Goal: Information Seeking & Learning: Learn about a topic

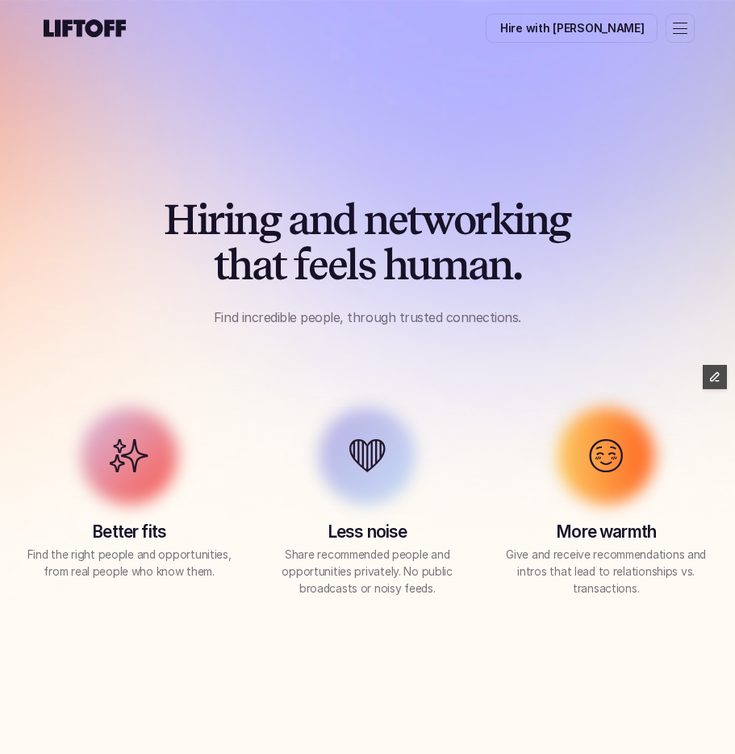
click at [458, 142] on div "H i r i n g a n d n e t w o r k i n g t h a t f e e l s h u m a n . Find incred…" at bounding box center [367, 377] width 735 height 602
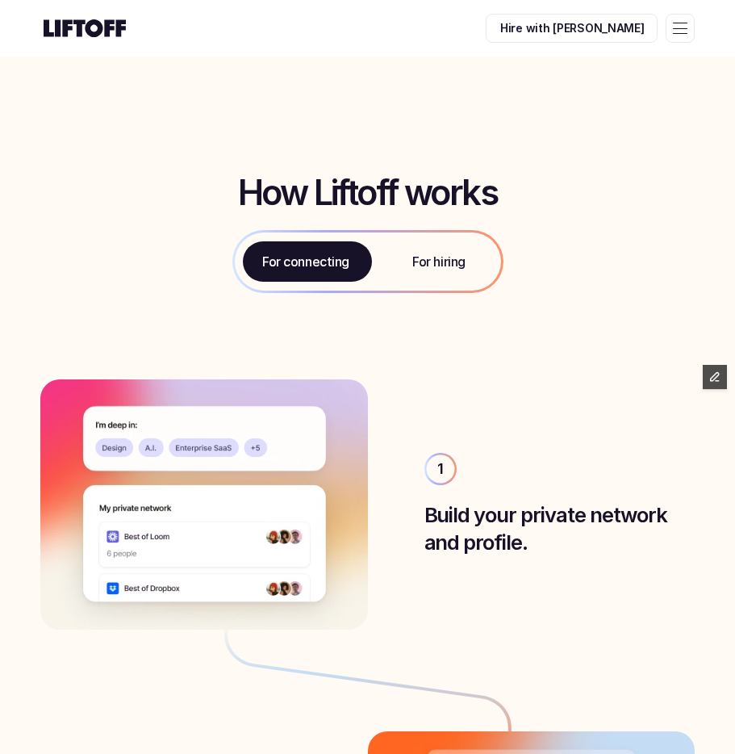
scroll to position [630, 0]
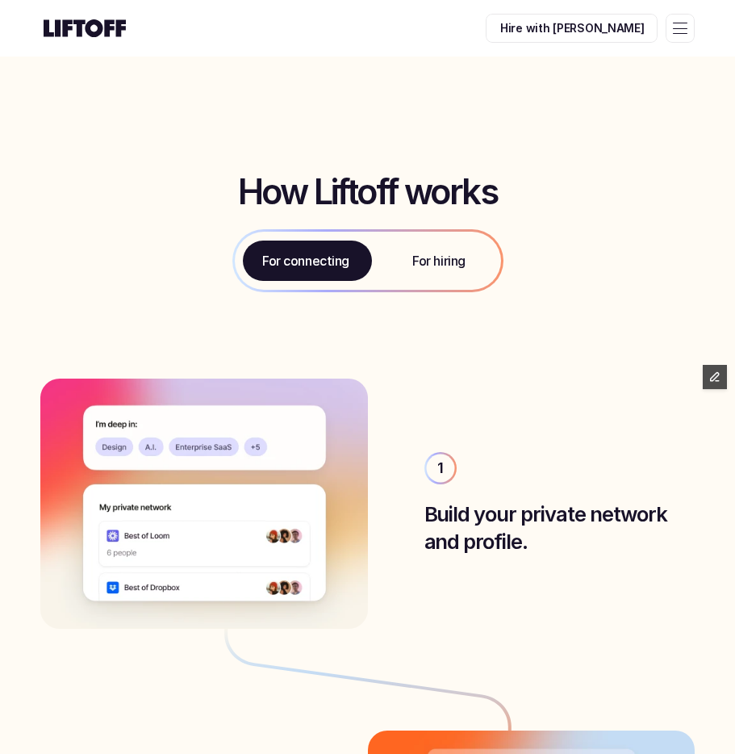
click at [564, 299] on div "How Liftoff works For connecting For hiring" at bounding box center [367, 231] width 735 height 214
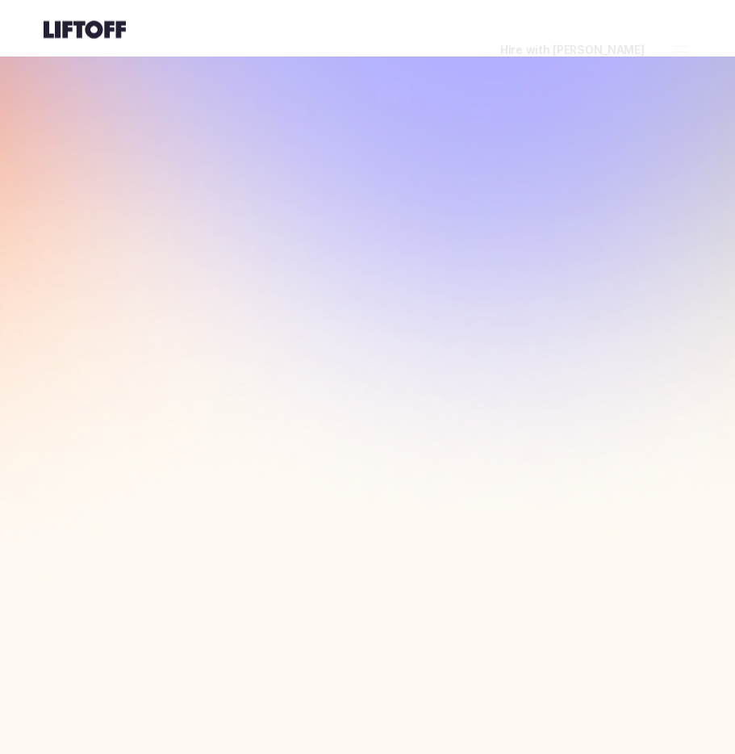
scroll to position [630, 0]
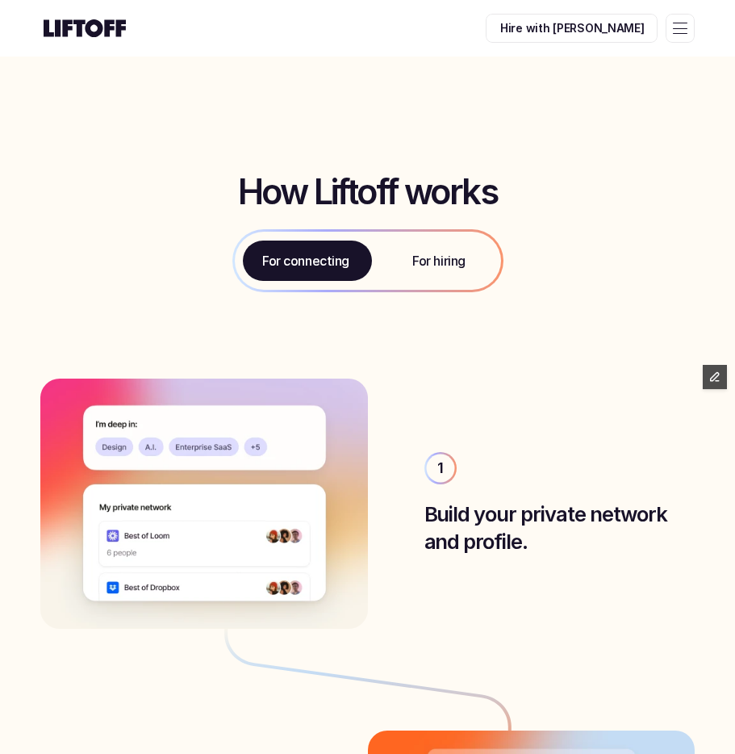
click at [95, 25] on icon at bounding box center [84, 28] width 89 height 26
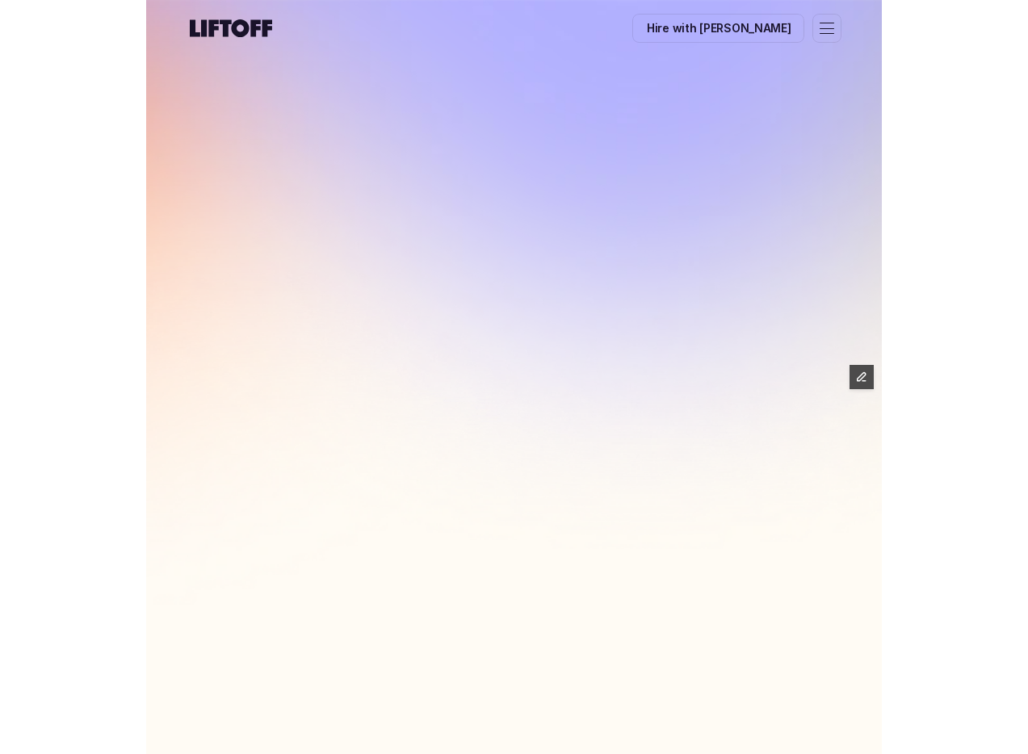
scroll to position [630, 0]
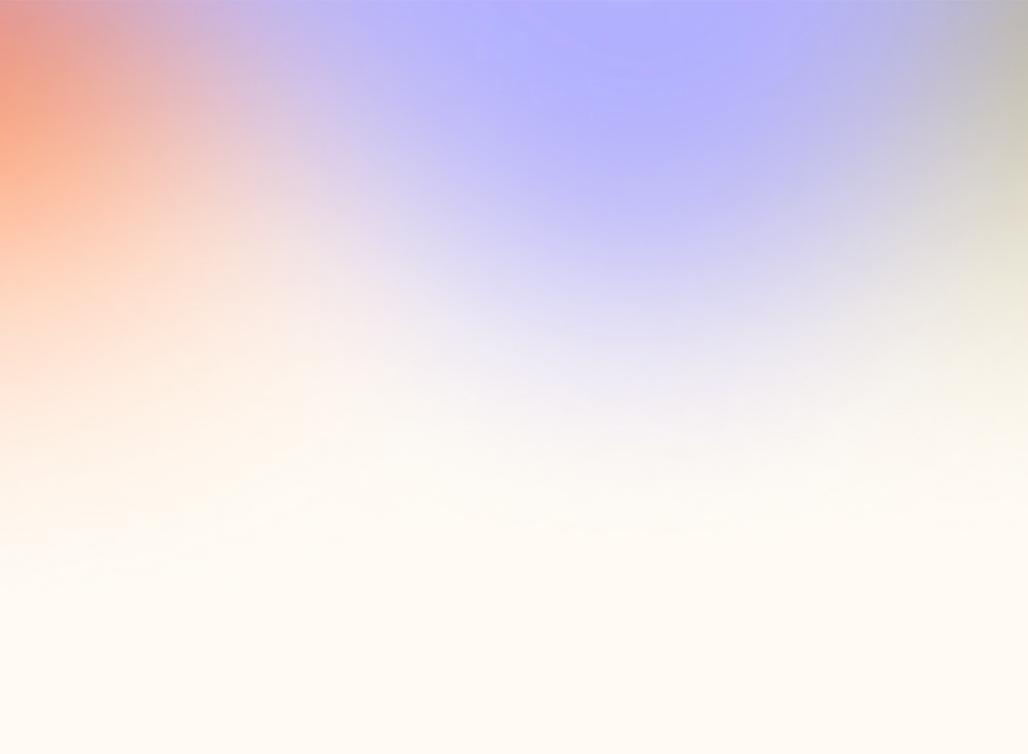
scroll to position [630, 0]
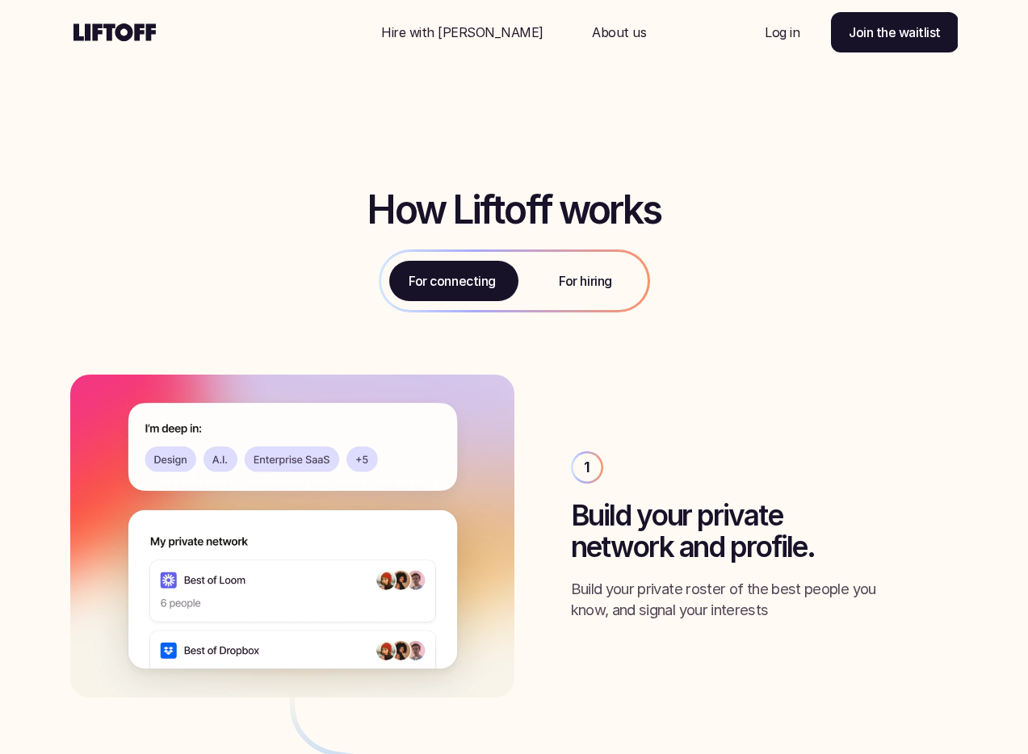
click at [780, 225] on div "How Liftoff works For connecting For hiring" at bounding box center [514, 249] width 1028 height 250
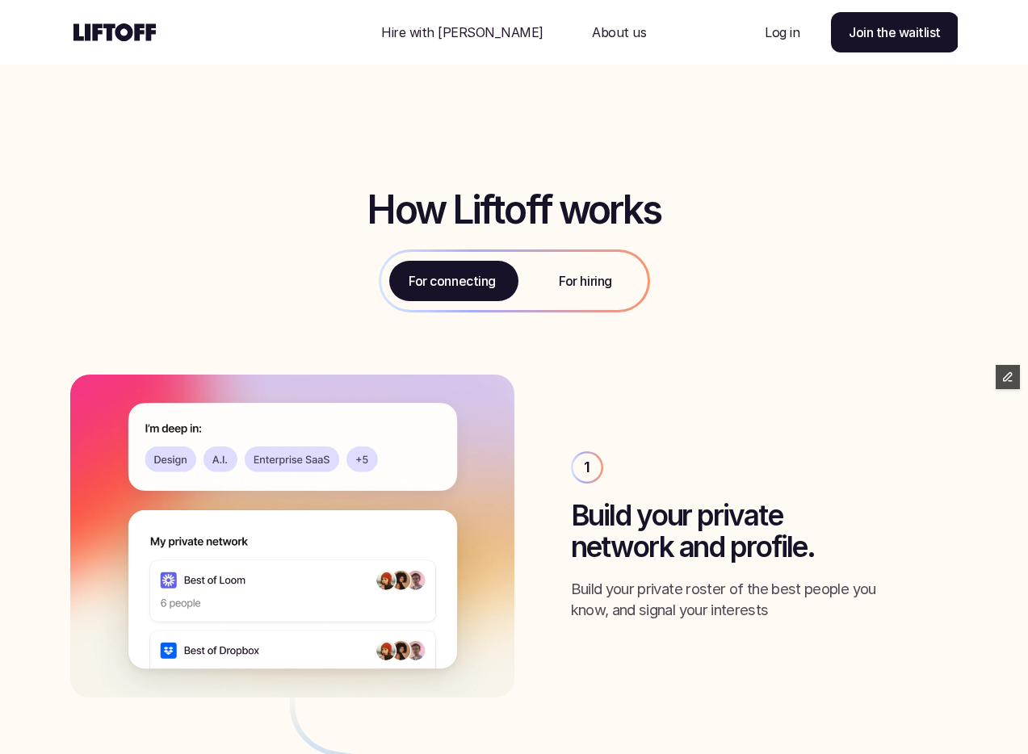
click at [130, 35] on use at bounding box center [114, 32] width 82 height 18
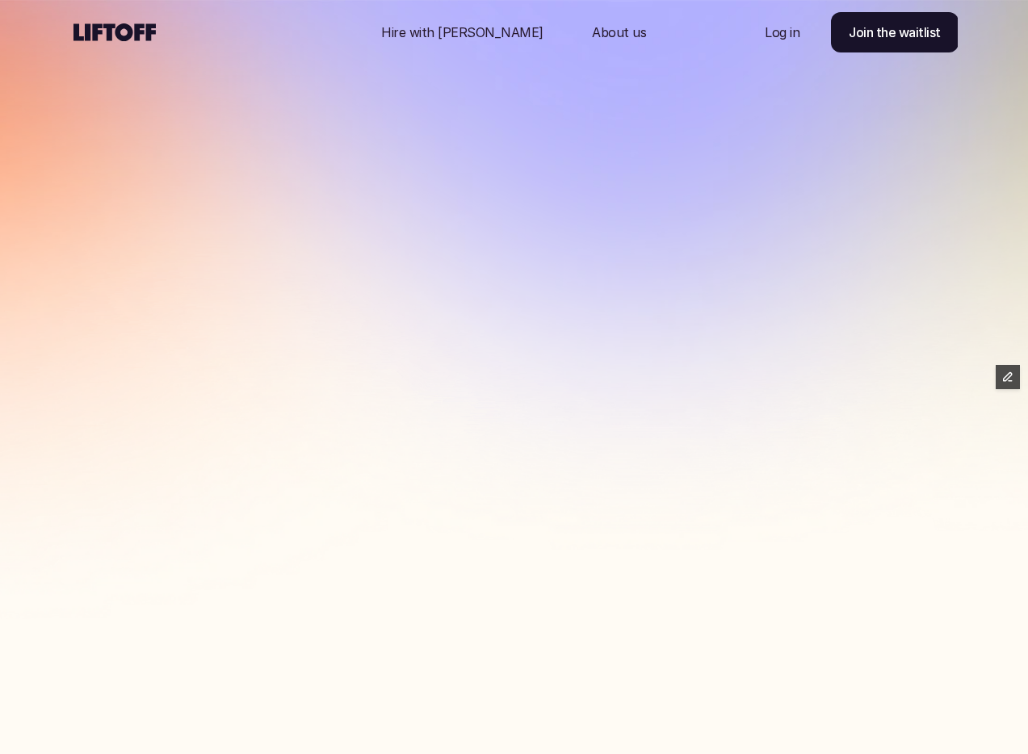
scroll to position [630, 0]
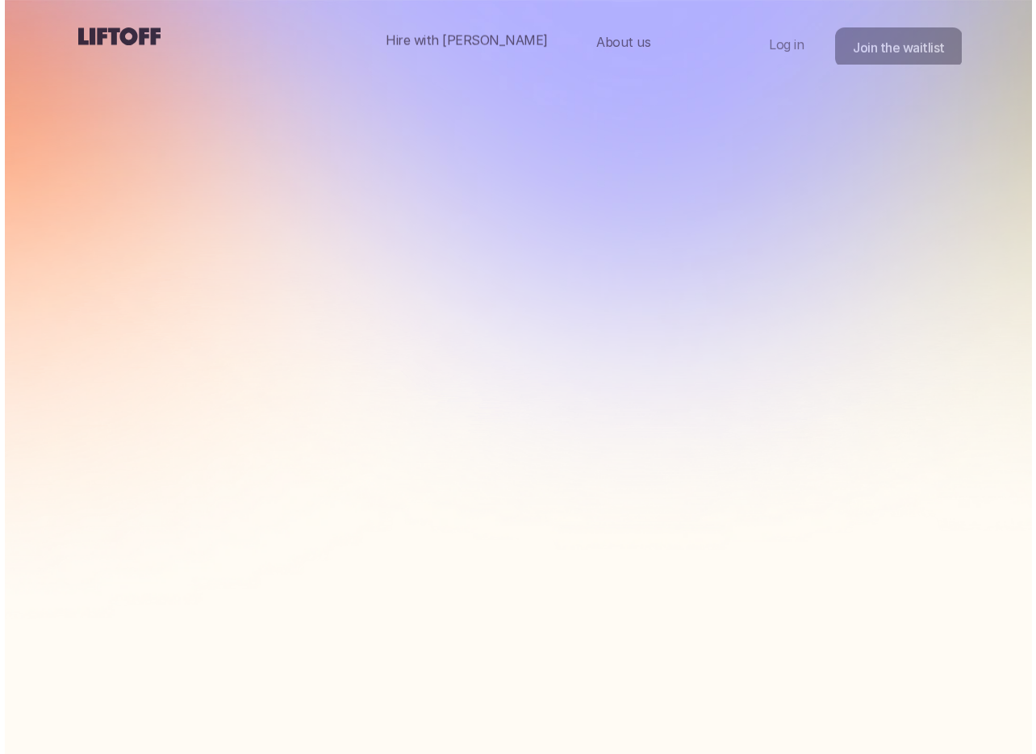
scroll to position [630, 0]
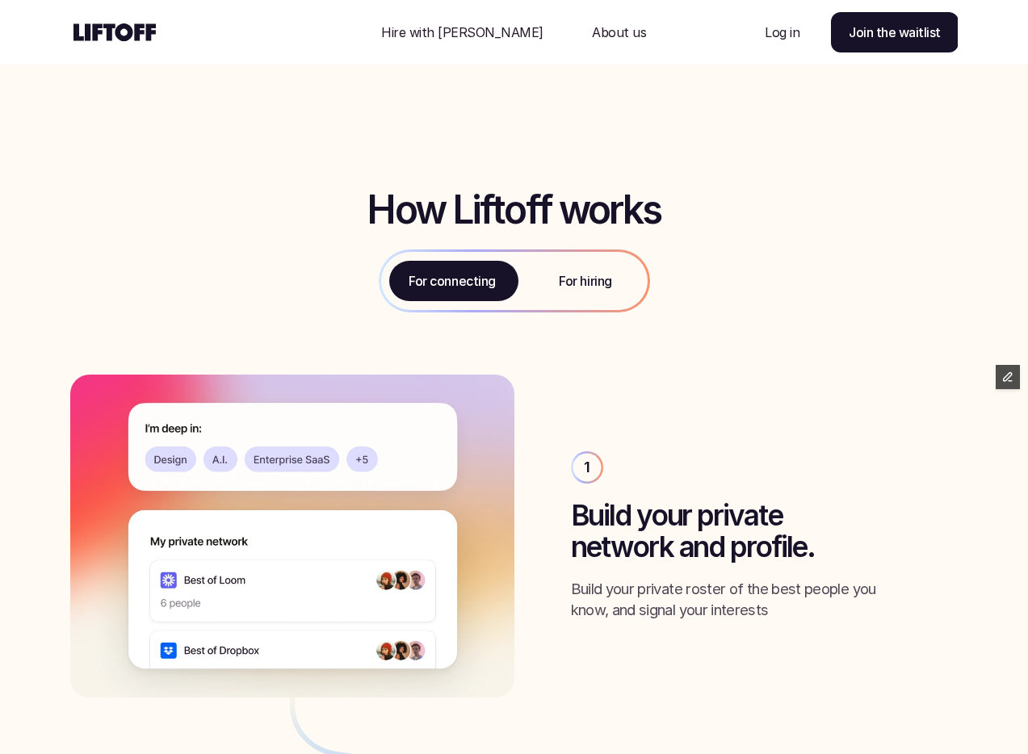
click at [115, 34] on use at bounding box center [114, 32] width 82 height 18
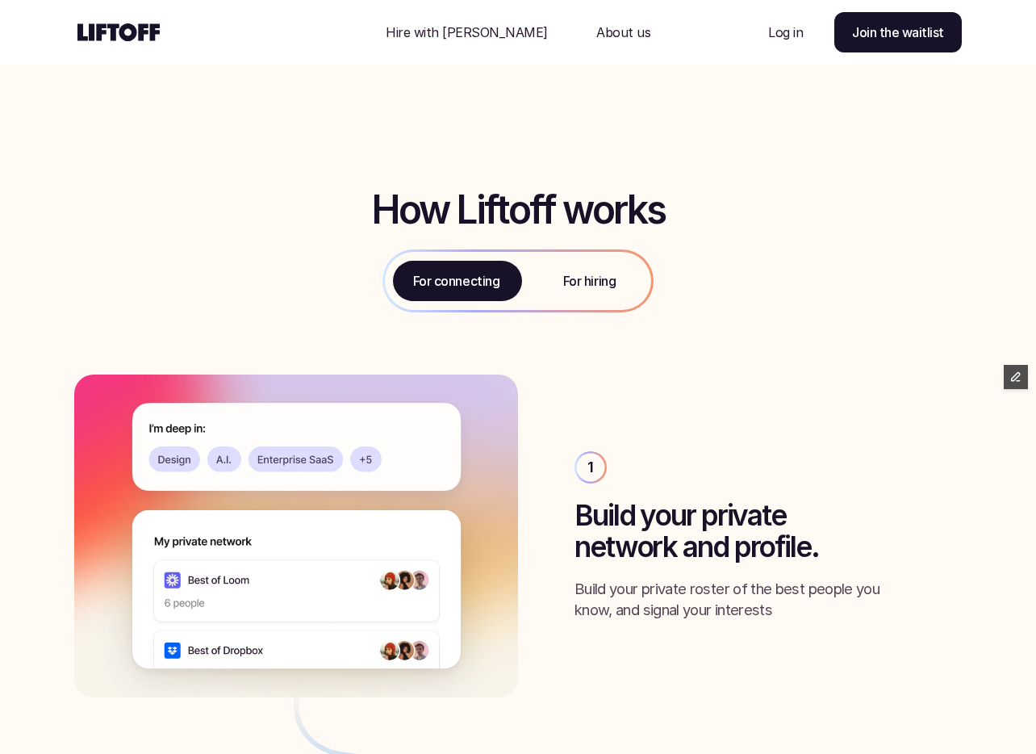
click at [144, 24] on use at bounding box center [118, 32] width 82 height 18
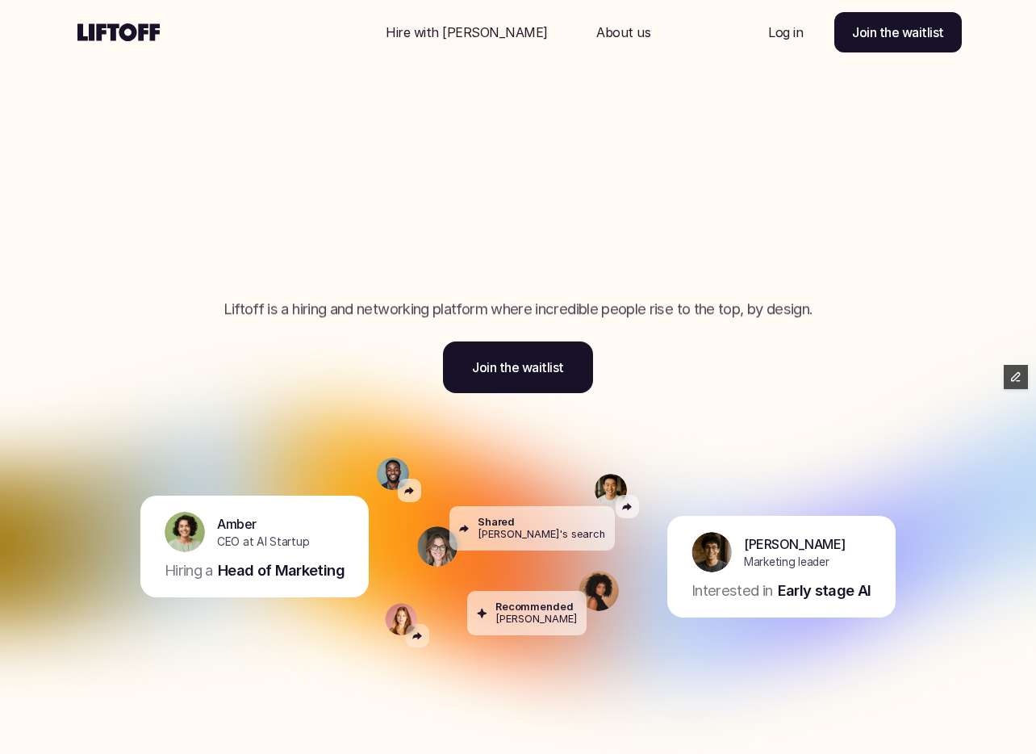
scroll to position [630, 0]
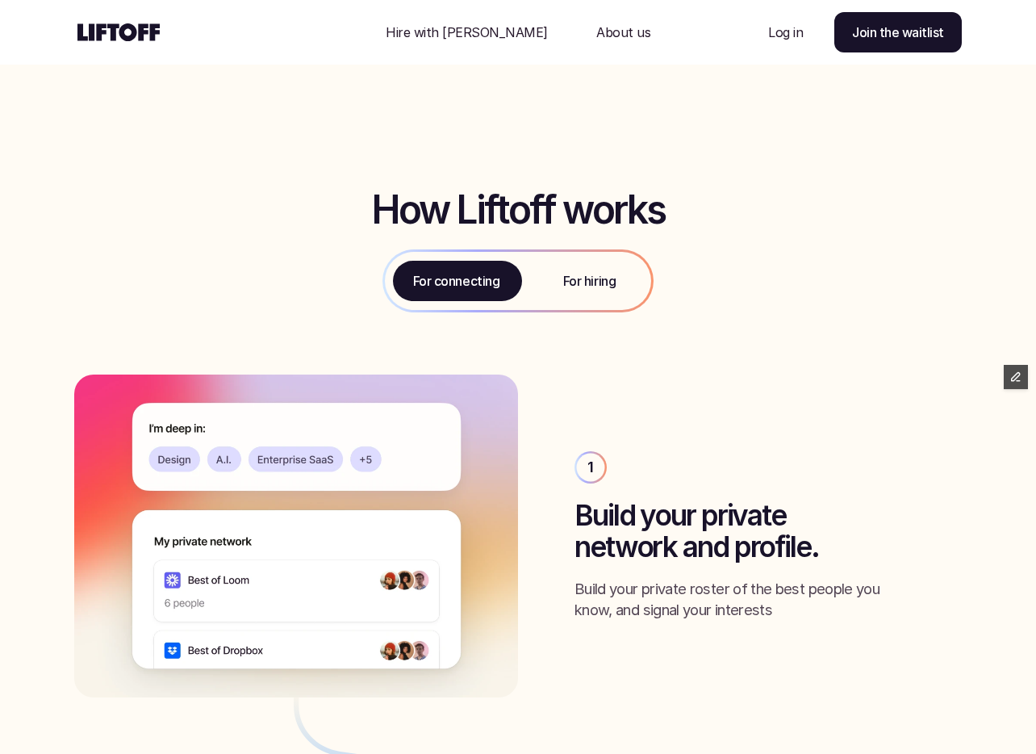
click at [855, 274] on div "How Liftoff works For connecting For hiring" at bounding box center [518, 249] width 1036 height 250
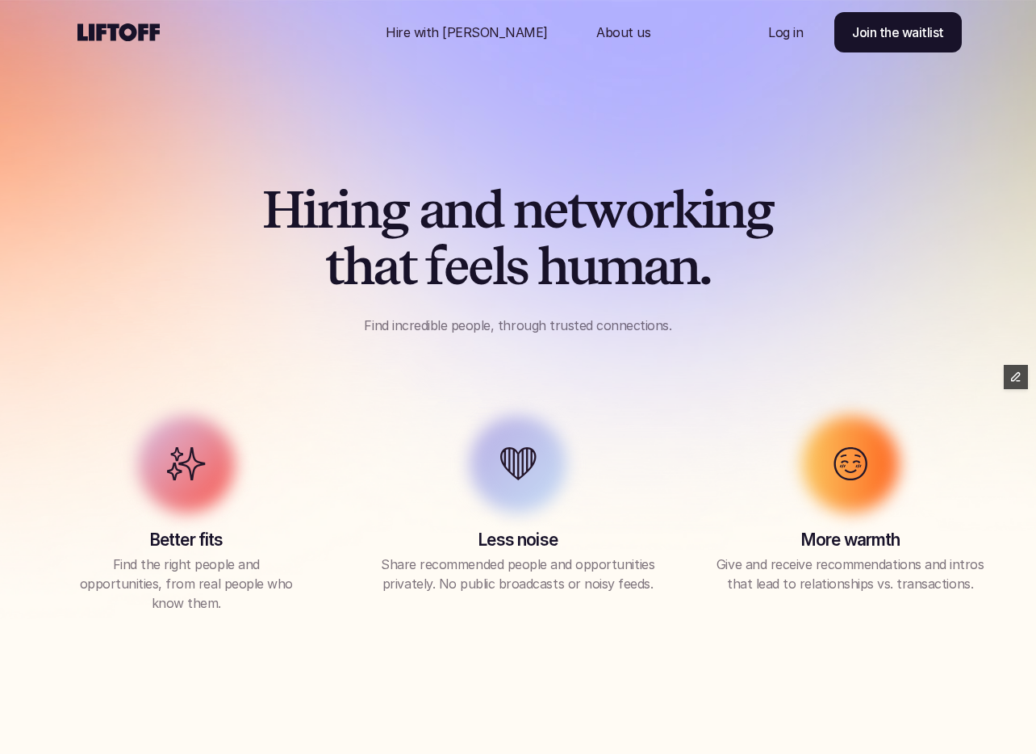
click at [120, 32] on use at bounding box center [118, 32] width 82 height 18
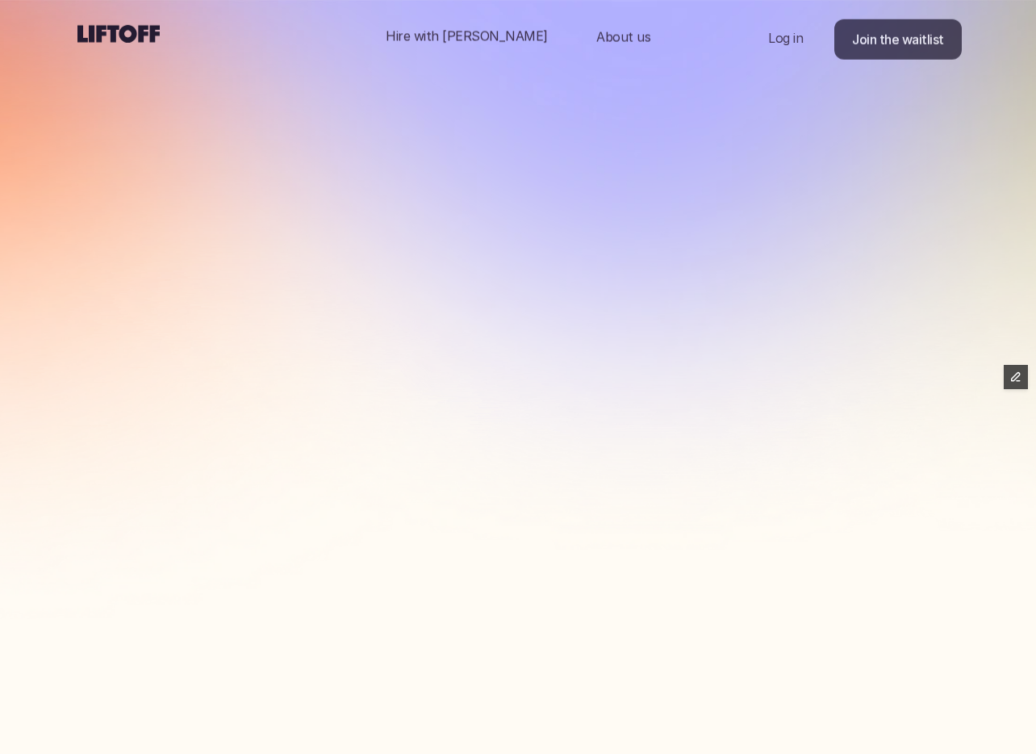
scroll to position [630, 0]
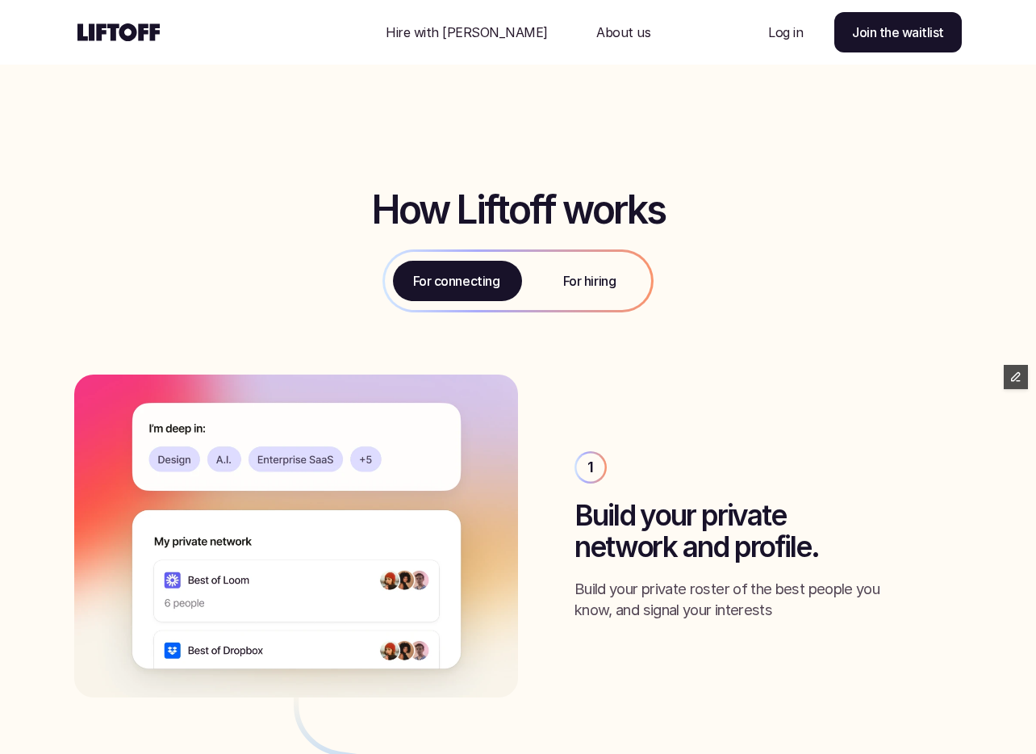
click at [124, 27] on use at bounding box center [118, 32] width 82 height 18
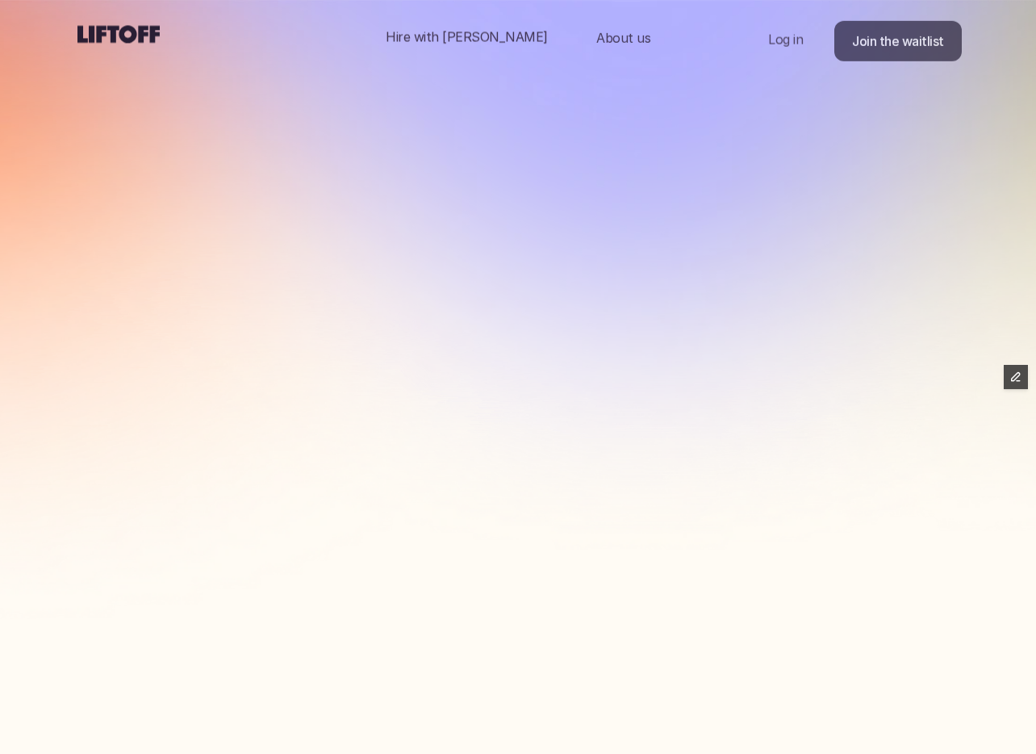
scroll to position [630, 0]
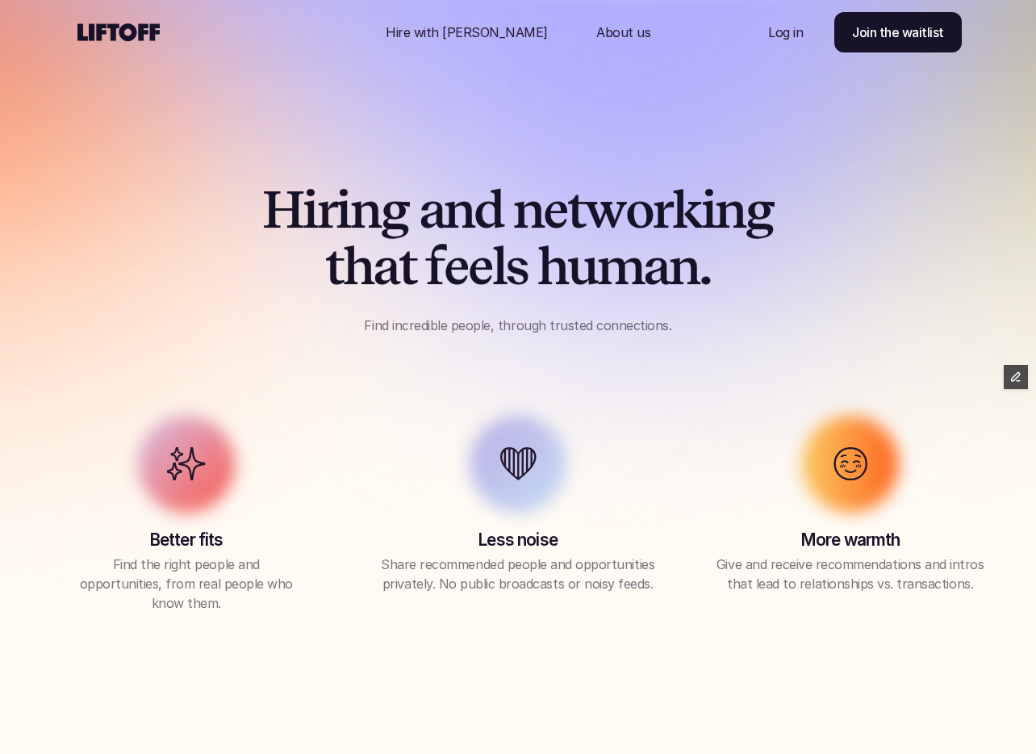
click at [115, 31] on use at bounding box center [118, 32] width 82 height 18
click at [130, 23] on use at bounding box center [118, 32] width 82 height 18
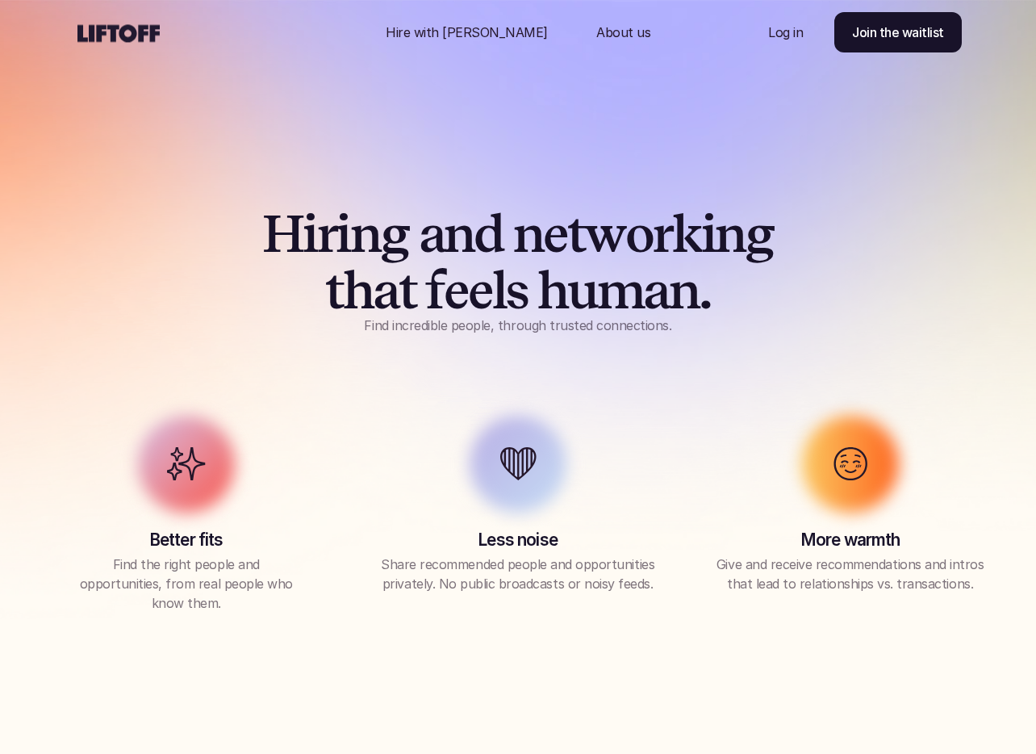
click at [449, 24] on p "Hire with [PERSON_NAME]" at bounding box center [467, 32] width 162 height 19
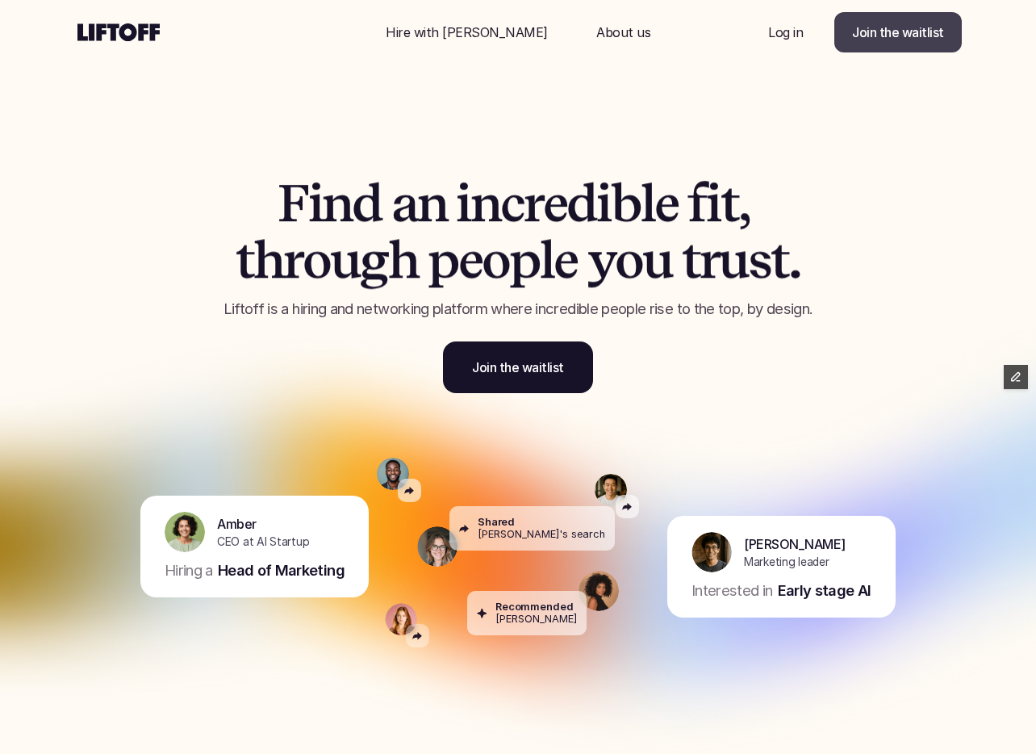
click at [886, 28] on p "Join the waitlist" at bounding box center [898, 32] width 92 height 19
click at [460, 29] on p "Hire with [PERSON_NAME]" at bounding box center [467, 32] width 162 height 19
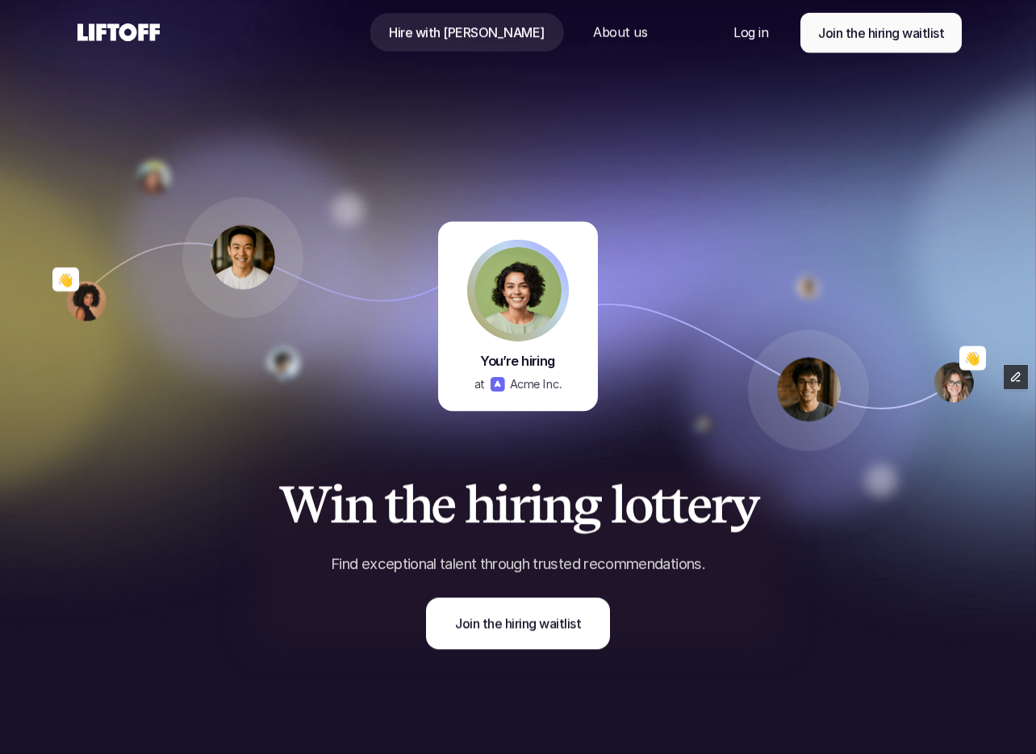
click at [115, 31] on use at bounding box center [118, 32] width 82 height 18
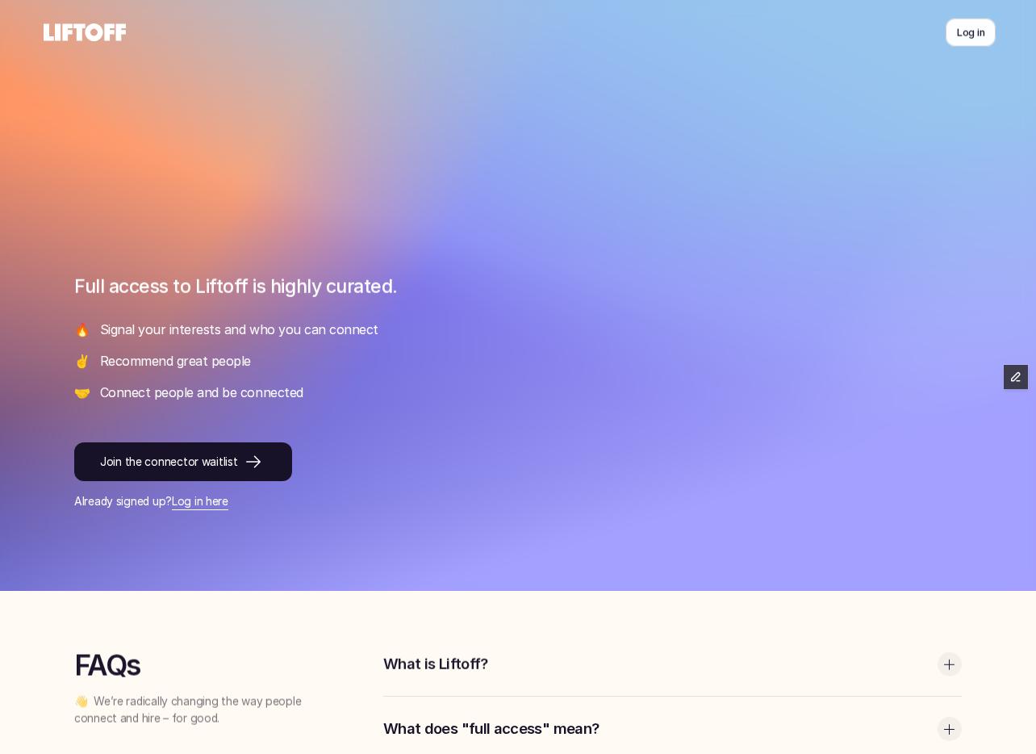
click at [111, 25] on use at bounding box center [85, 32] width 82 height 18
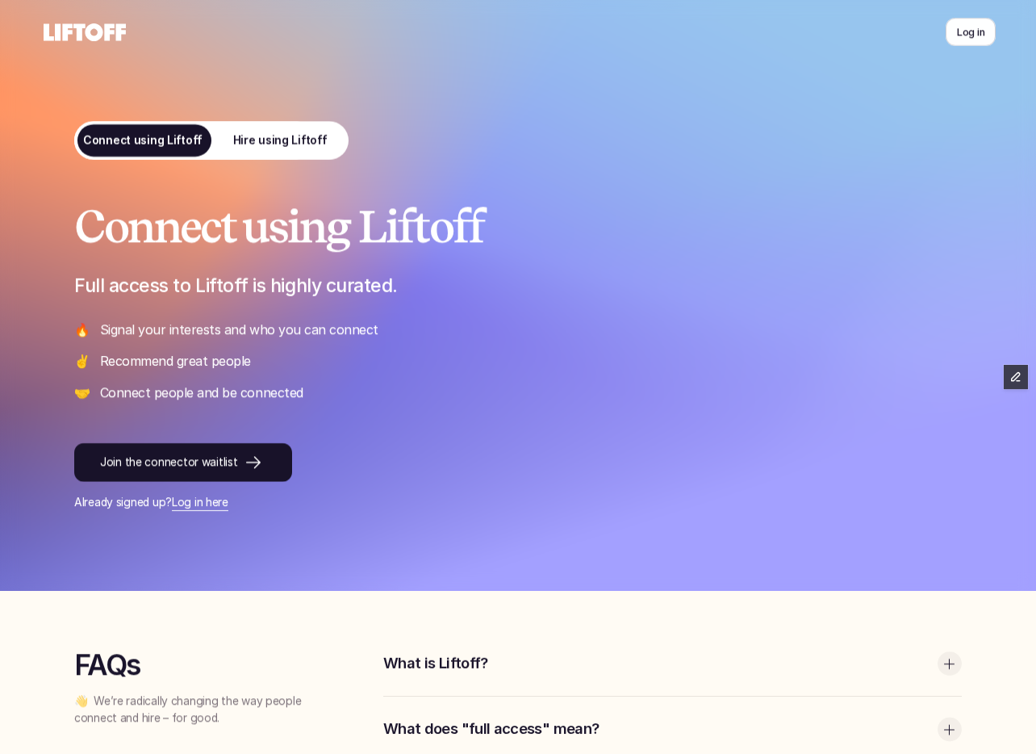
click at [290, 142] on p "Hire using Liftoff" at bounding box center [280, 140] width 94 height 17
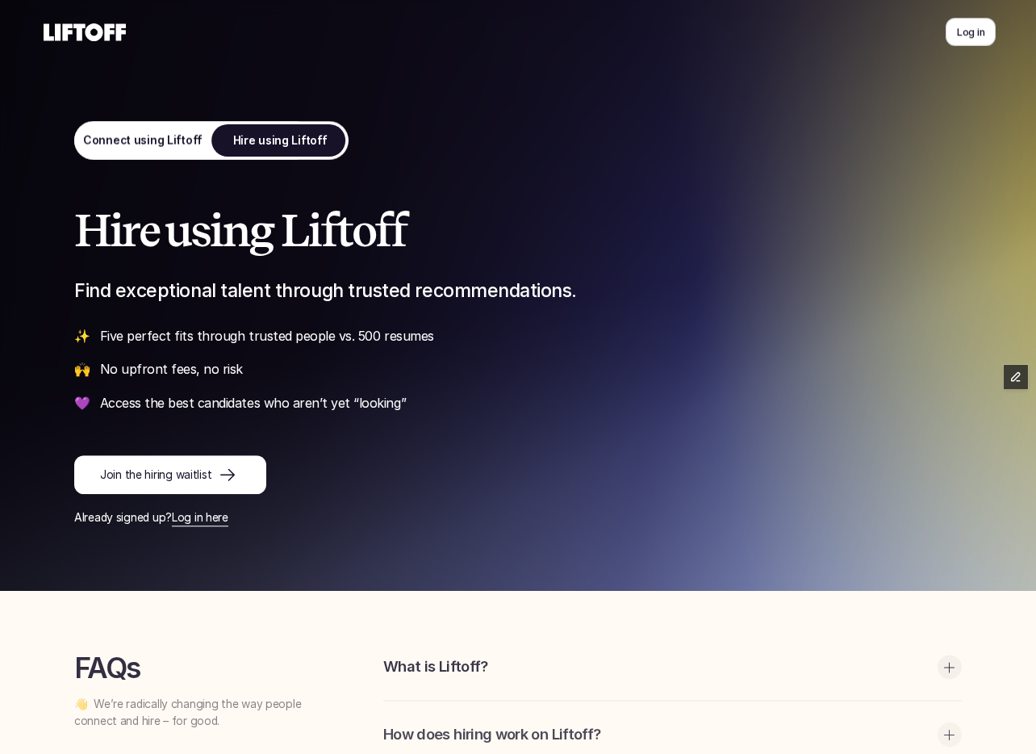
click at [82, 19] on icon at bounding box center [84, 32] width 89 height 26
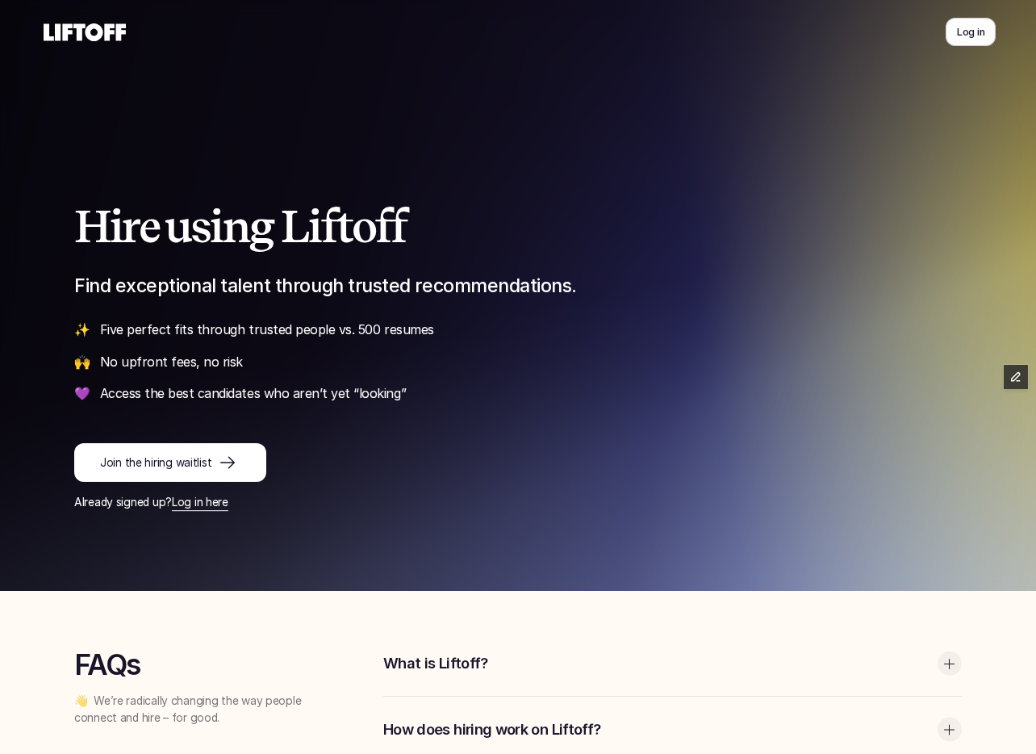
click at [136, 136] on p "Connect using Liftoff" at bounding box center [142, 140] width 119 height 17
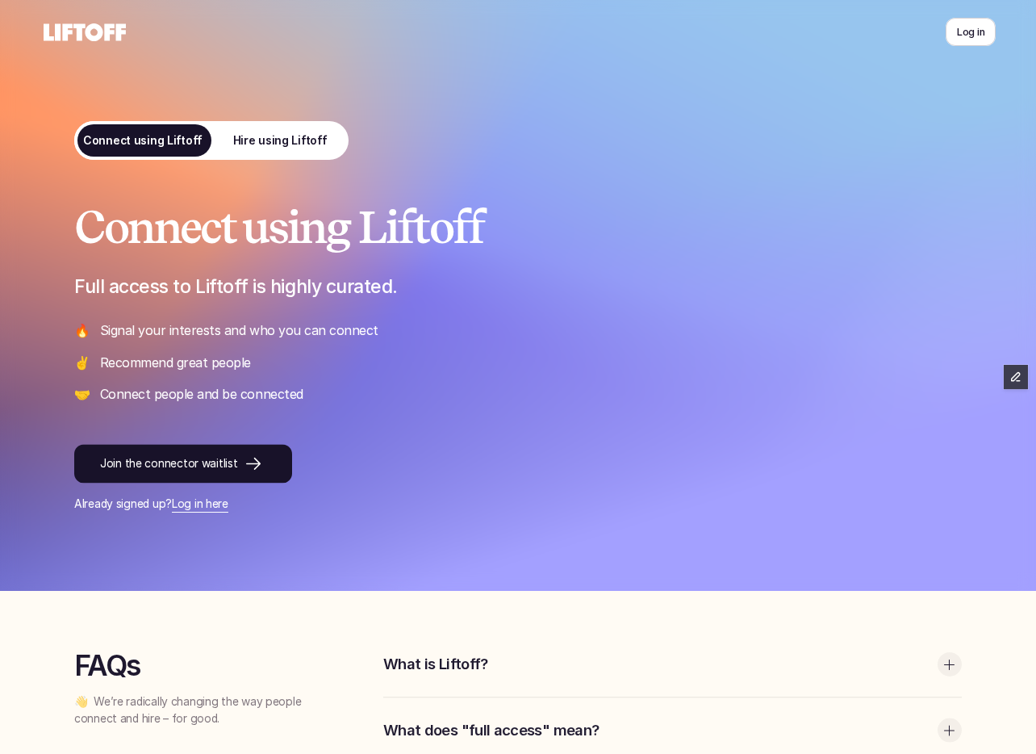
click at [107, 32] on use at bounding box center [85, 32] width 82 height 18
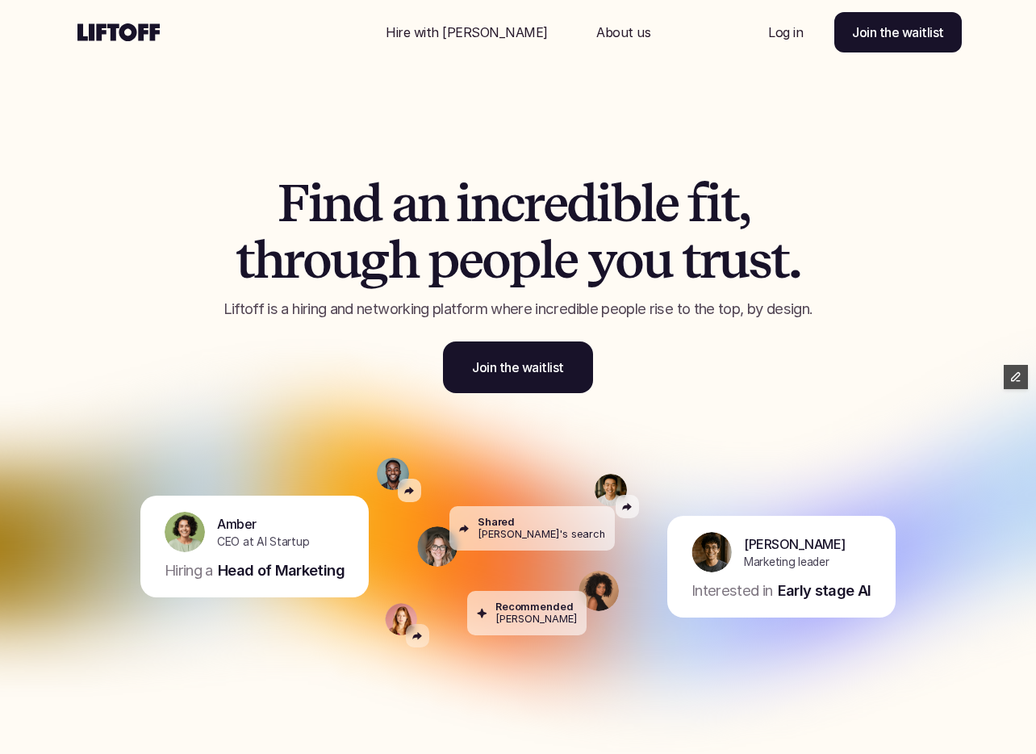
click at [195, 94] on div "F i n d a n i n c r e d i b l e f i t , t h r o u g h p e o p l e y o u t r u s…" at bounding box center [518, 244] width 969 height 380
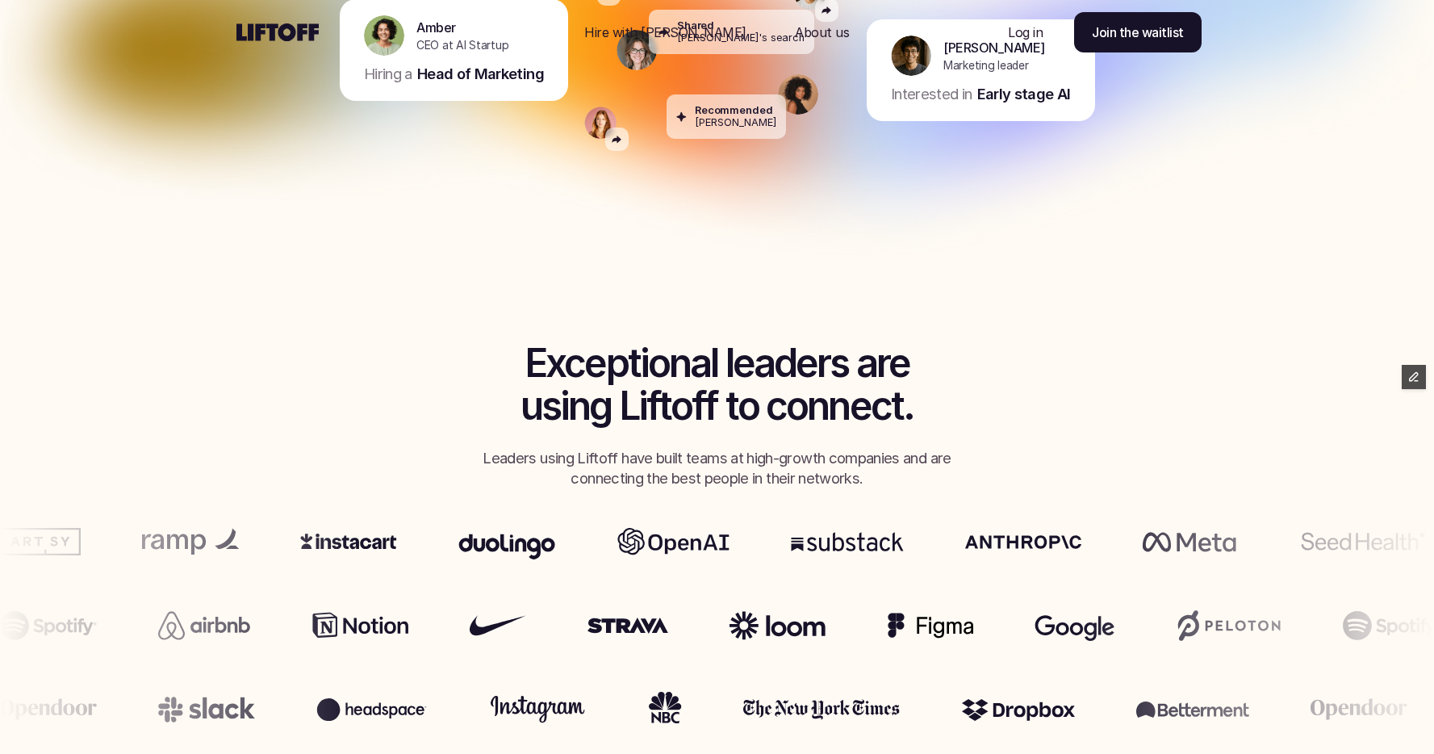
scroll to position [721, 0]
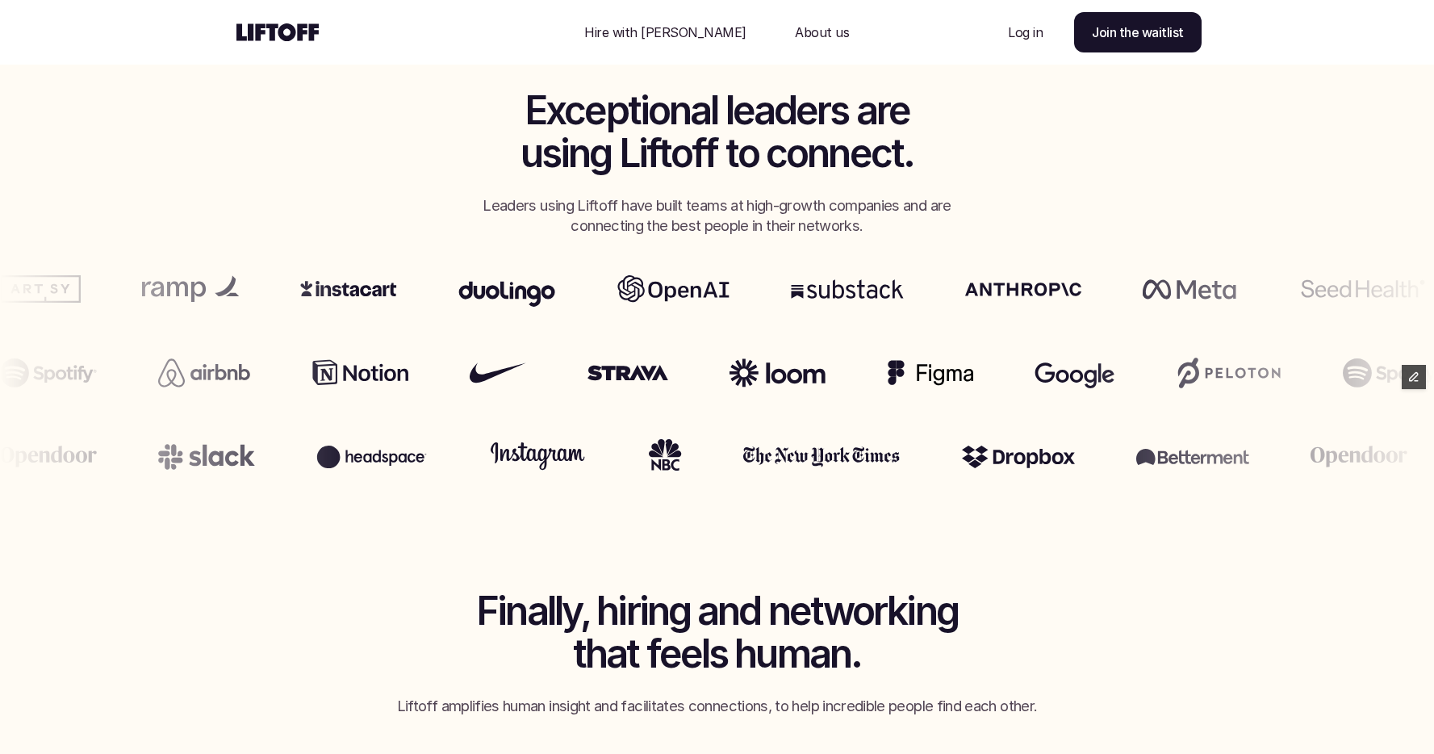
click at [478, 148] on h2 "Exceptional leaders are using Liftoff to connect." at bounding box center [717, 133] width 597 height 86
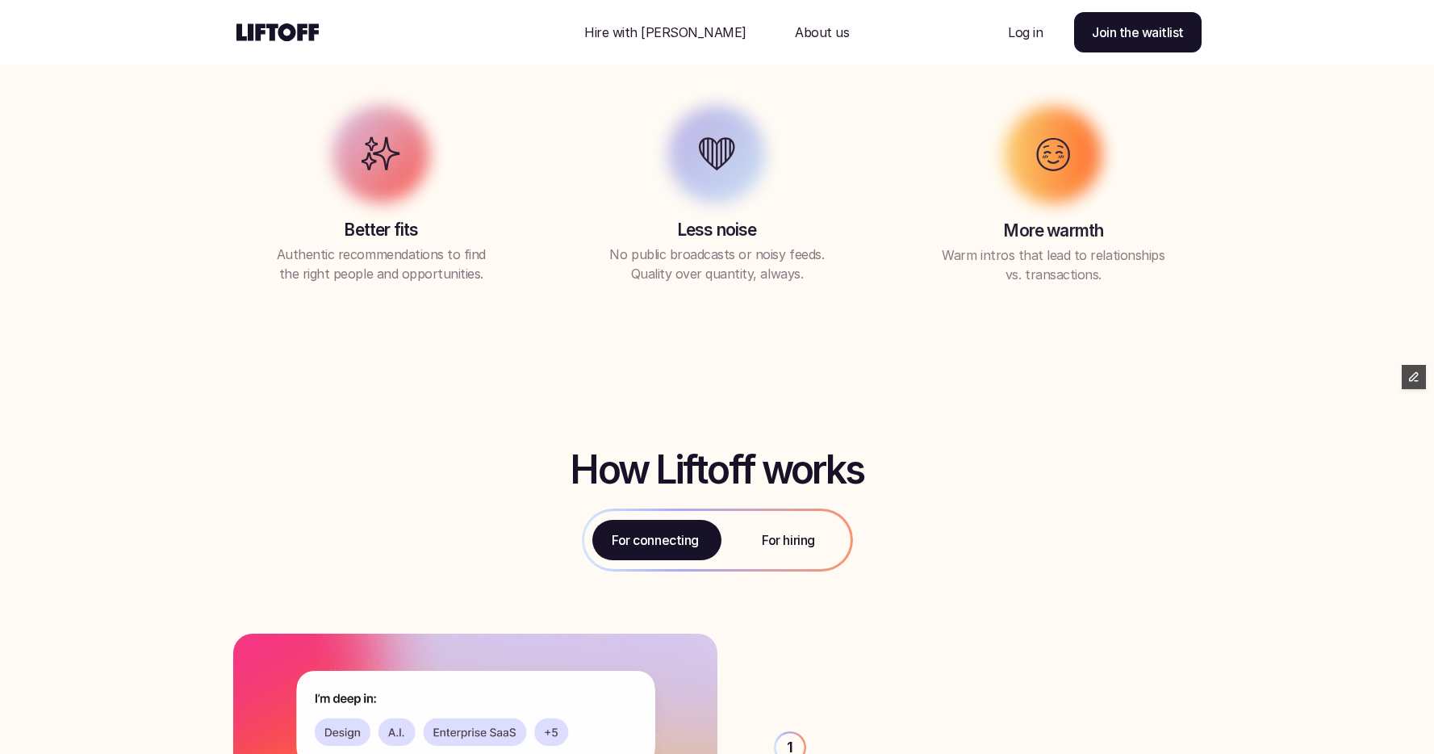
scroll to position [1551, 0]
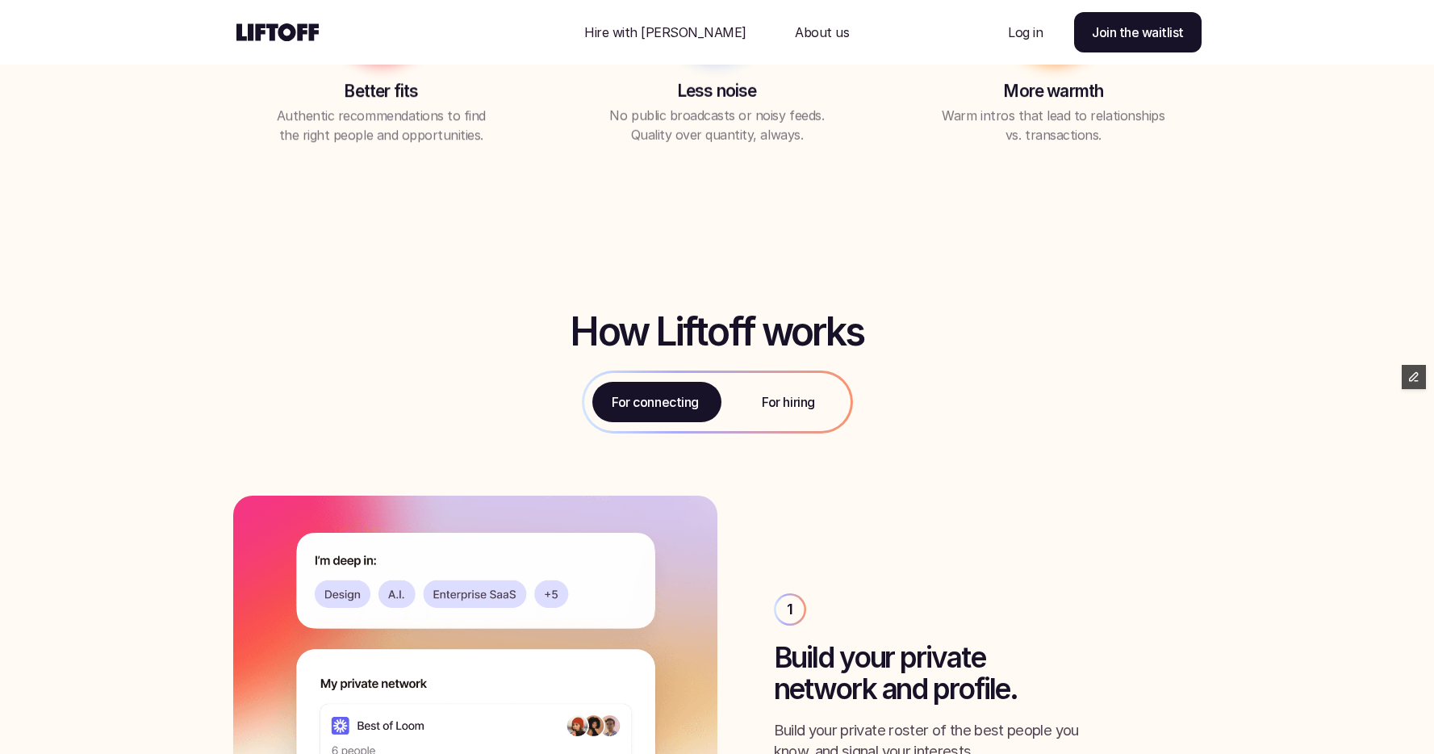
drag, startPoint x: 811, startPoint y: 401, endPoint x: 764, endPoint y: 396, distance: 47.2
click at [811, 401] on p "For hiring" at bounding box center [788, 401] width 52 height 19
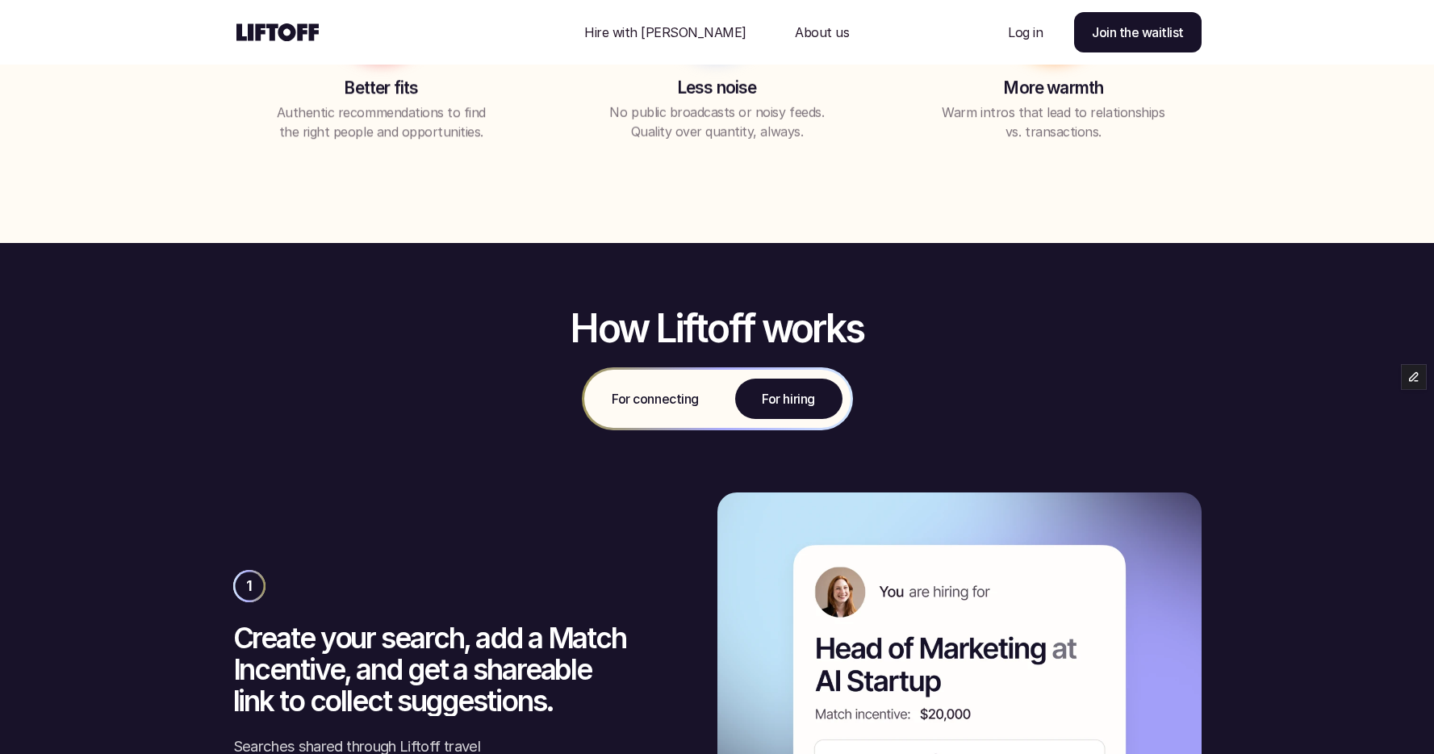
scroll to position [1582, 0]
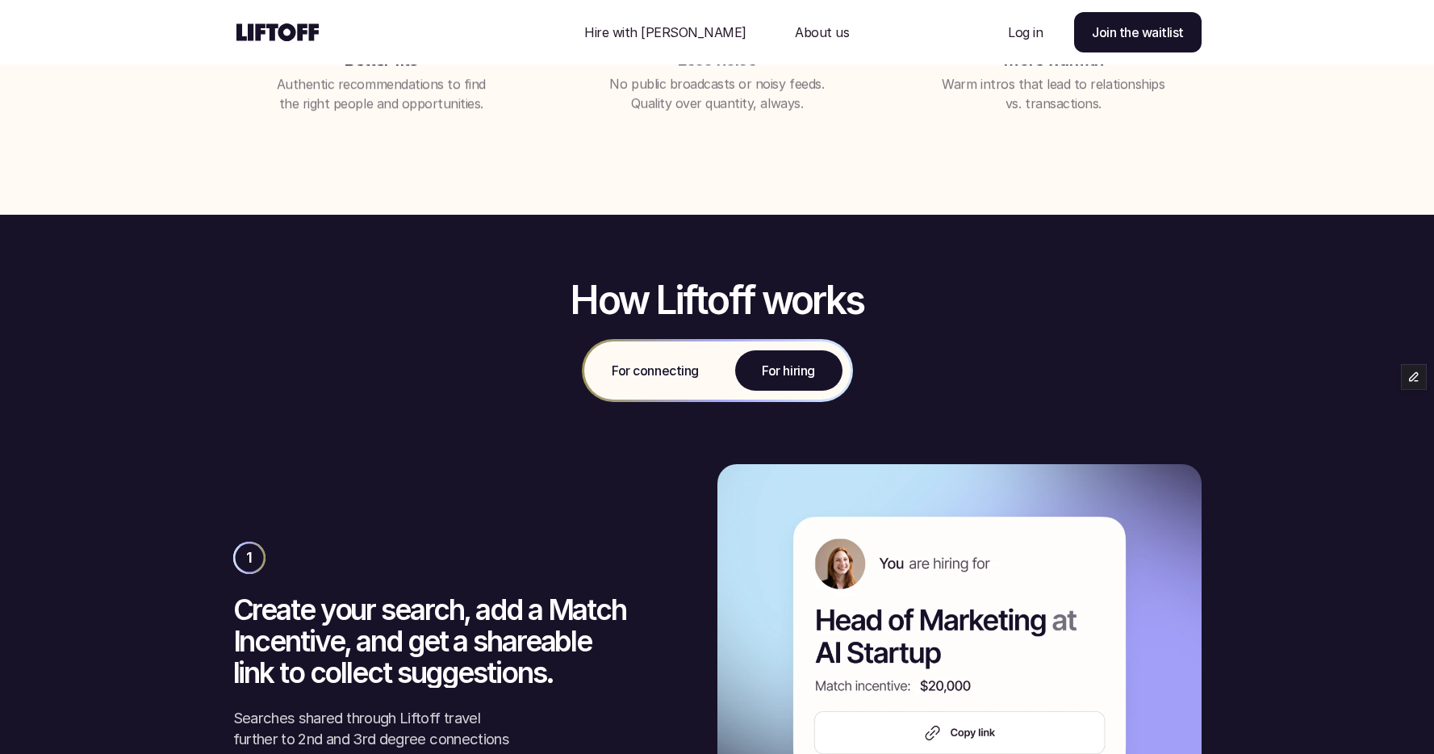
click at [641, 375] on p "For connecting" at bounding box center [655, 370] width 86 height 19
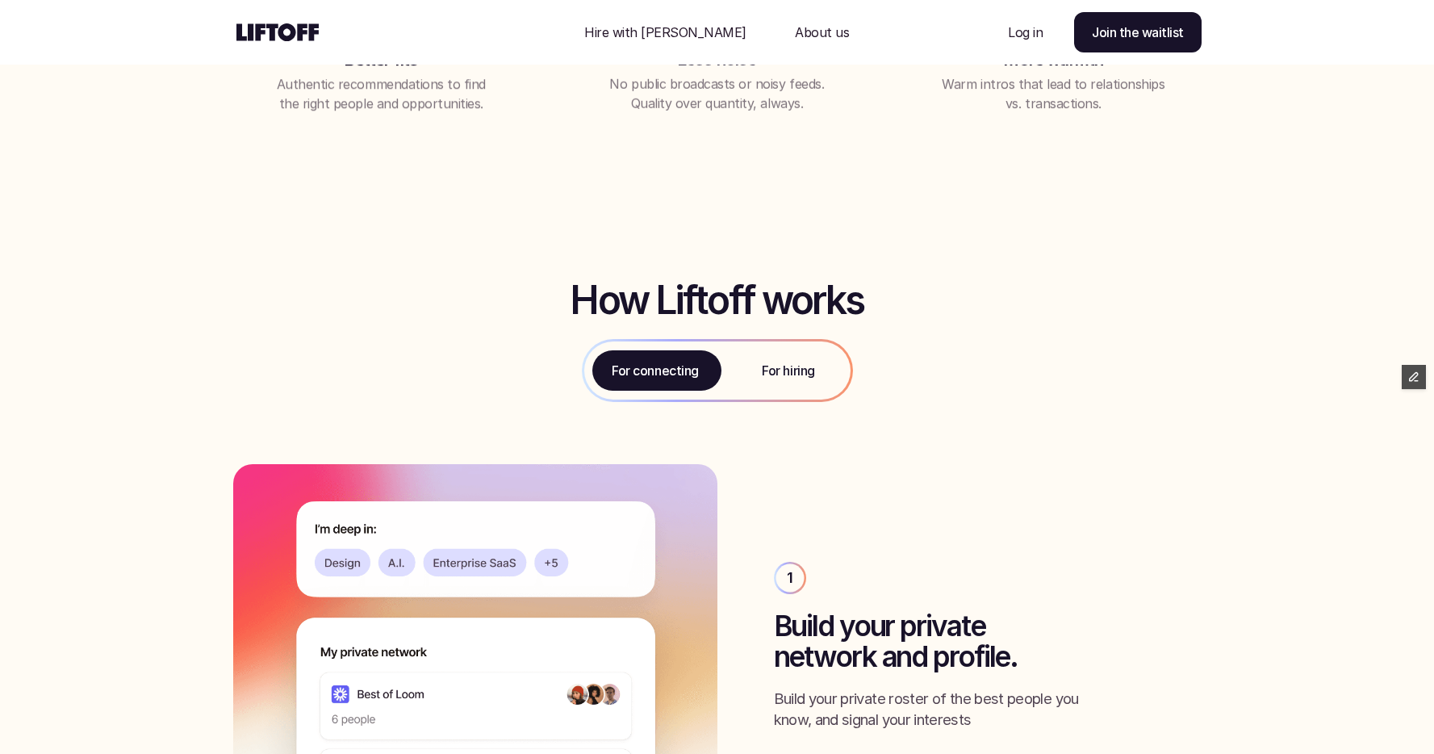
click at [779, 375] on p "For hiring" at bounding box center [788, 370] width 52 height 19
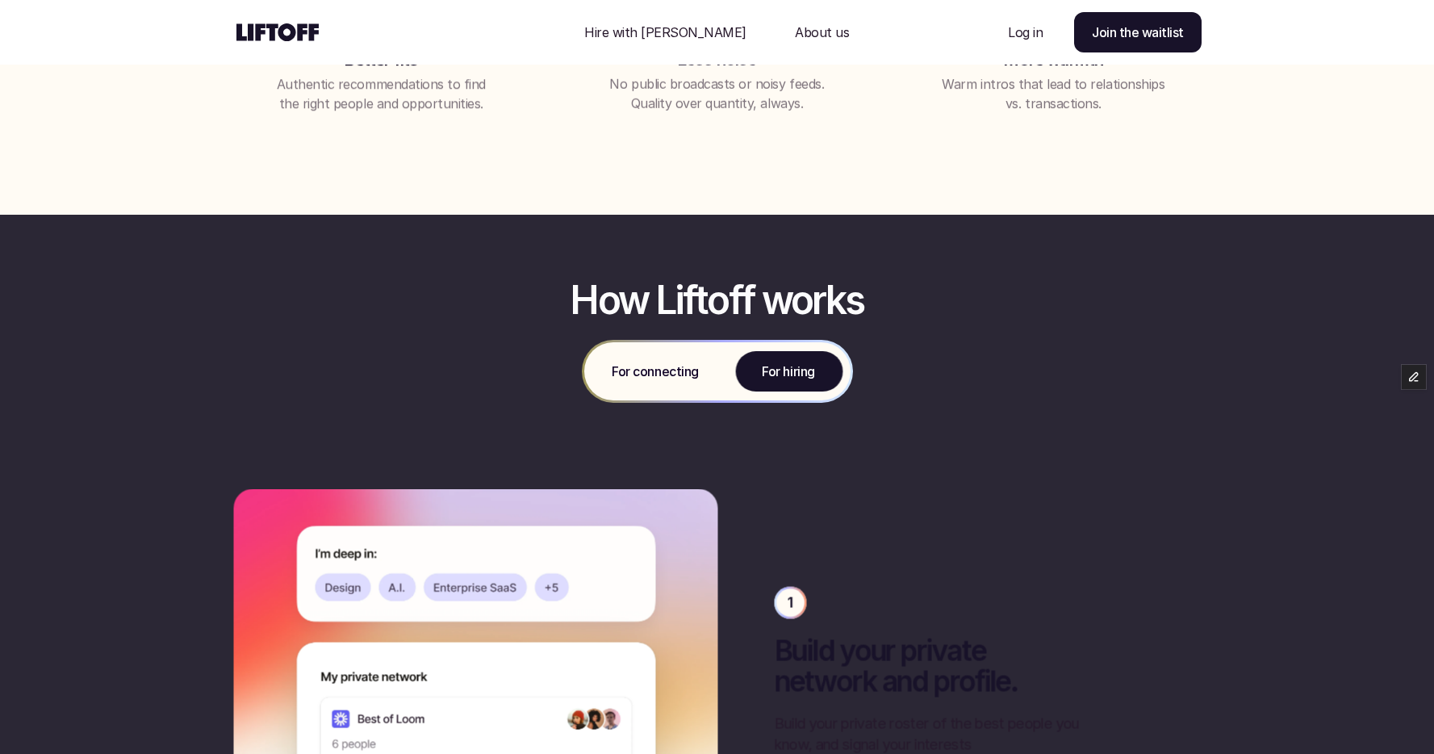
click at [670, 372] on p "For connecting" at bounding box center [655, 370] width 86 height 19
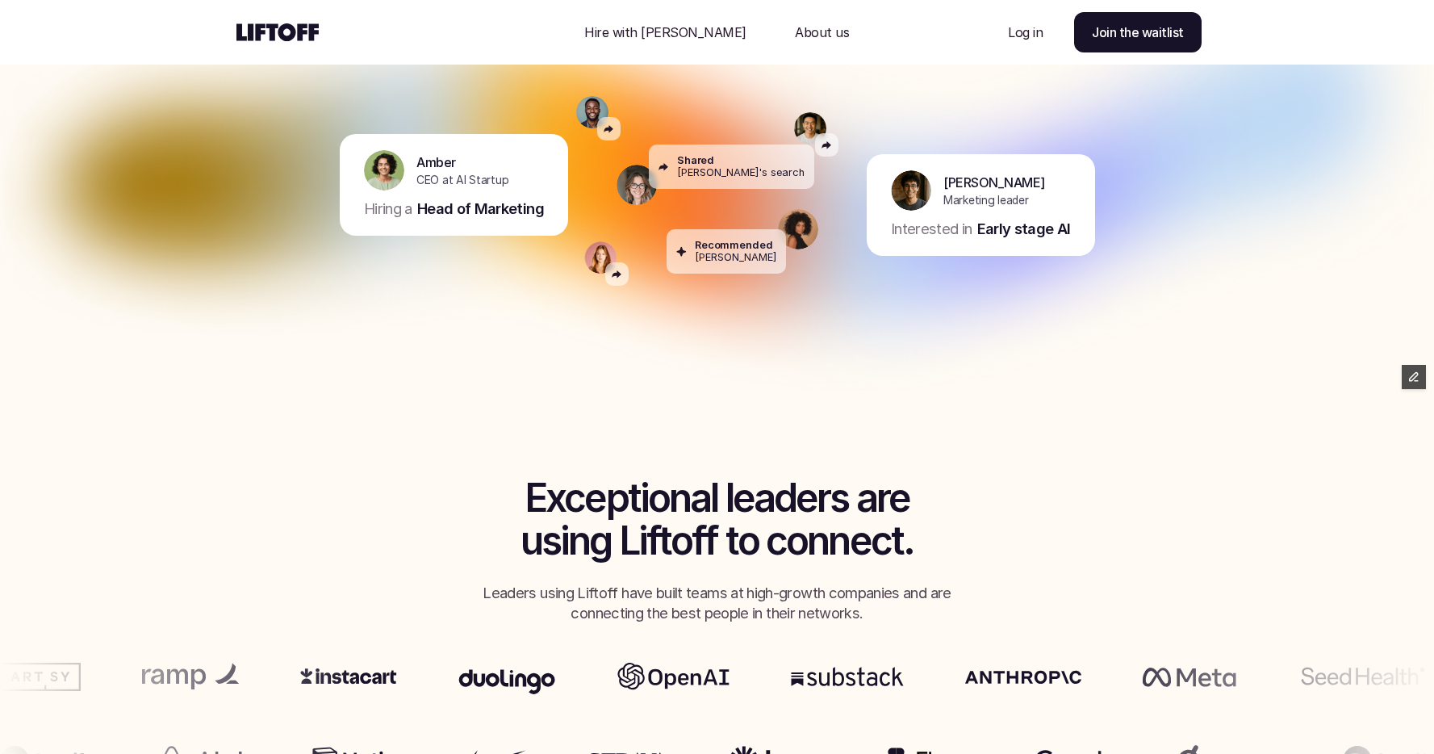
scroll to position [0, 0]
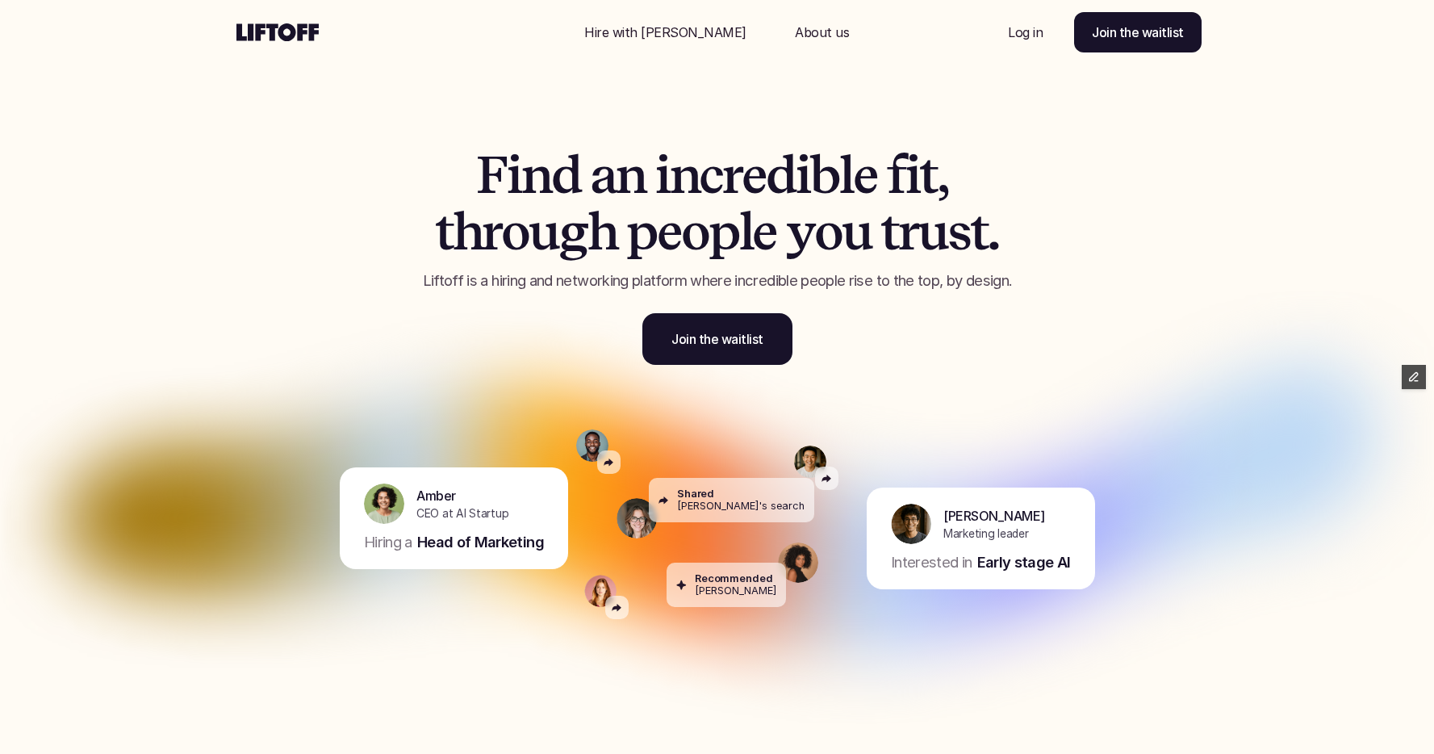
click at [353, 94] on div "F i n d a n i n c r e d i b l e f i t , t h r o u g h p e o p l e y o u t r u s…" at bounding box center [717, 244] width 969 height 324
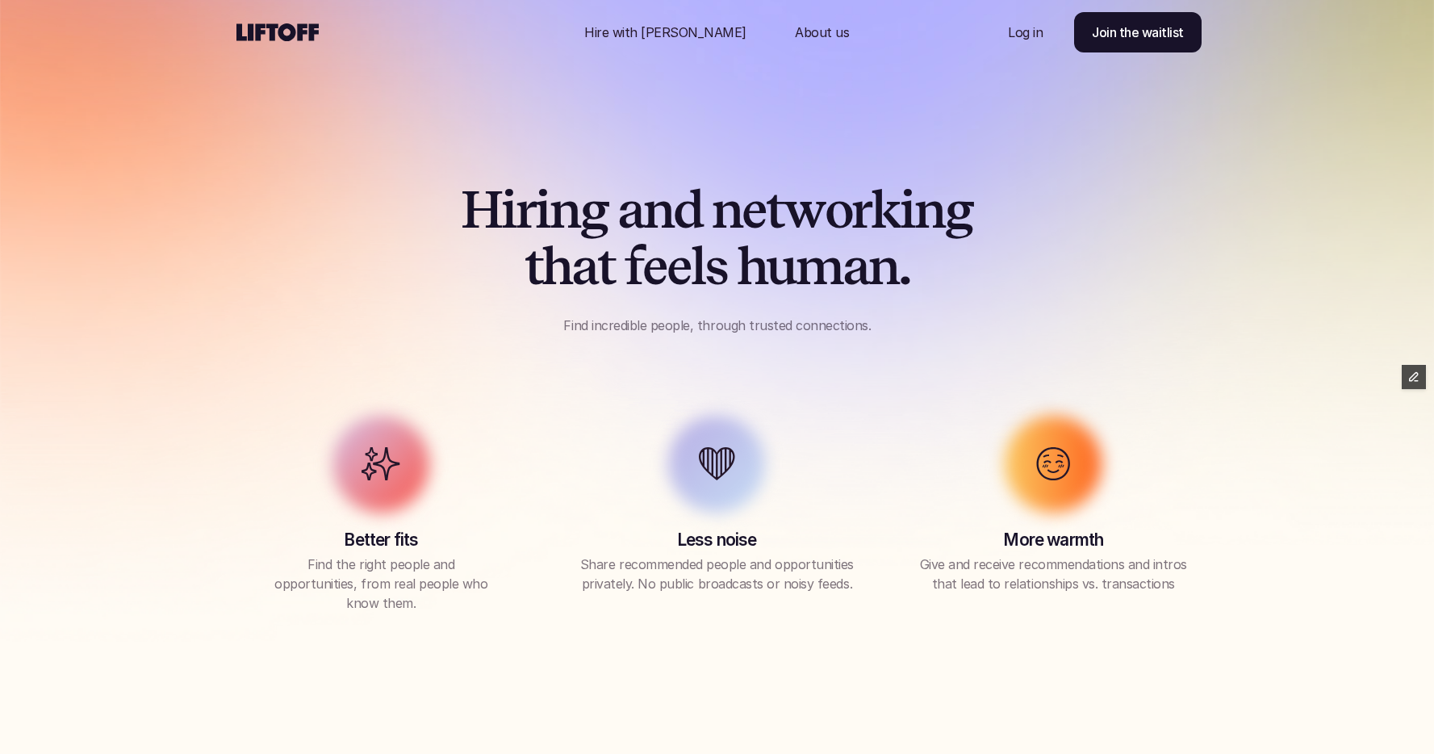
click at [321, 186] on div "H i r i n g a n d n e t w o r k i n g t h a t f e e l s h u m a n . Find incred…" at bounding box center [717, 258] width 969 height 153
click at [903, 54] on div "Log in Join the waitlist" at bounding box center [1040, 32] width 323 height 65
click at [641, 36] on p "Hire with [PERSON_NAME]" at bounding box center [665, 32] width 162 height 19
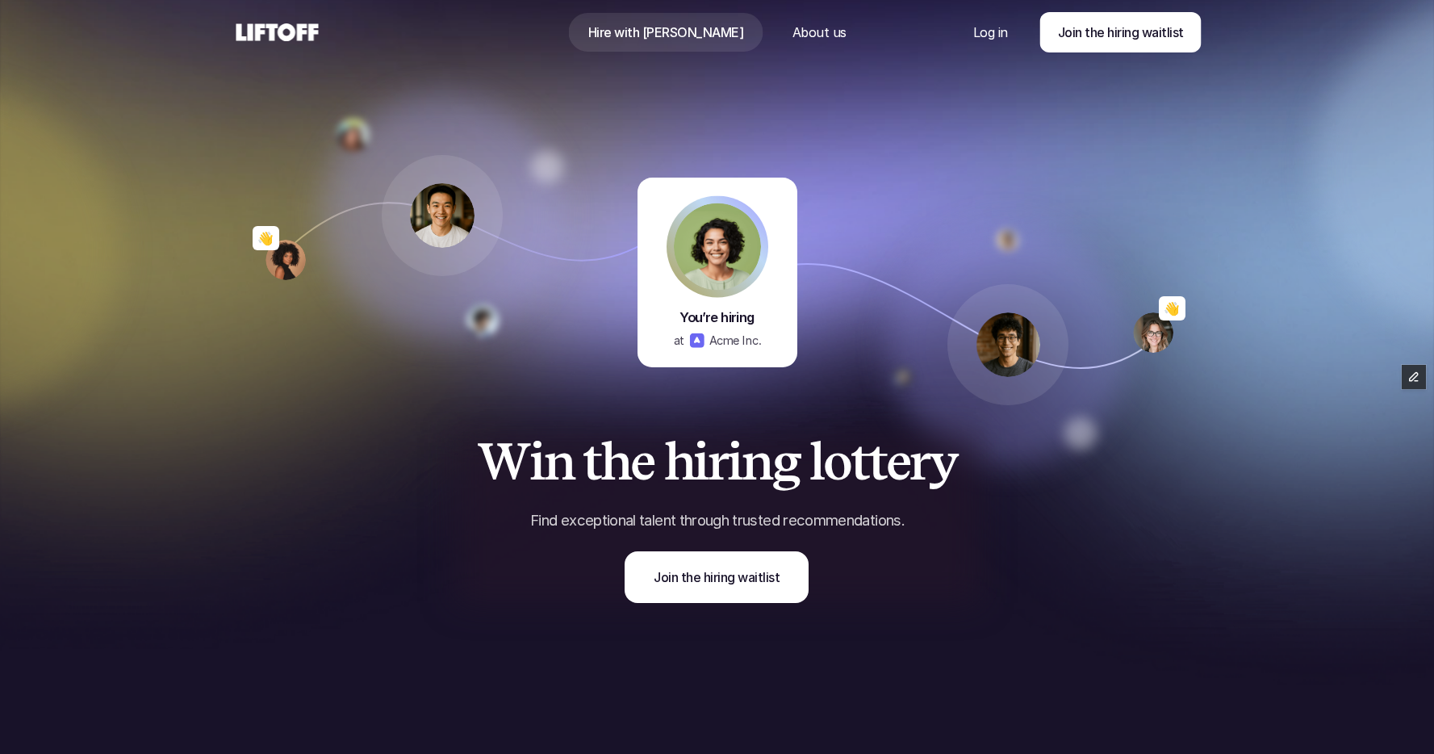
click at [295, 23] on icon at bounding box center [277, 32] width 89 height 26
click at [549, 105] on div at bounding box center [442, 215] width 242 height 242
click at [287, 32] on icon at bounding box center [277, 32] width 89 height 26
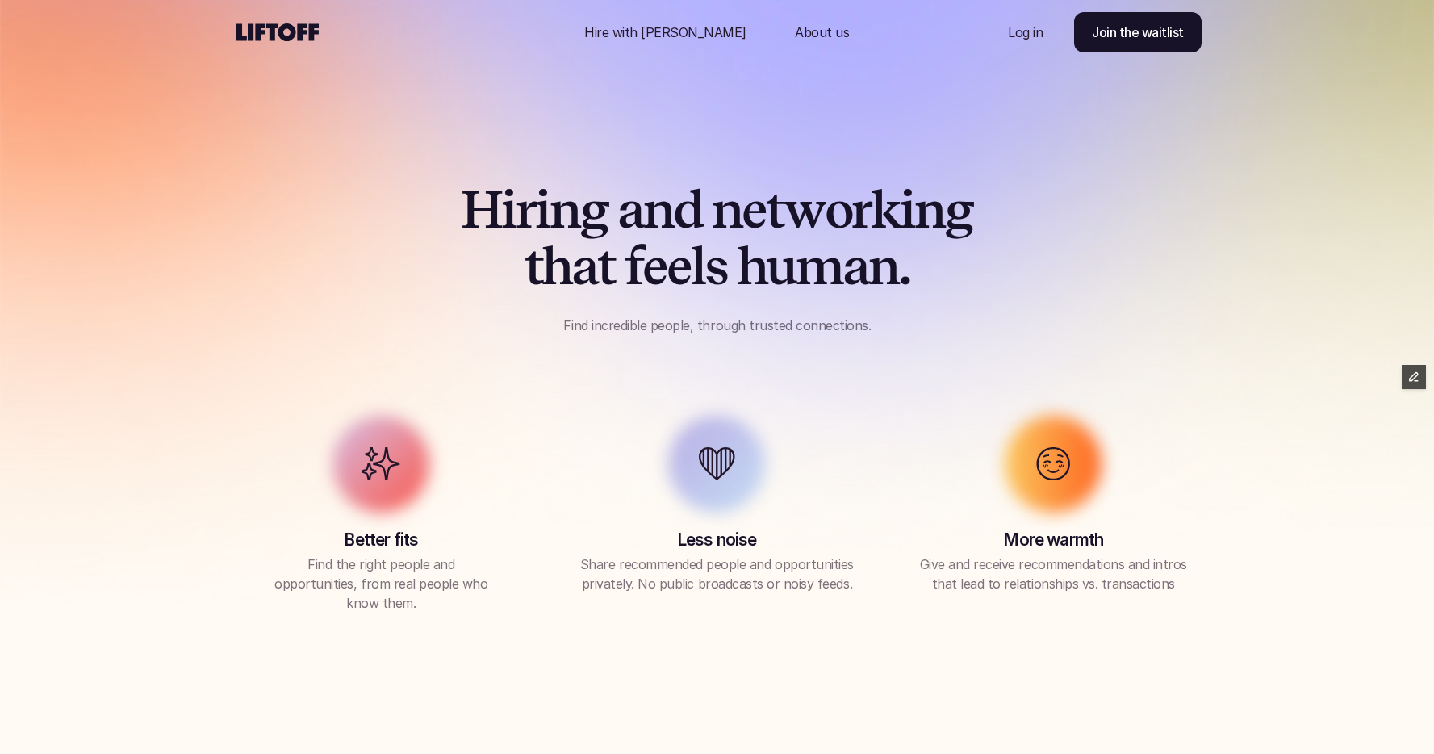
click at [279, 31] on use at bounding box center [278, 32] width 82 height 18
click at [645, 37] on p "Hire with [PERSON_NAME]" at bounding box center [665, 32] width 162 height 19
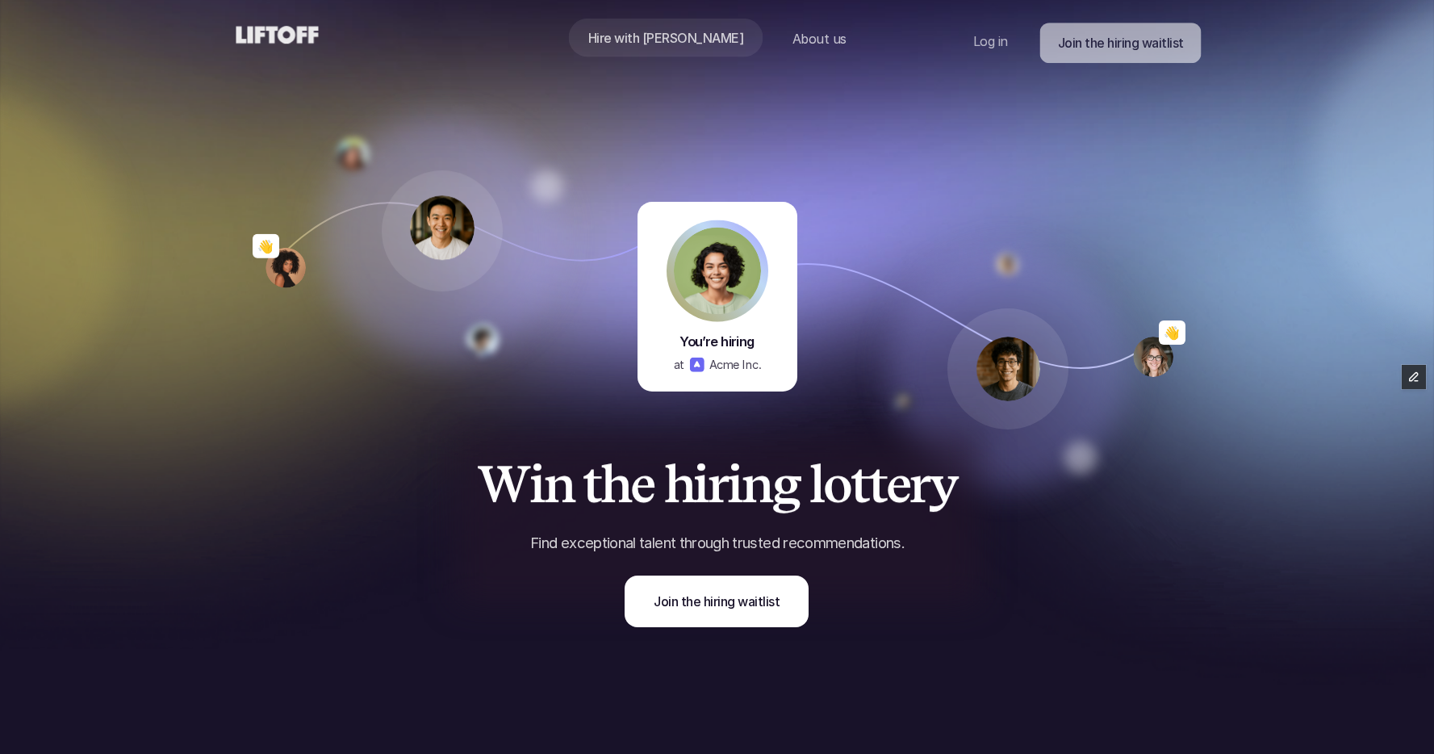
click at [262, 27] on use at bounding box center [278, 35] width 82 height 18
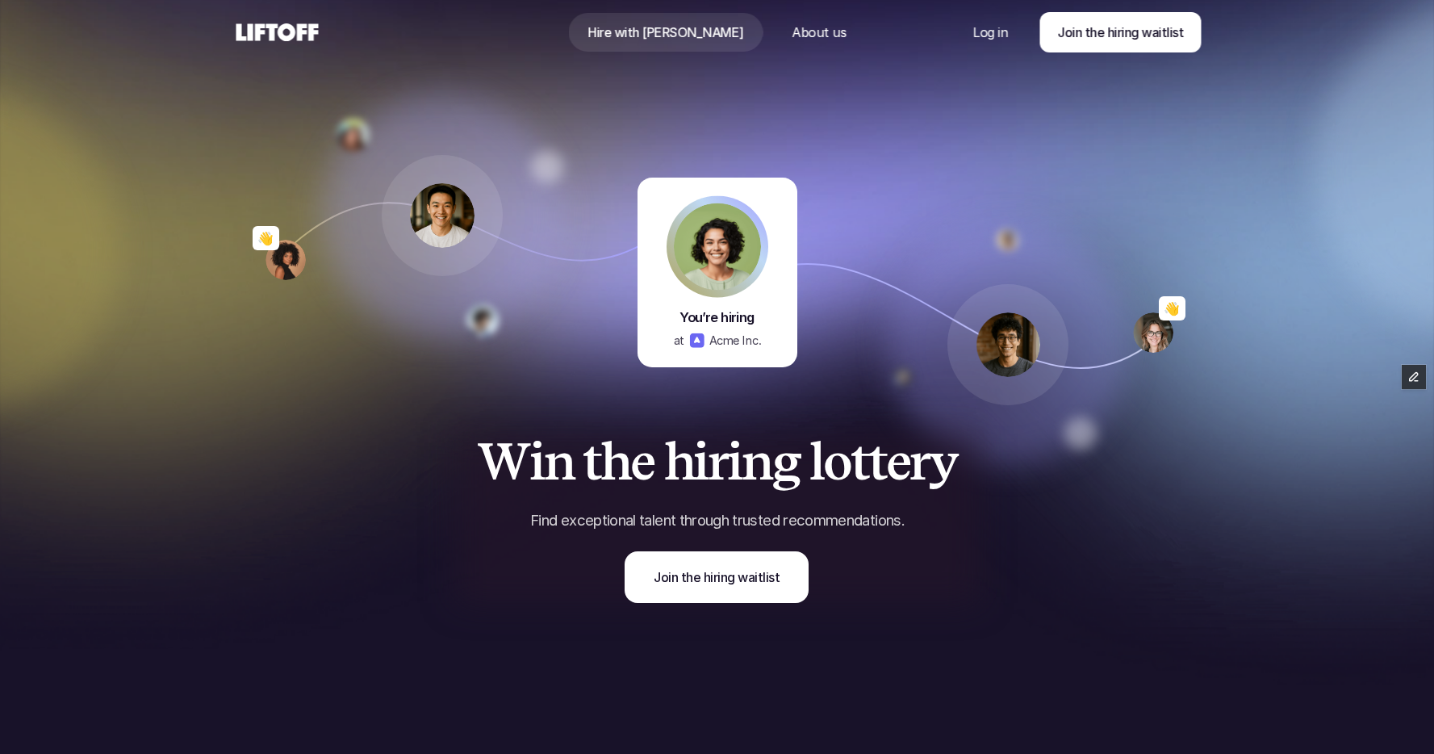
click at [279, 29] on use at bounding box center [278, 32] width 82 height 18
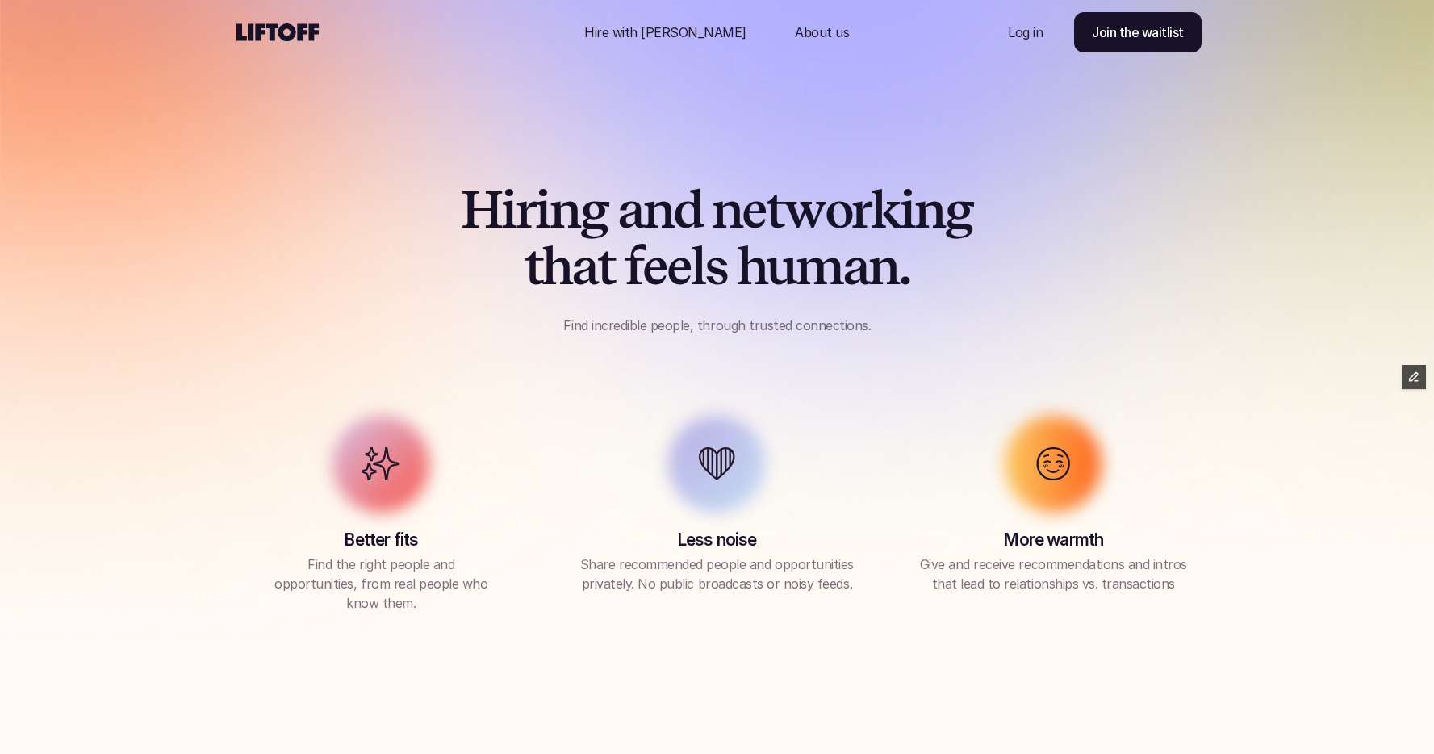
click at [690, 38] on p "Hire with Liftoff" at bounding box center [665, 32] width 162 height 19
click at [329, 94] on div "H i r i n g a n d n e t w o r k i n g t h a t f e e l s h u m a n . Find incred…" at bounding box center [717, 377] width 1049 height 633
click at [828, 40] on div "Nav Link" at bounding box center [822, 32] width 93 height 39
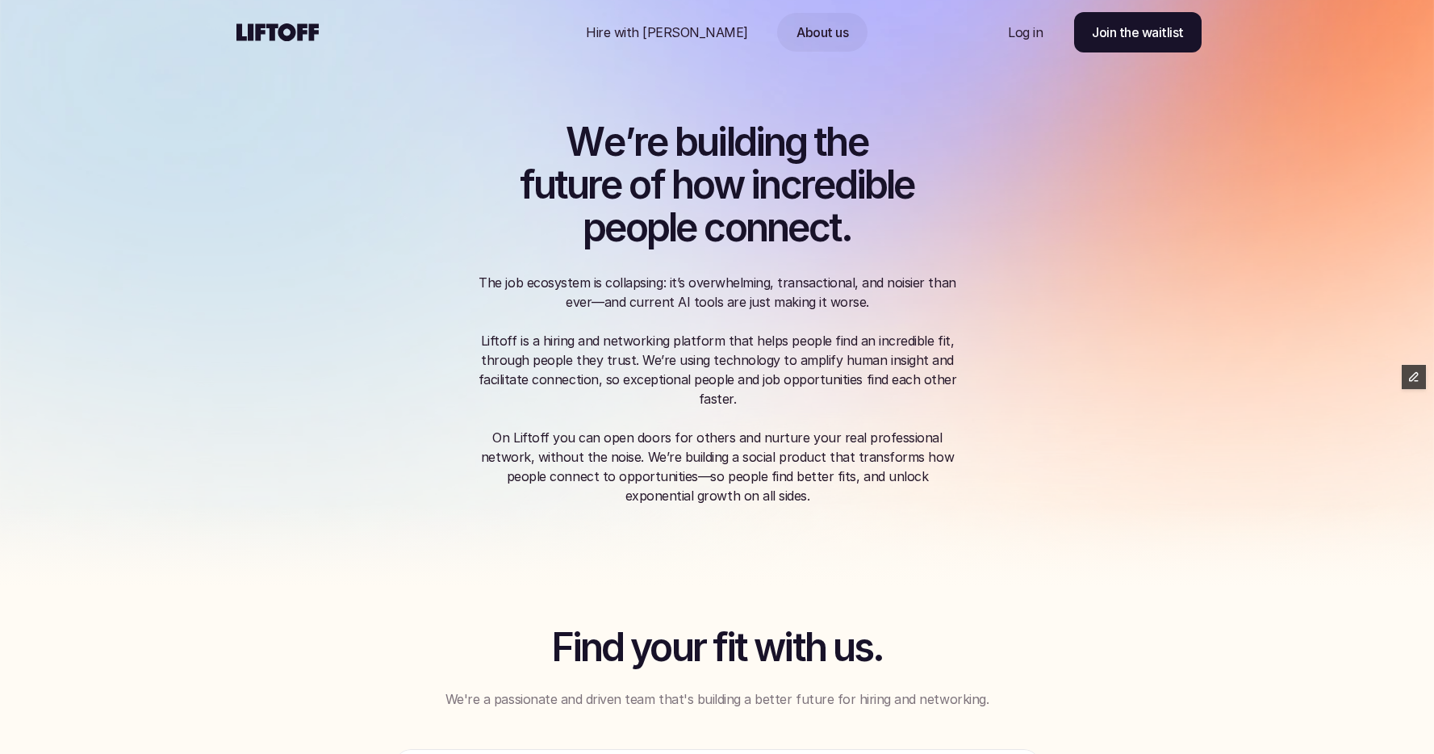
click at [661, 38] on p "Hire with [PERSON_NAME]" at bounding box center [667, 32] width 162 height 19
click at [296, 38] on icon at bounding box center [277, 32] width 89 height 26
click at [279, 204] on div "W e ’ r e b u i l d i n g t h e f u t u r e o f h o w i n c r e d i b l e p e o…" at bounding box center [717, 293] width 969 height 586
click at [285, 31] on icon at bounding box center [277, 32] width 89 height 26
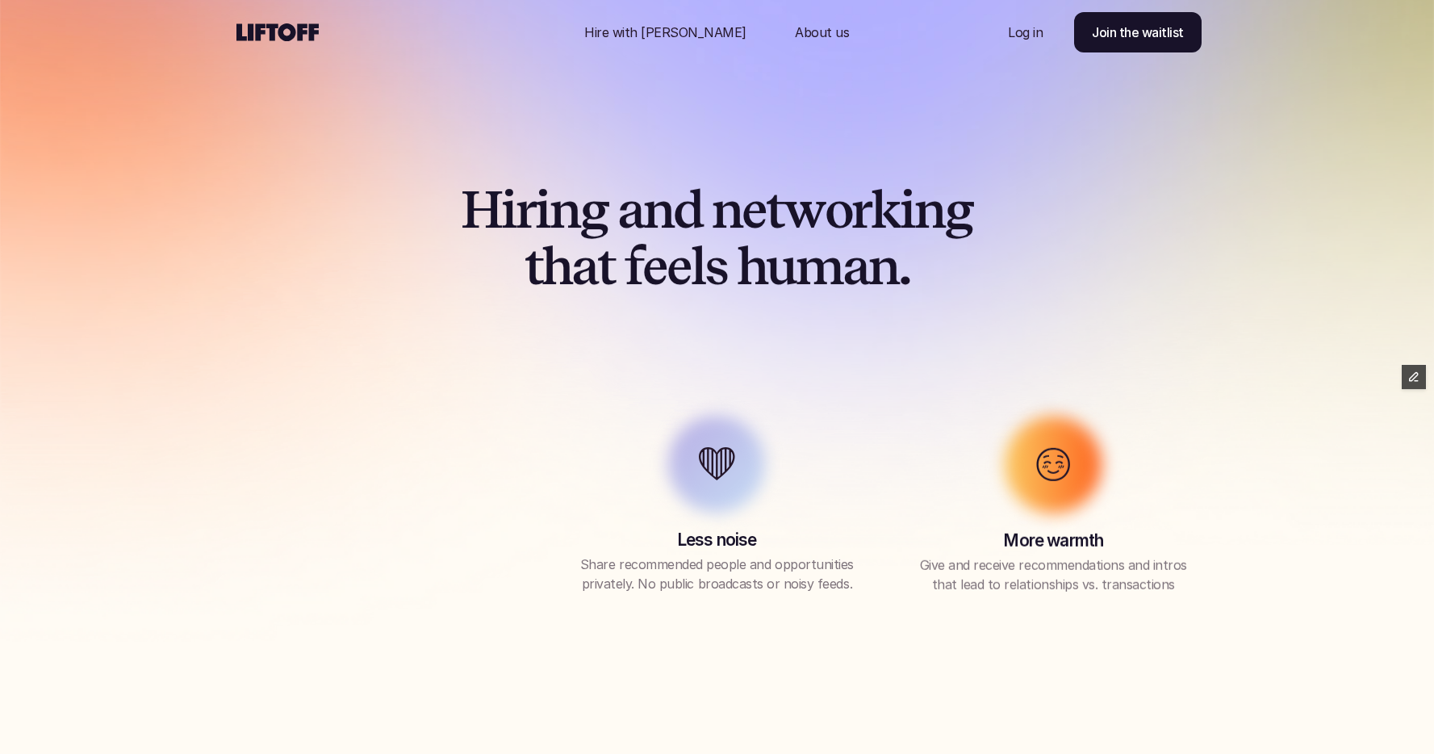
click at [649, 155] on div "H i r i n g a n d n e t w o r k i n g t h a t f e e l s h u m a n . Find incred…" at bounding box center [717, 377] width 1049 height 633
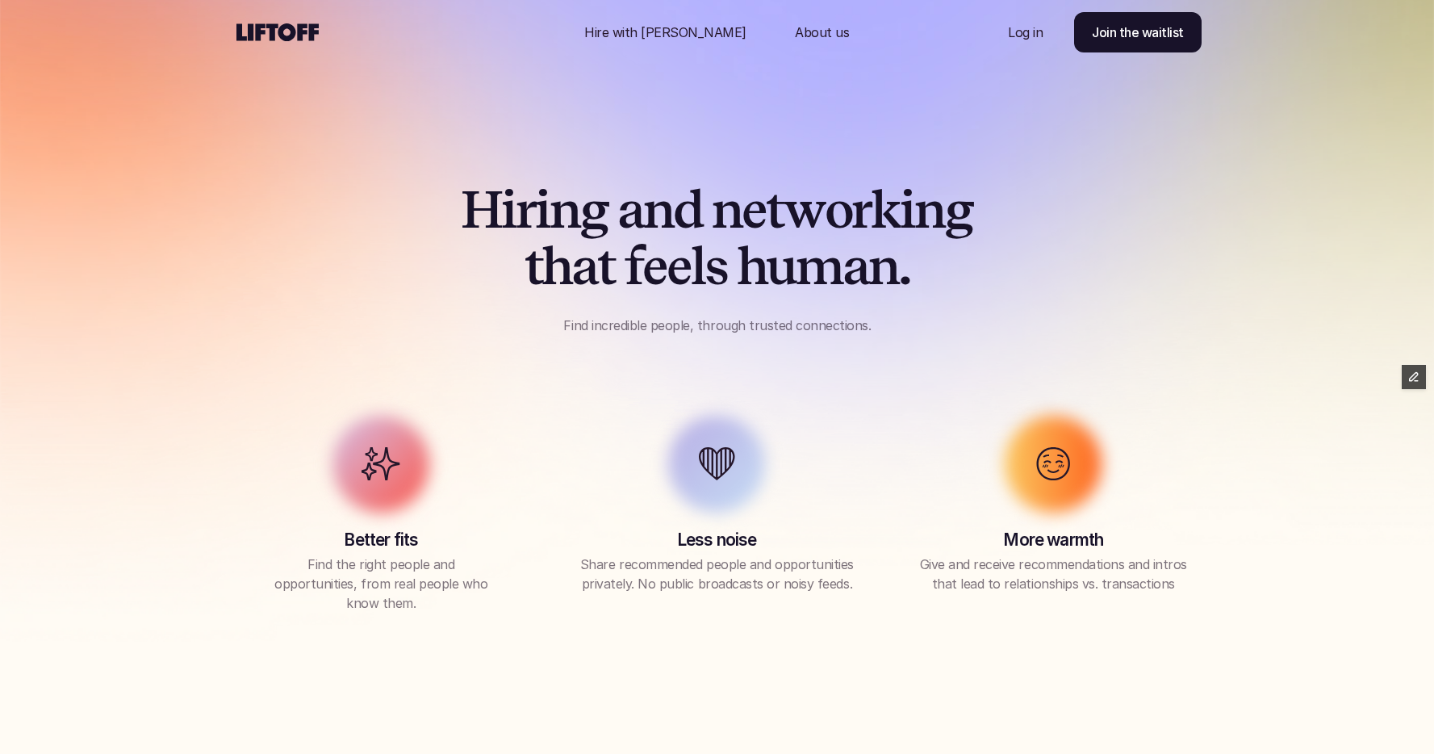
click at [655, 40] on p "Hire with [PERSON_NAME]" at bounding box center [665, 32] width 162 height 19
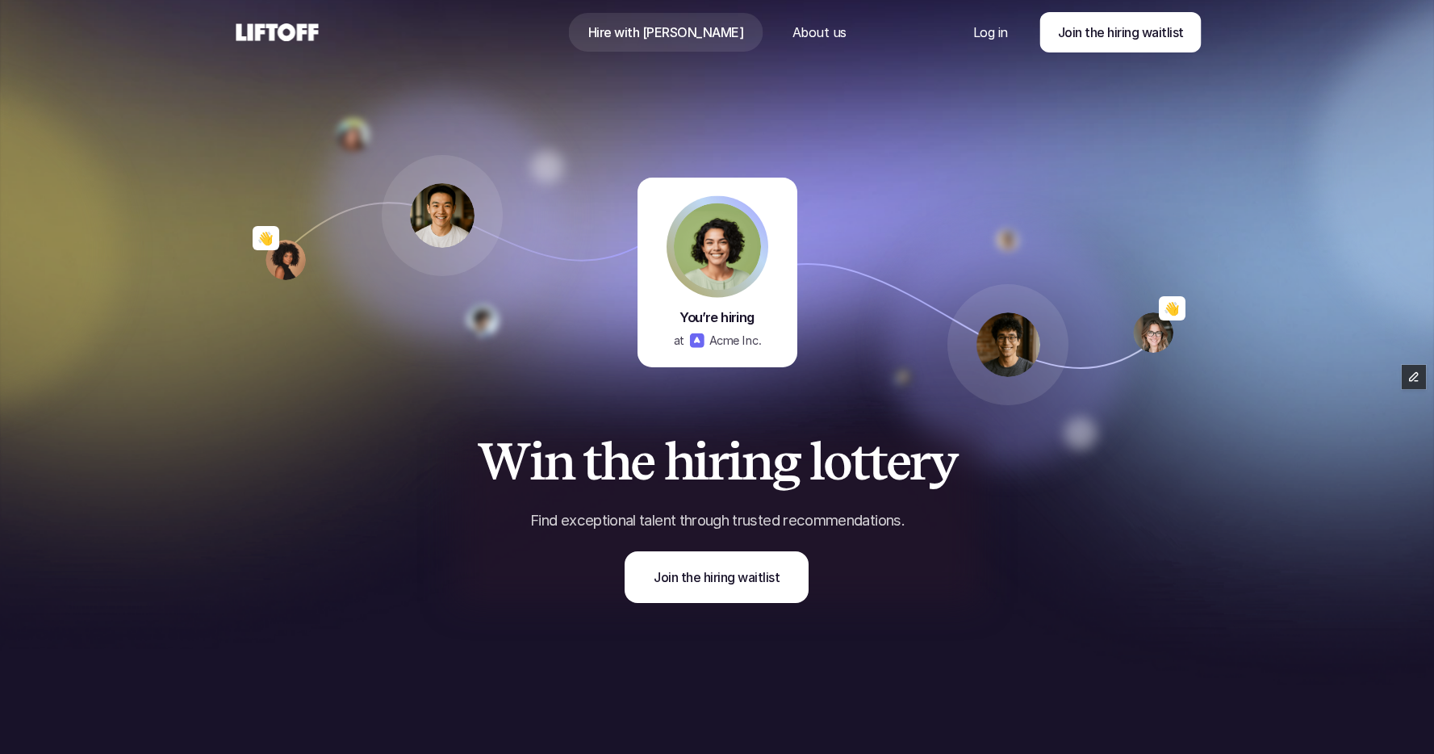
click at [792, 29] on p "About us" at bounding box center [819, 32] width 54 height 19
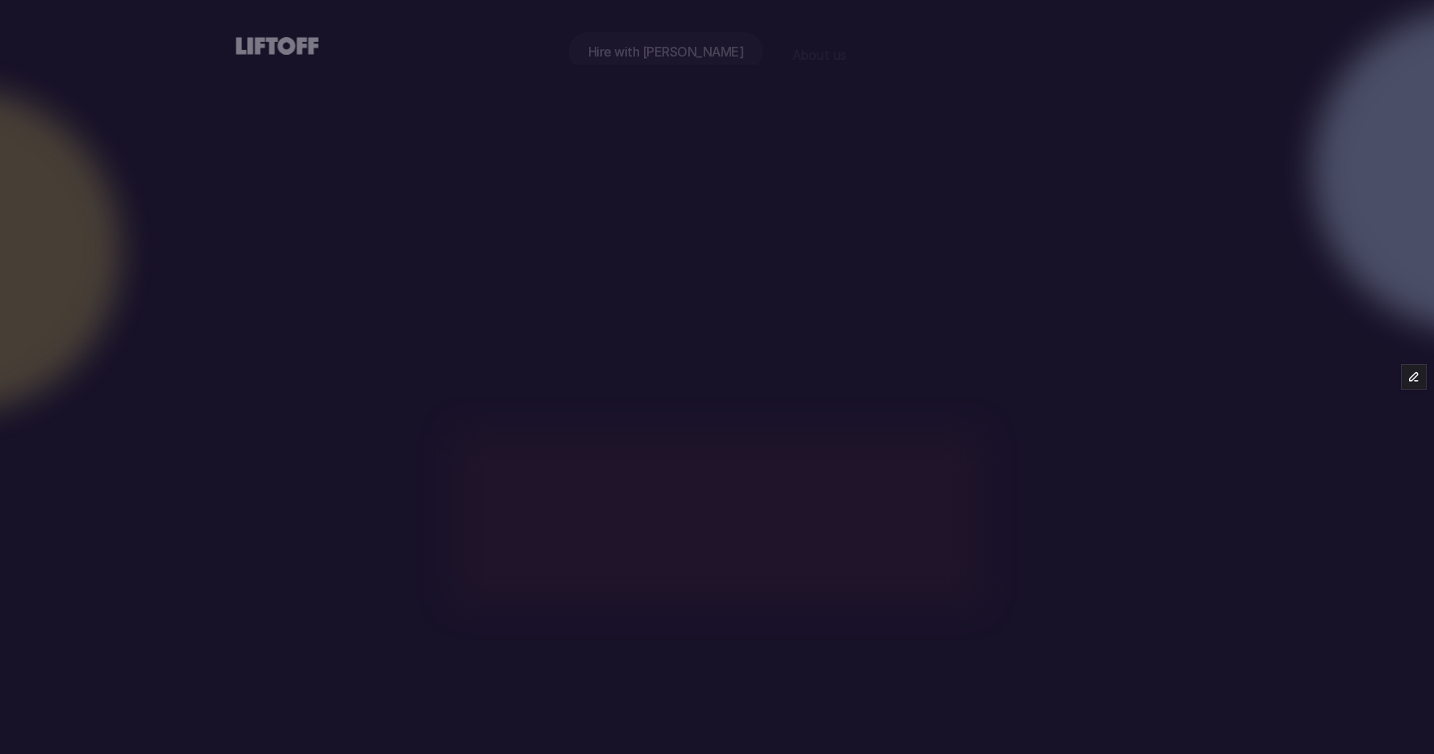
scroll to position [57, 0]
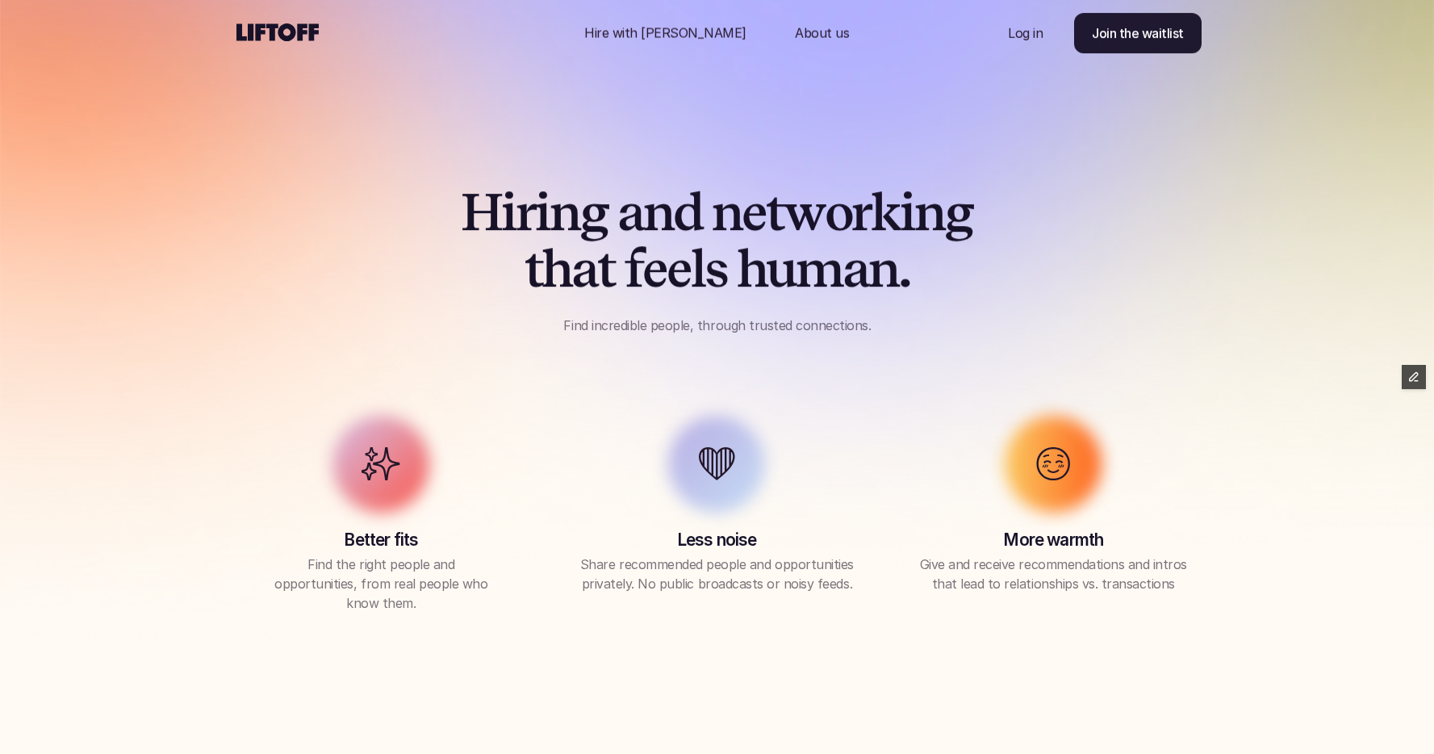
click at [274, 33] on use at bounding box center [278, 32] width 82 height 18
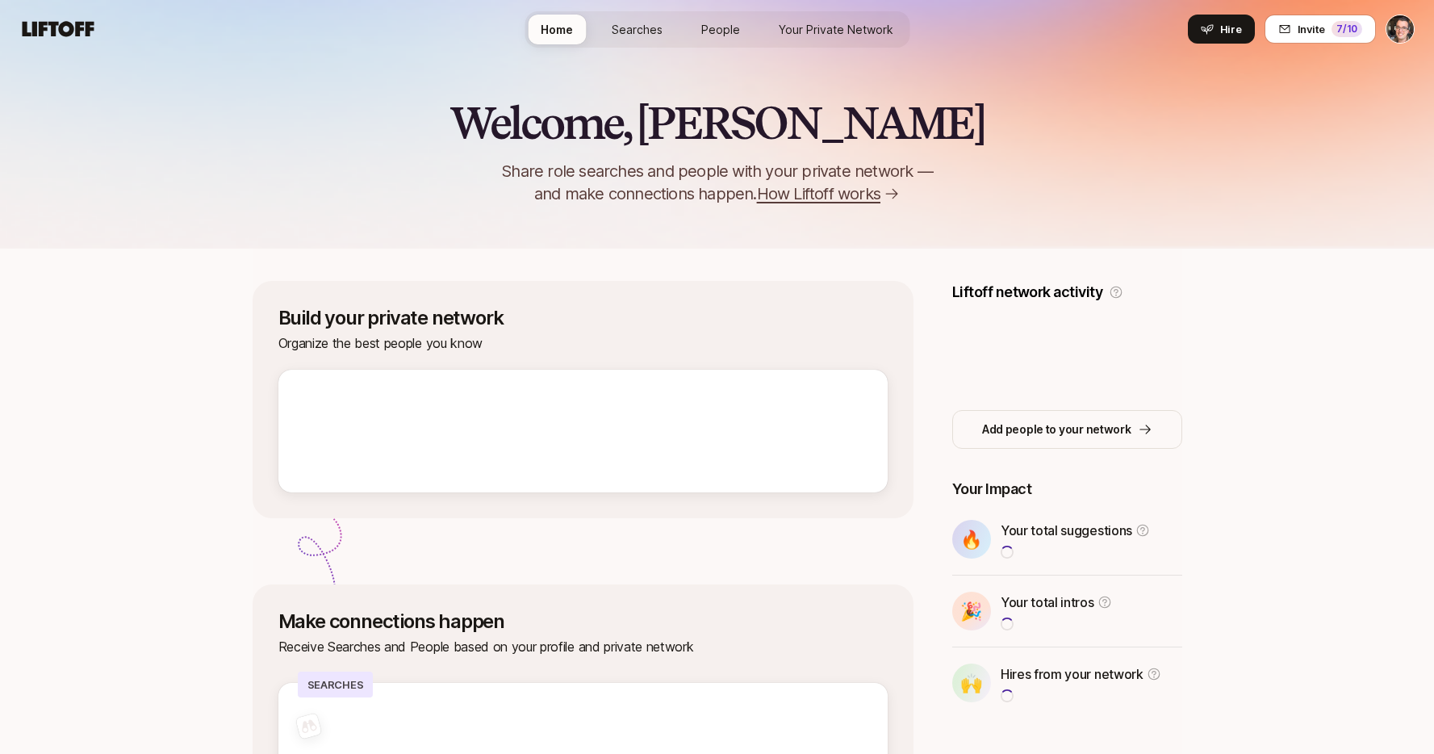
click at [290, 46] on nav "Home Searches People Your Private Network Hire Hire Invite 7 /10" at bounding box center [717, 29] width 1434 height 58
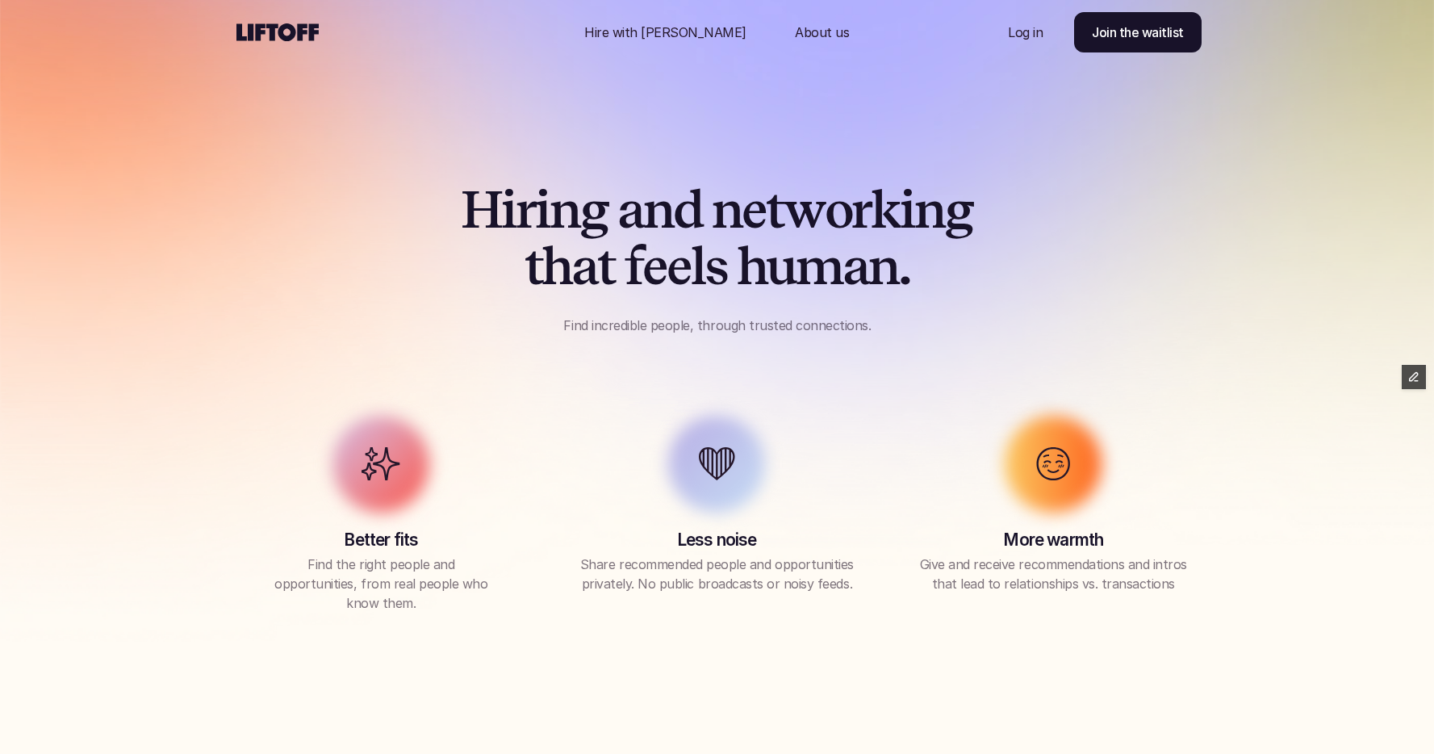
click at [665, 29] on p "Hire with [PERSON_NAME]" at bounding box center [665, 32] width 162 height 19
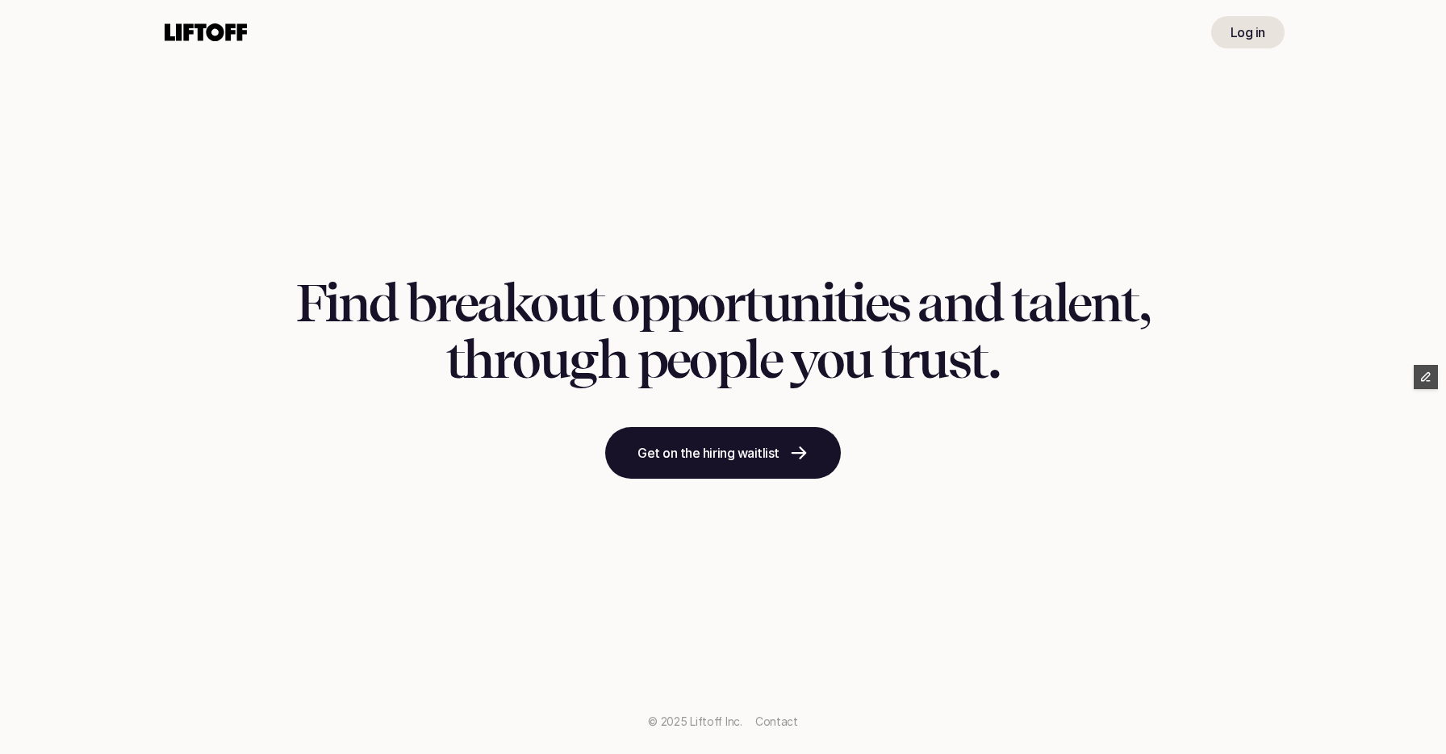
click at [767, 159] on div "Find breakout opportunities and talent, through people you trust. Get on the hi…" at bounding box center [723, 377] width 1446 height 754
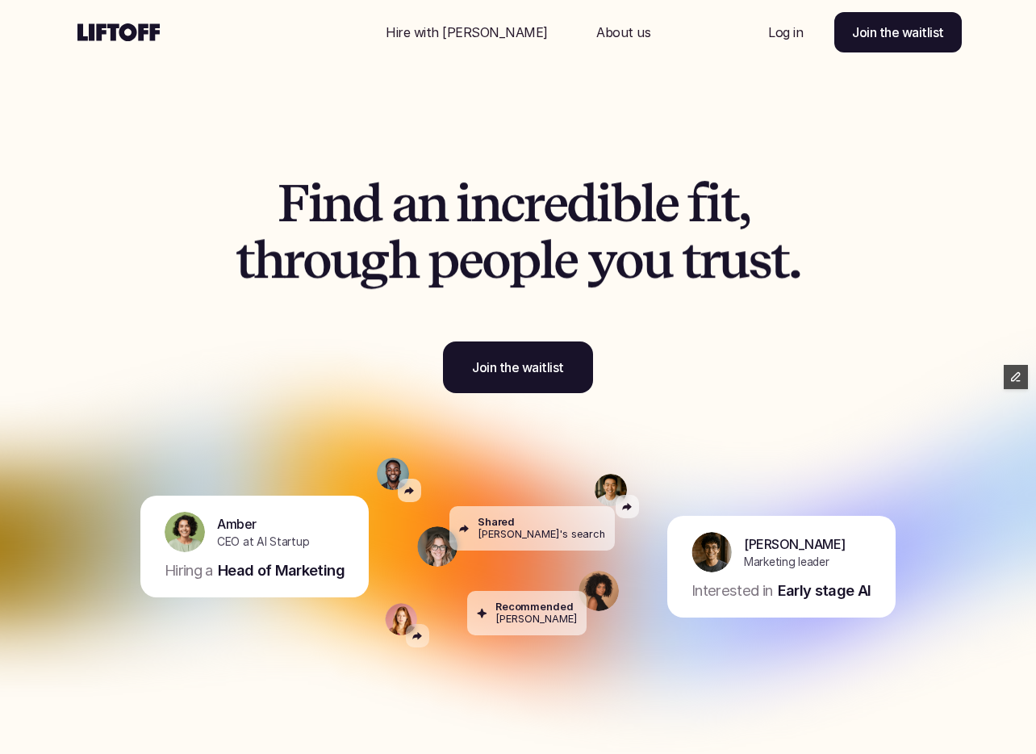
click at [113, 29] on use at bounding box center [118, 32] width 82 height 18
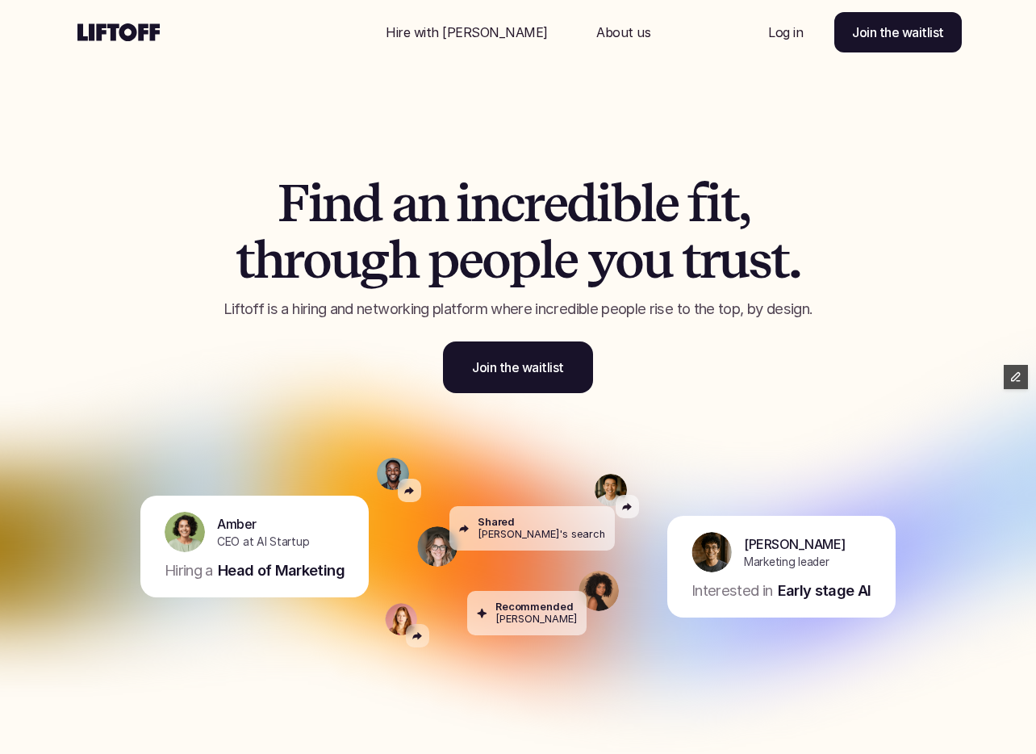
click at [473, 32] on p "Hire with [PERSON_NAME]" at bounding box center [467, 32] width 162 height 19
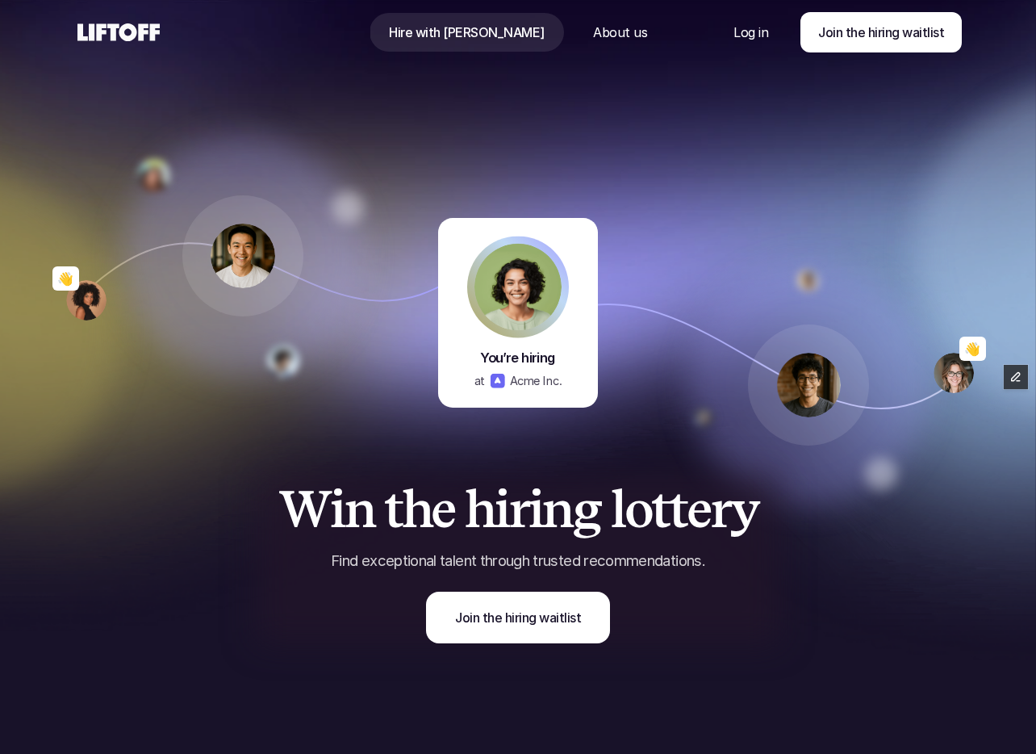
click at [593, 32] on p "About us" at bounding box center [620, 32] width 54 height 19
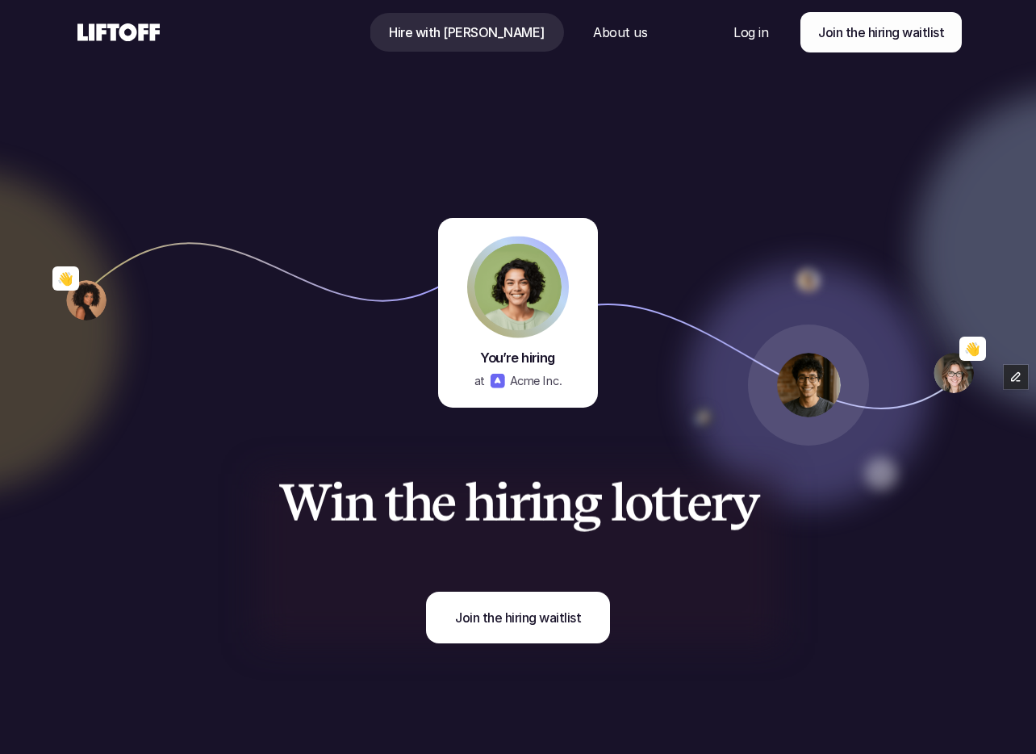
click at [174, 31] on div at bounding box center [222, 32] width 296 height 65
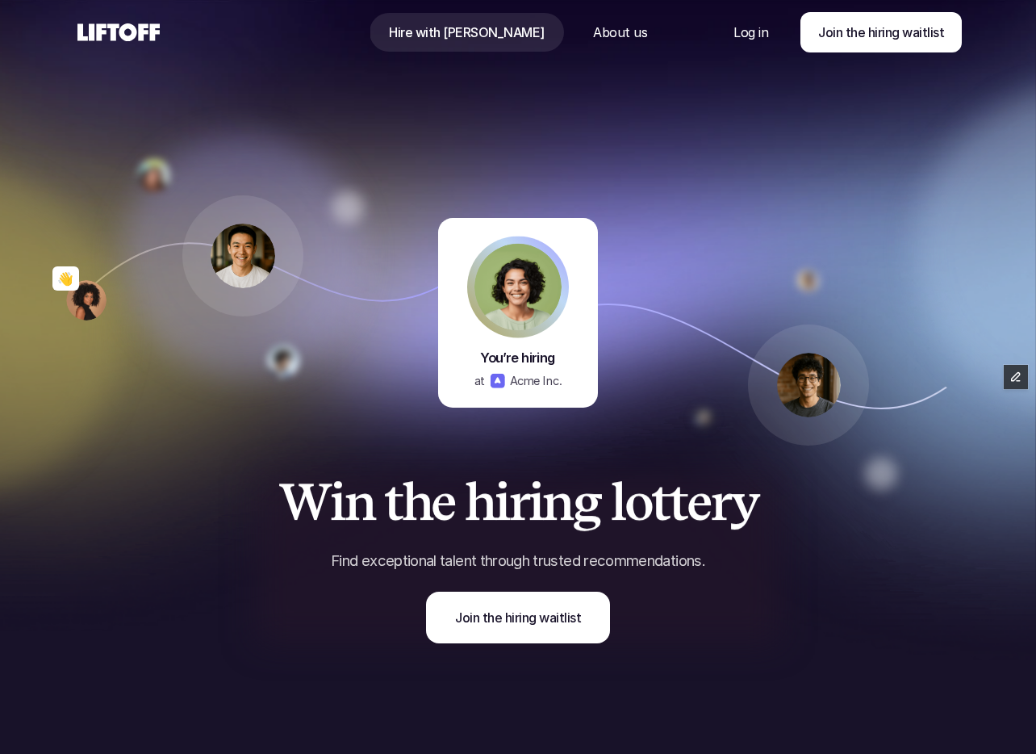
click at [125, 24] on use at bounding box center [118, 32] width 82 height 18
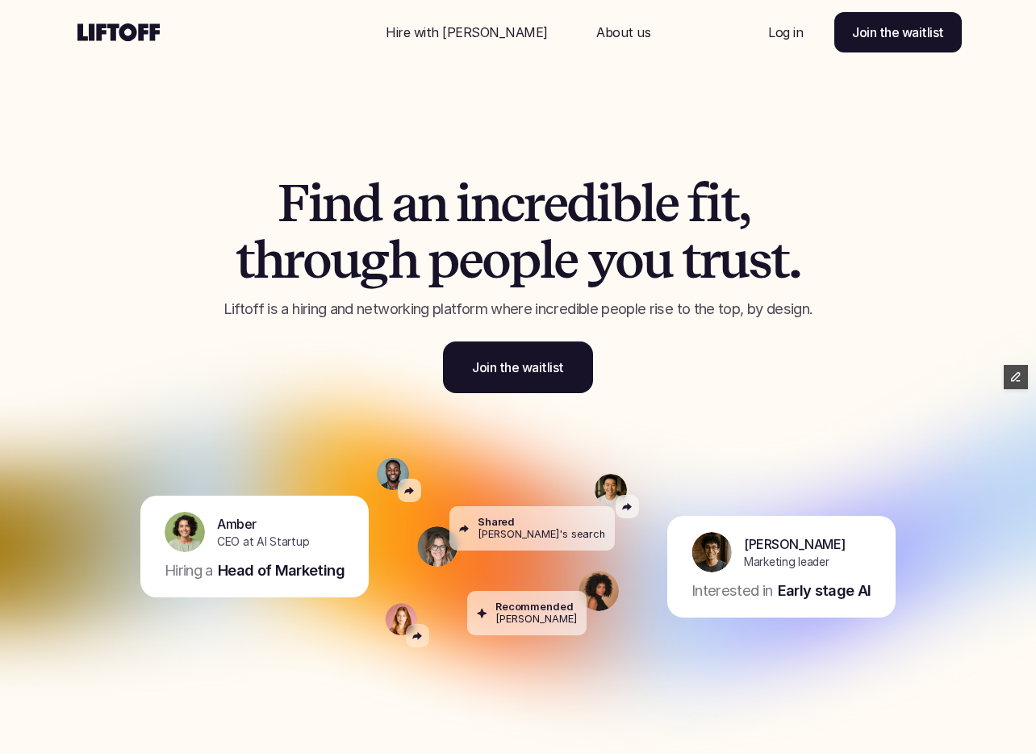
click at [478, 170] on div "F i n d a n i n c r e d i b l e f i t , t h r o u g h p e o p l e y o u t r u s…" at bounding box center [518, 244] width 969 height 380
click at [517, 362] on p "Join the waitlist" at bounding box center [518, 367] width 92 height 19
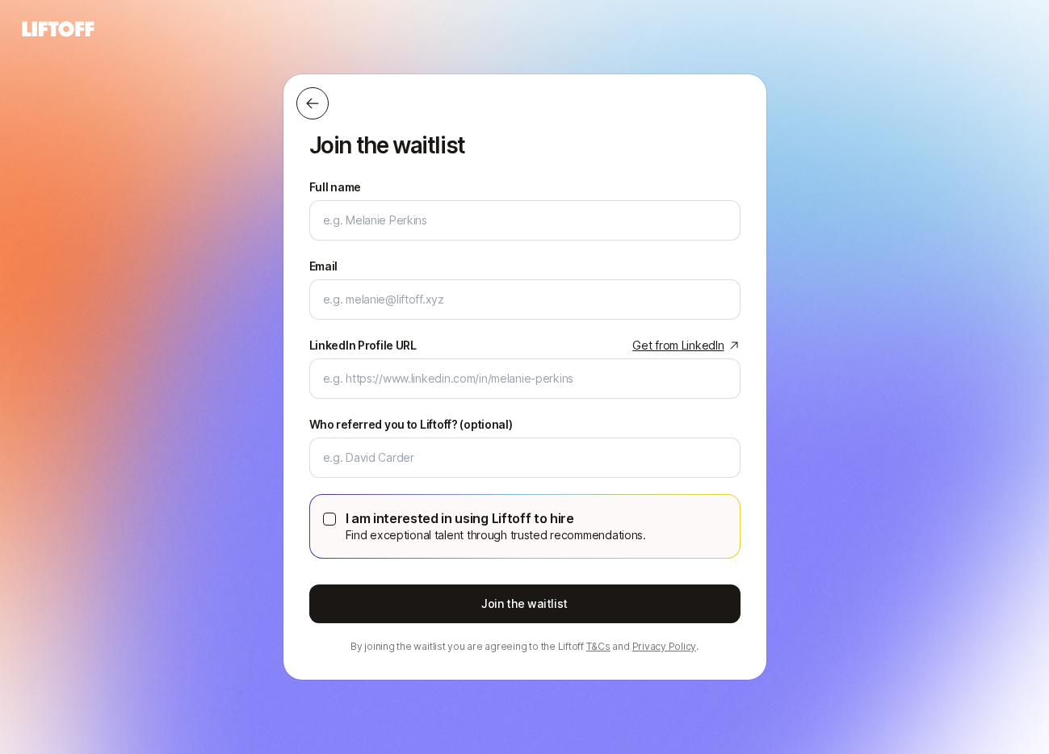
click at [306, 102] on icon at bounding box center [312, 103] width 16 height 16
click at [311, 105] on icon at bounding box center [312, 103] width 16 height 16
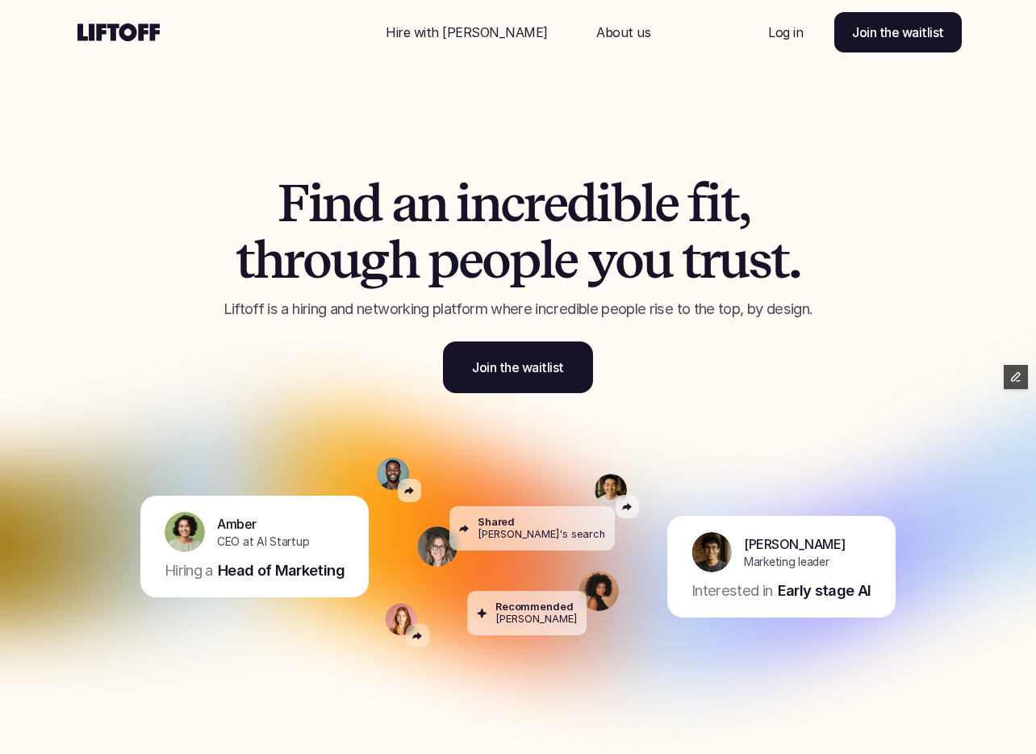
click at [454, 31] on p "Hire with Liftoff" at bounding box center [467, 32] width 162 height 19
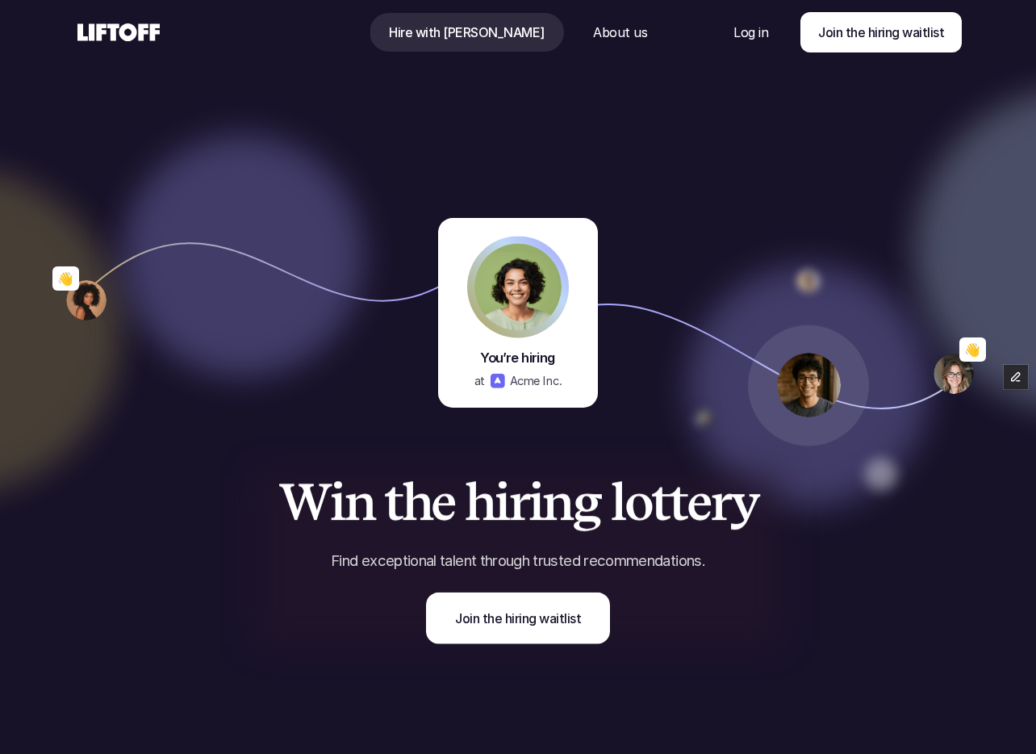
click at [593, 34] on p "About us" at bounding box center [620, 32] width 54 height 19
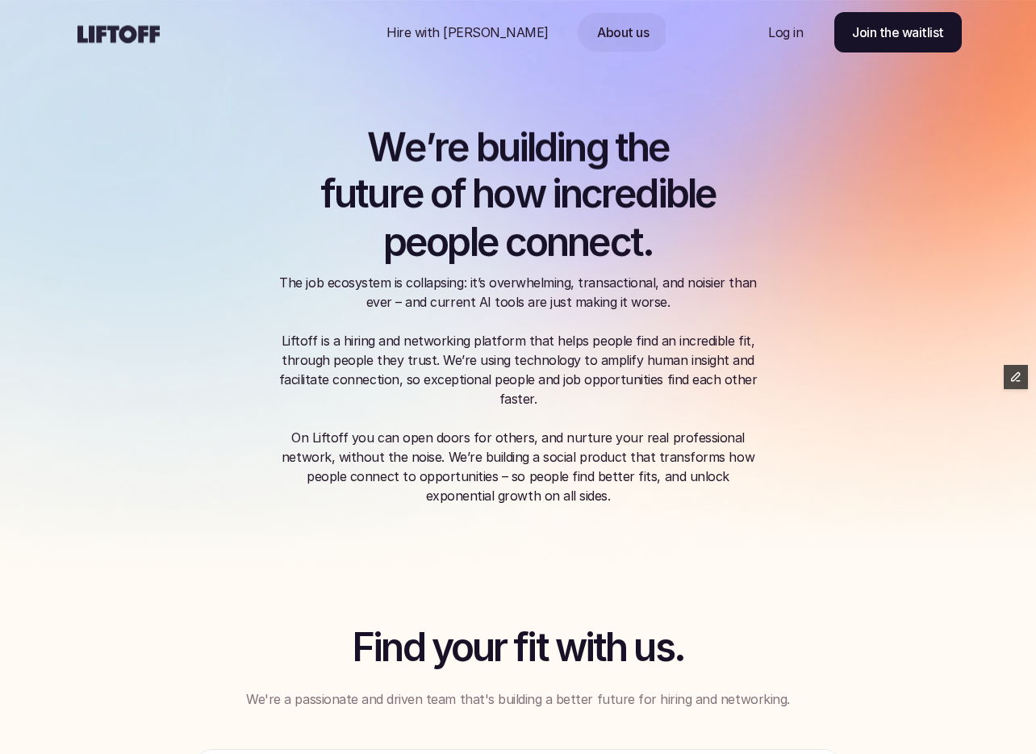
click at [134, 26] on icon at bounding box center [118, 34] width 89 height 26
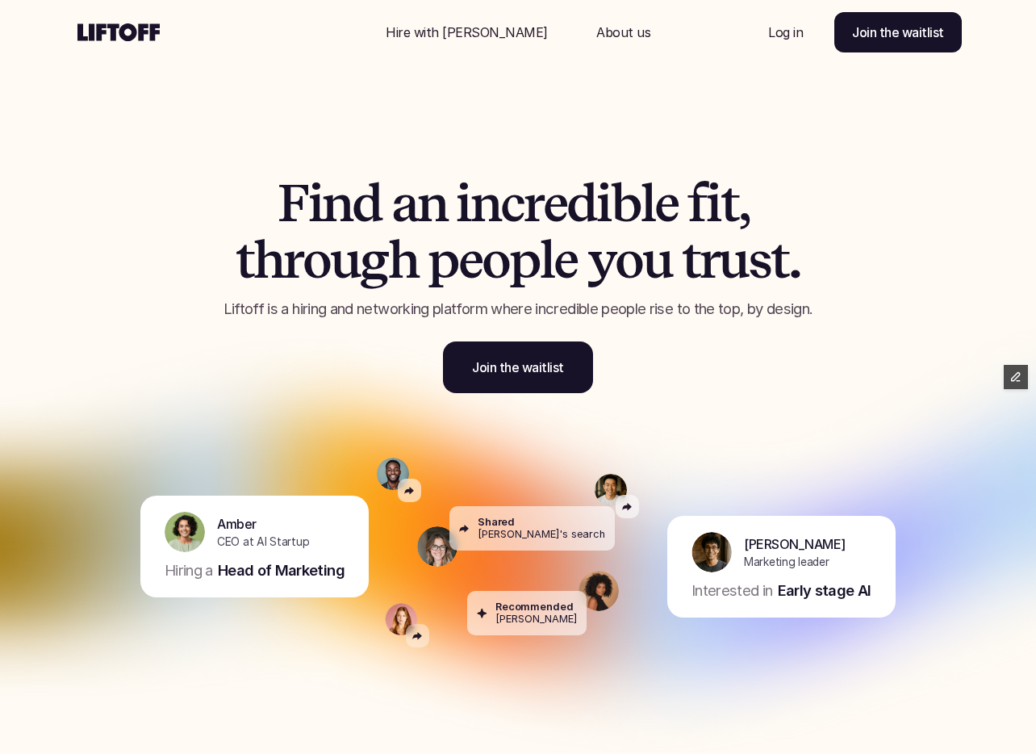
click at [743, 190] on span "," at bounding box center [744, 203] width 11 height 57
click at [125, 25] on use at bounding box center [118, 32] width 82 height 18
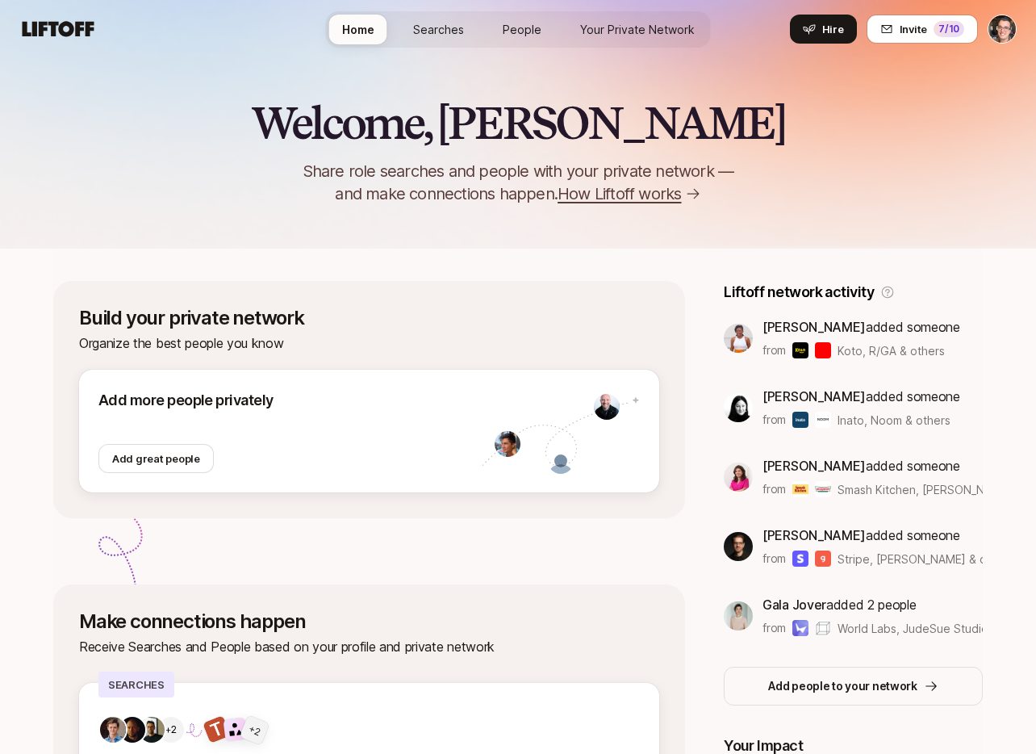
click at [631, 188] on span "How Liftoff works" at bounding box center [620, 193] width 124 height 23
click at [672, 190] on span "How Liftoff works" at bounding box center [620, 193] width 124 height 23
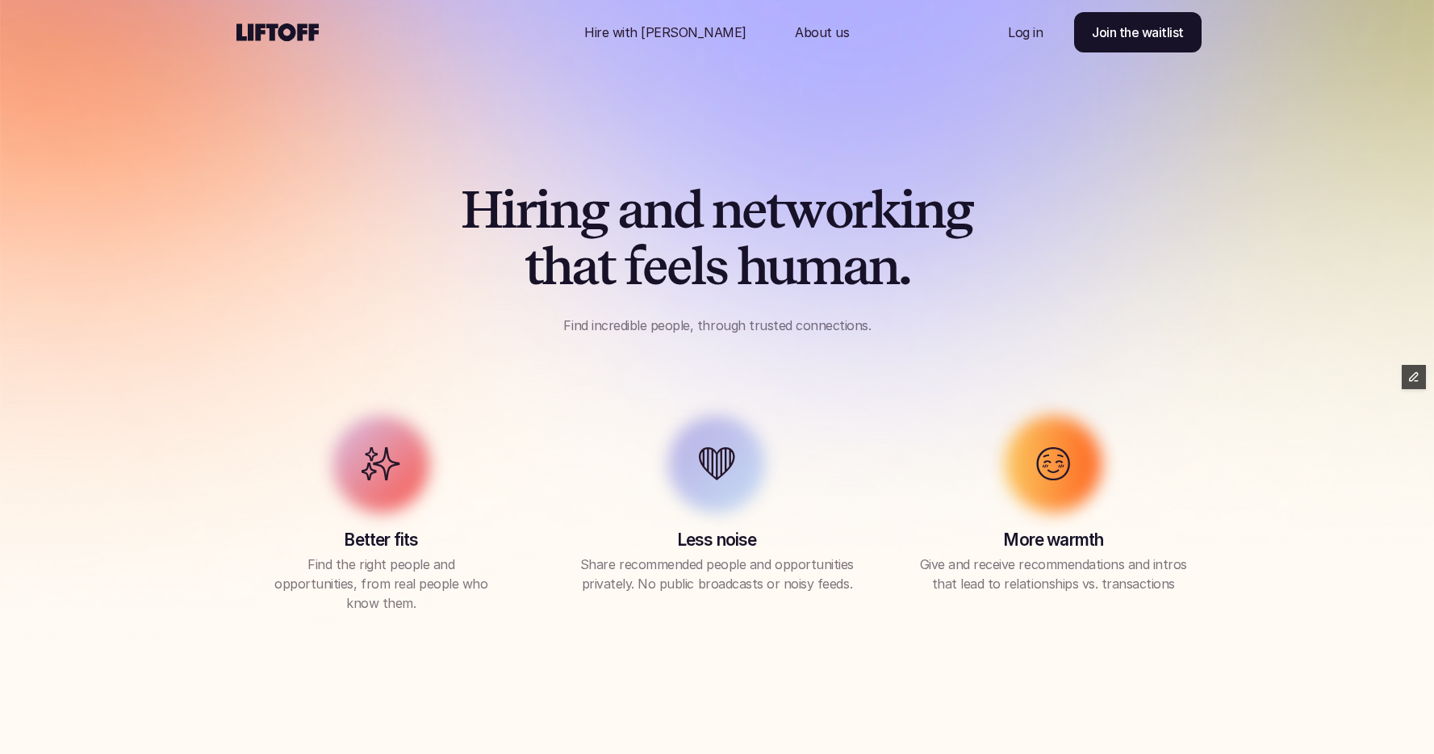
click at [291, 28] on use at bounding box center [278, 32] width 82 height 18
click at [672, 33] on p "Hire with [PERSON_NAME]" at bounding box center [665, 32] width 162 height 19
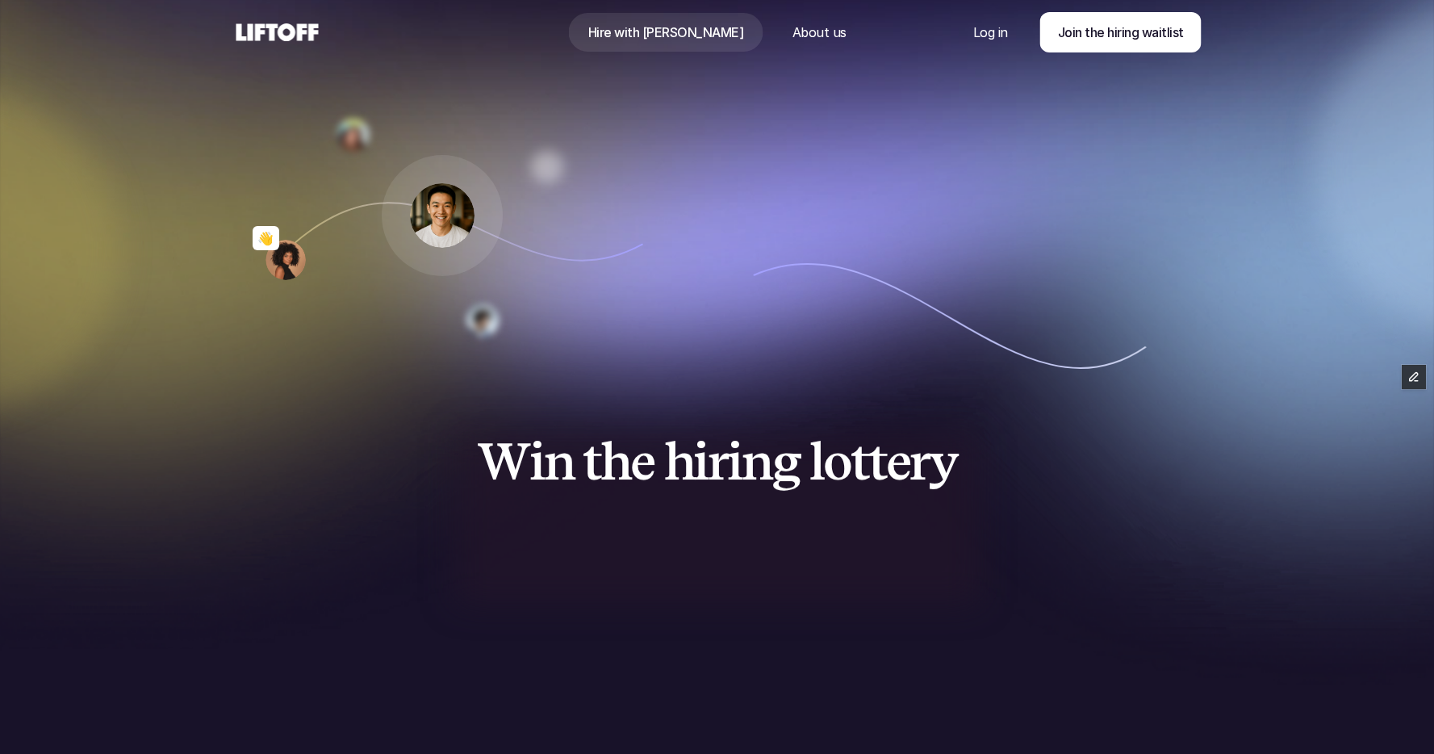
click at [265, 18] on div at bounding box center [394, 32] width 323 height 65
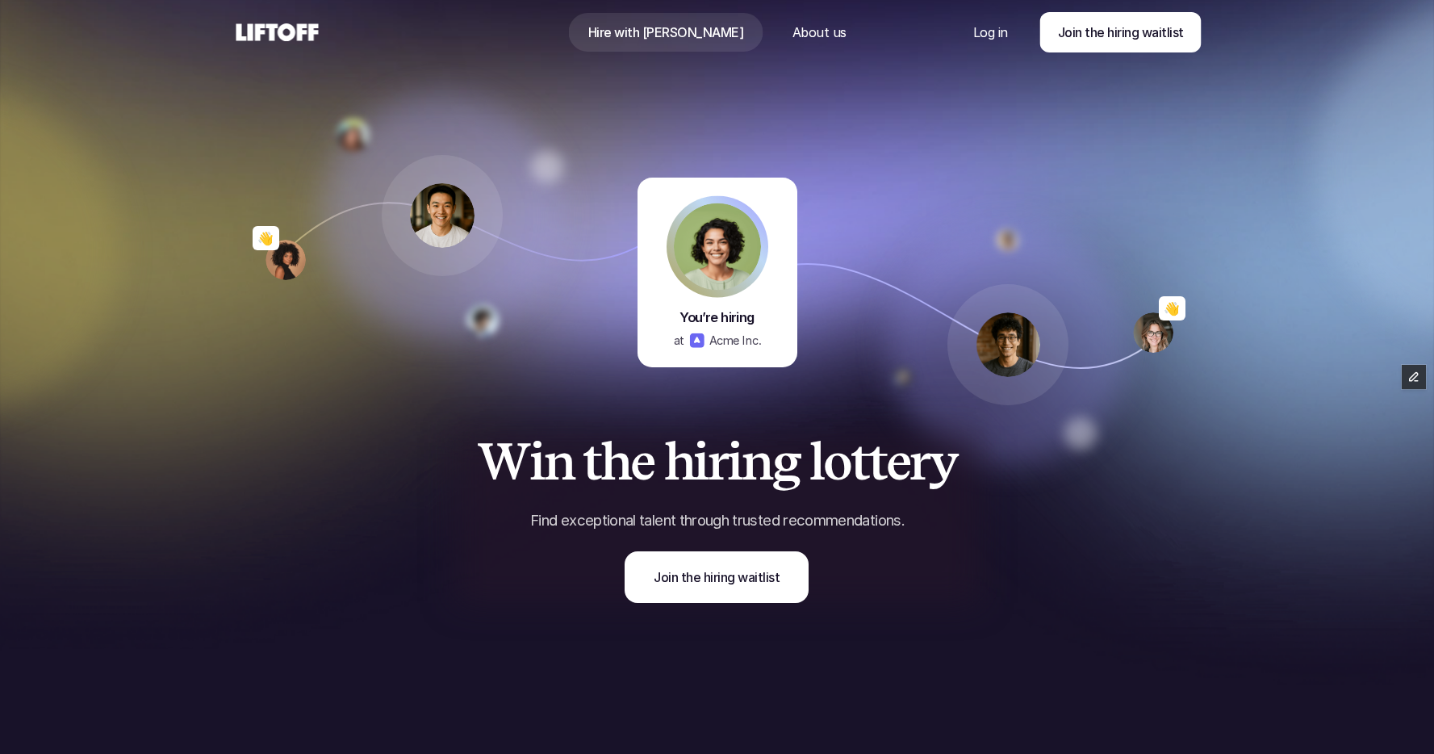
click at [304, 31] on use at bounding box center [278, 32] width 82 height 18
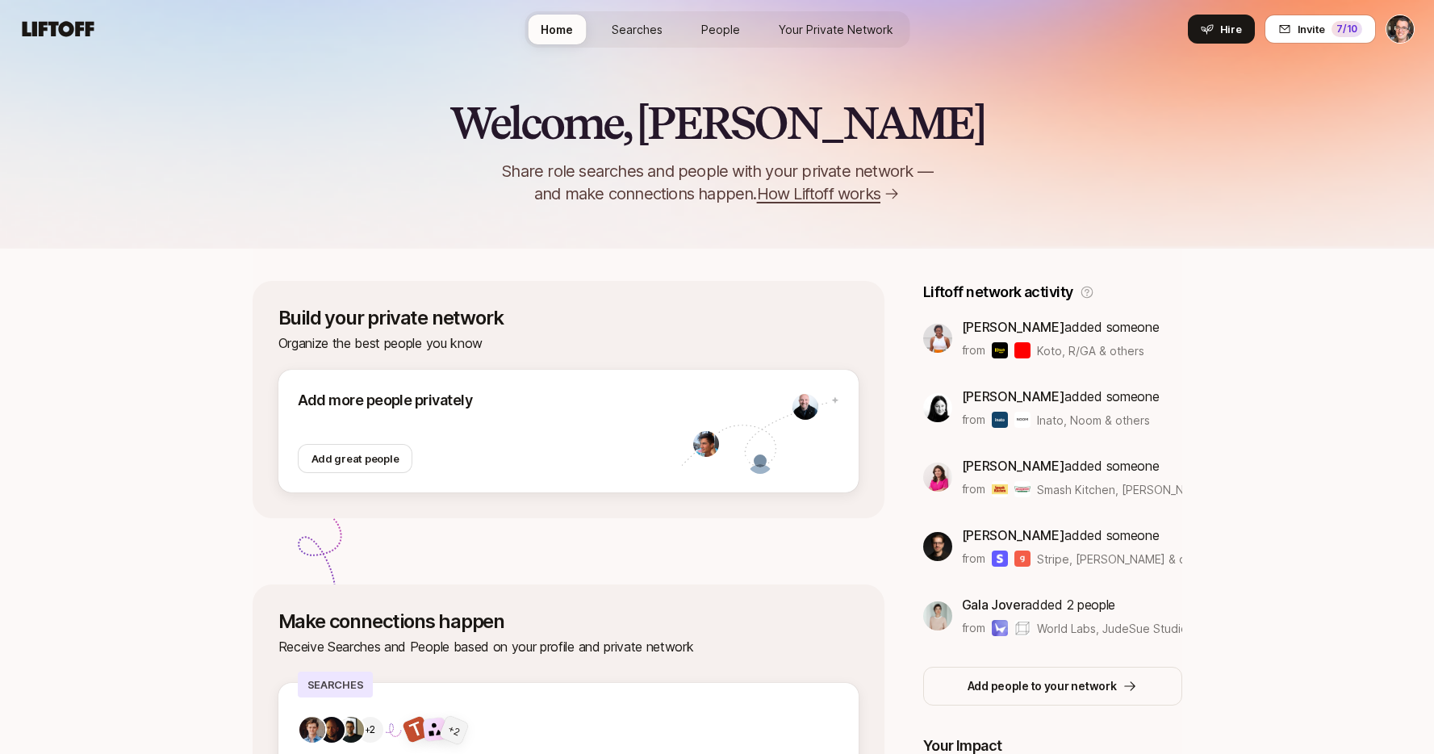
click at [535, 97] on div "Welcome, Eric 👋 Share role searches and people with your private network — and …" at bounding box center [717, 124] width 1434 height 249
click at [804, 195] on span "How Liftoff works" at bounding box center [819, 193] width 124 height 23
click at [646, 34] on span "Searches" at bounding box center [637, 29] width 51 height 17
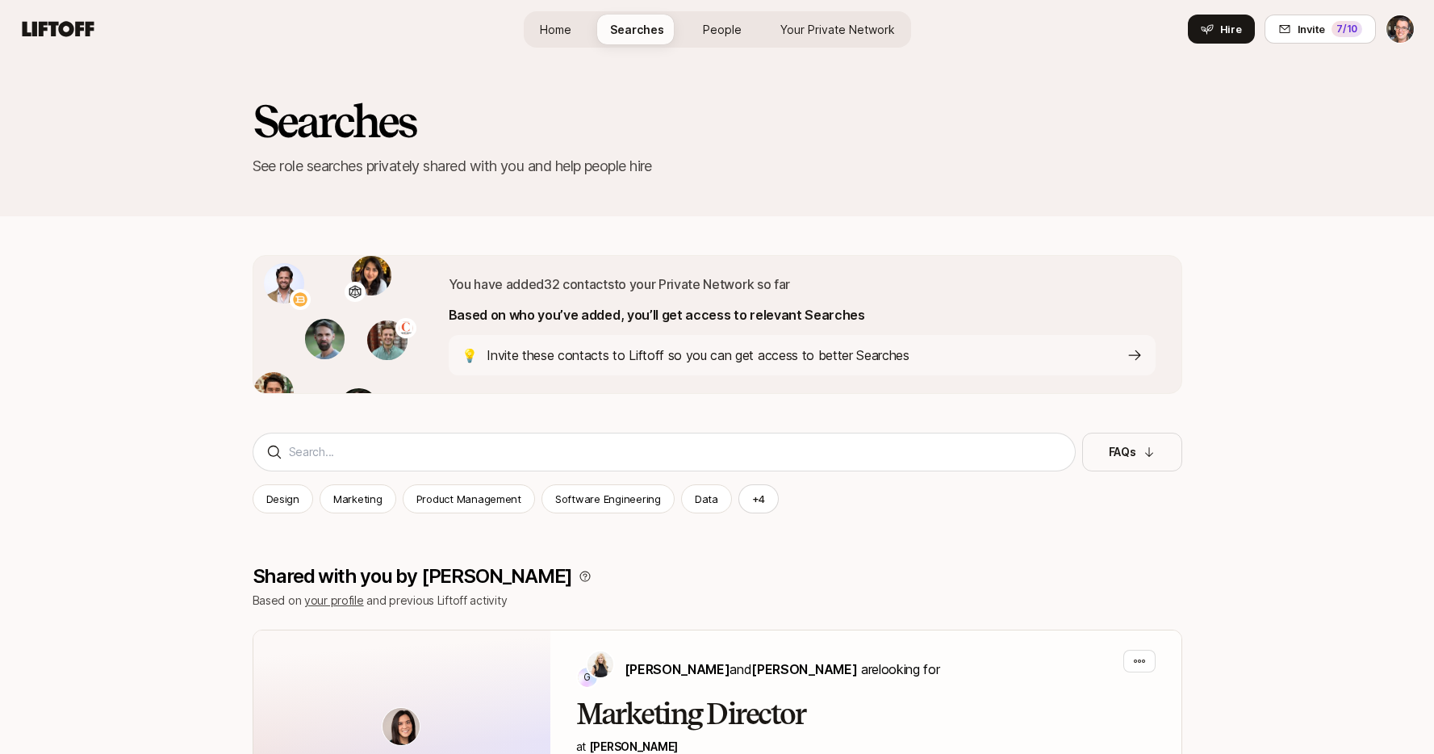
click at [668, 138] on h2 "Searches" at bounding box center [718, 121] width 930 height 48
click at [571, 37] on span "Home" at bounding box center [555, 29] width 31 height 17
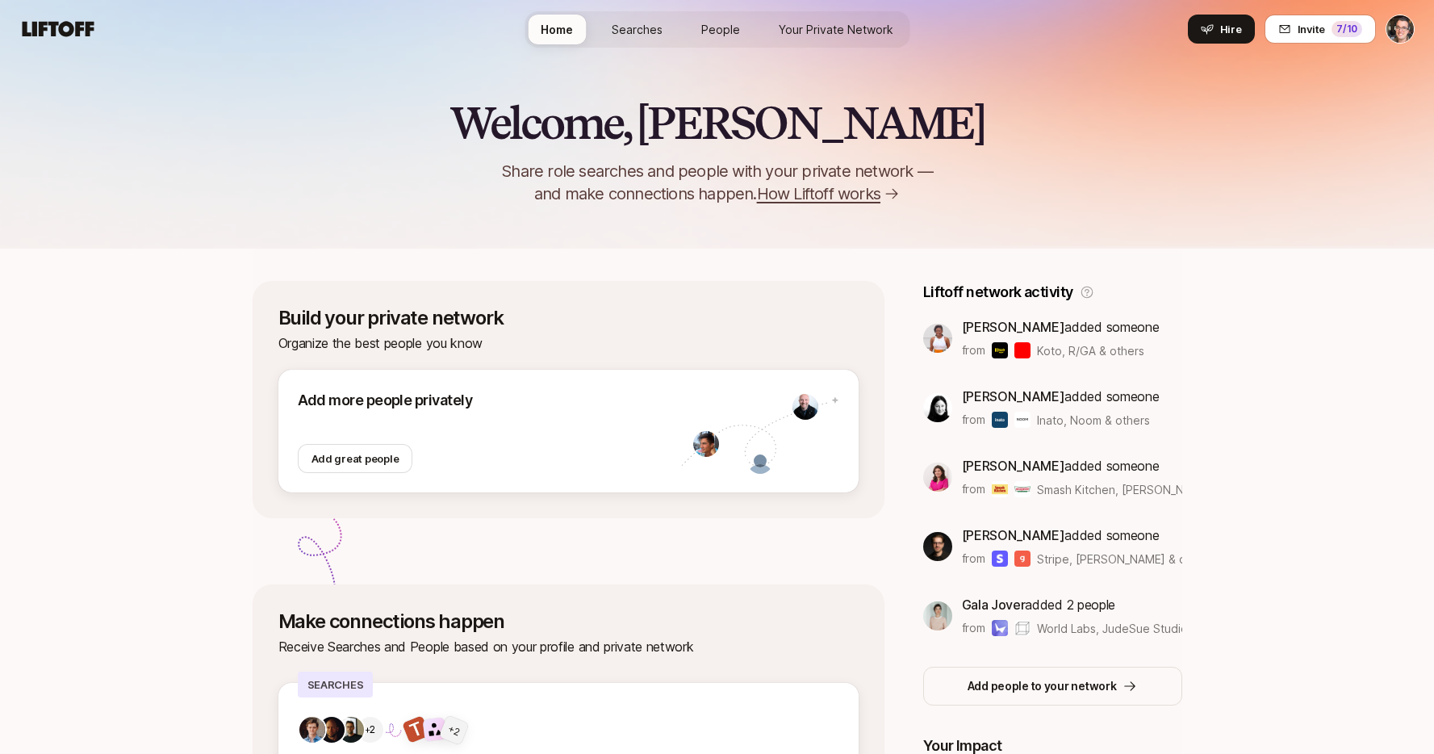
click at [789, 186] on span "How Liftoff works" at bounding box center [819, 193] width 124 height 23
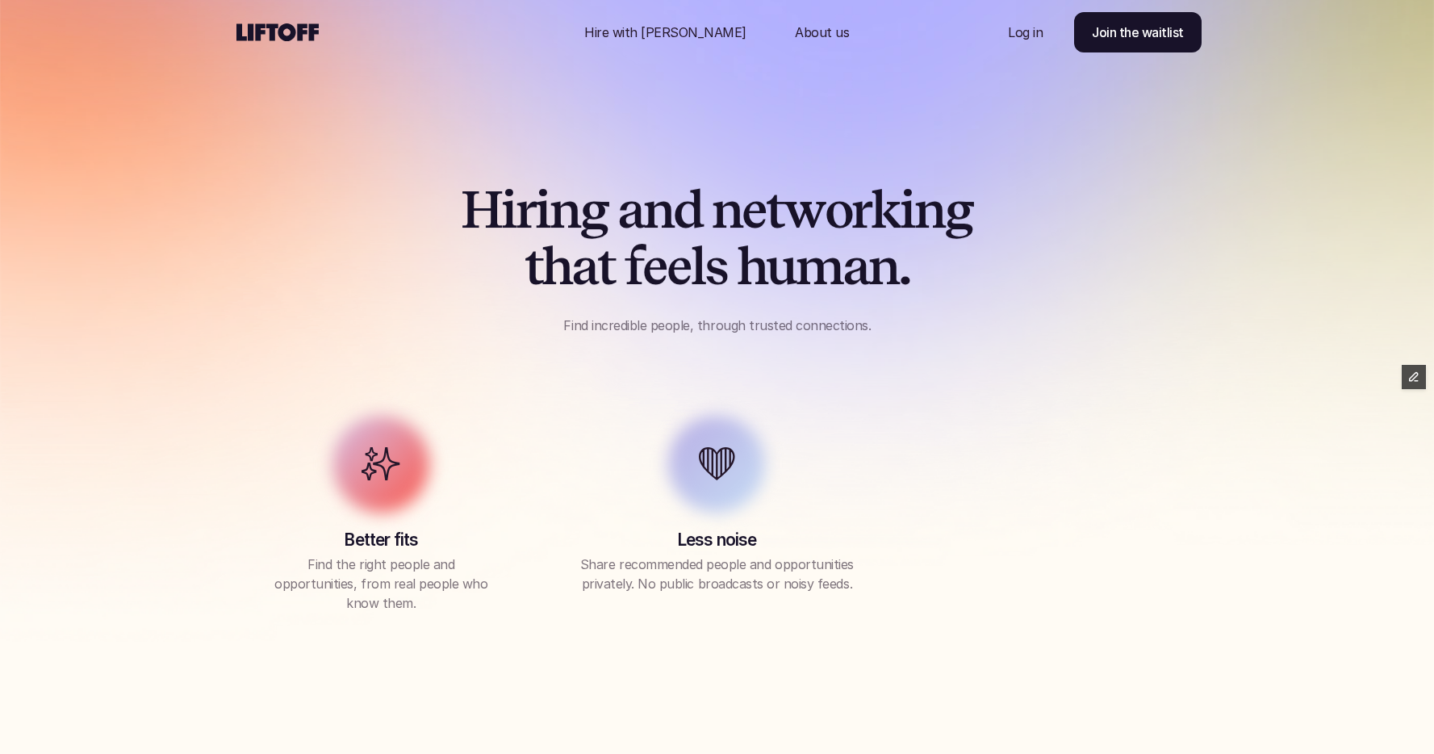
click at [795, 33] on p "About us" at bounding box center [822, 32] width 54 height 19
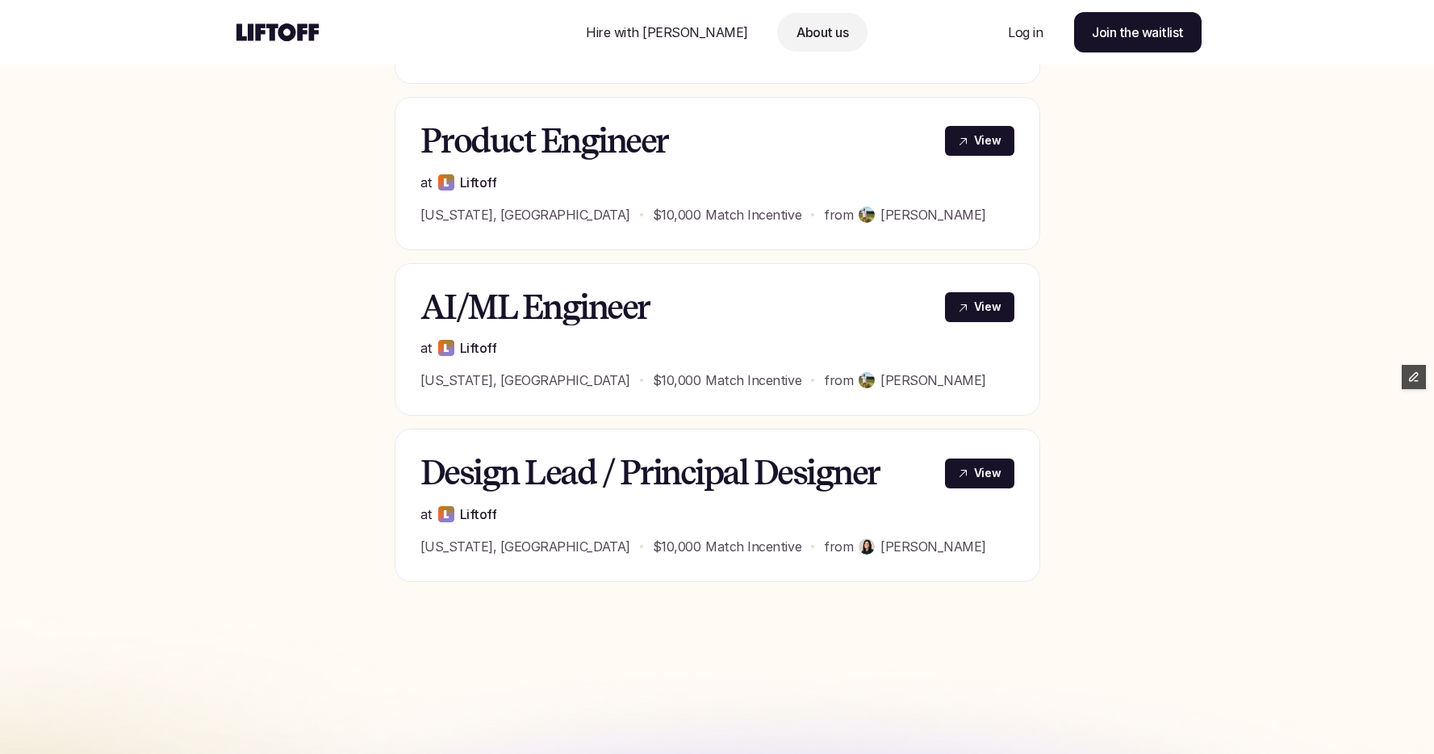
scroll to position [817, 0]
click at [999, 141] on p "View" at bounding box center [987, 142] width 27 height 17
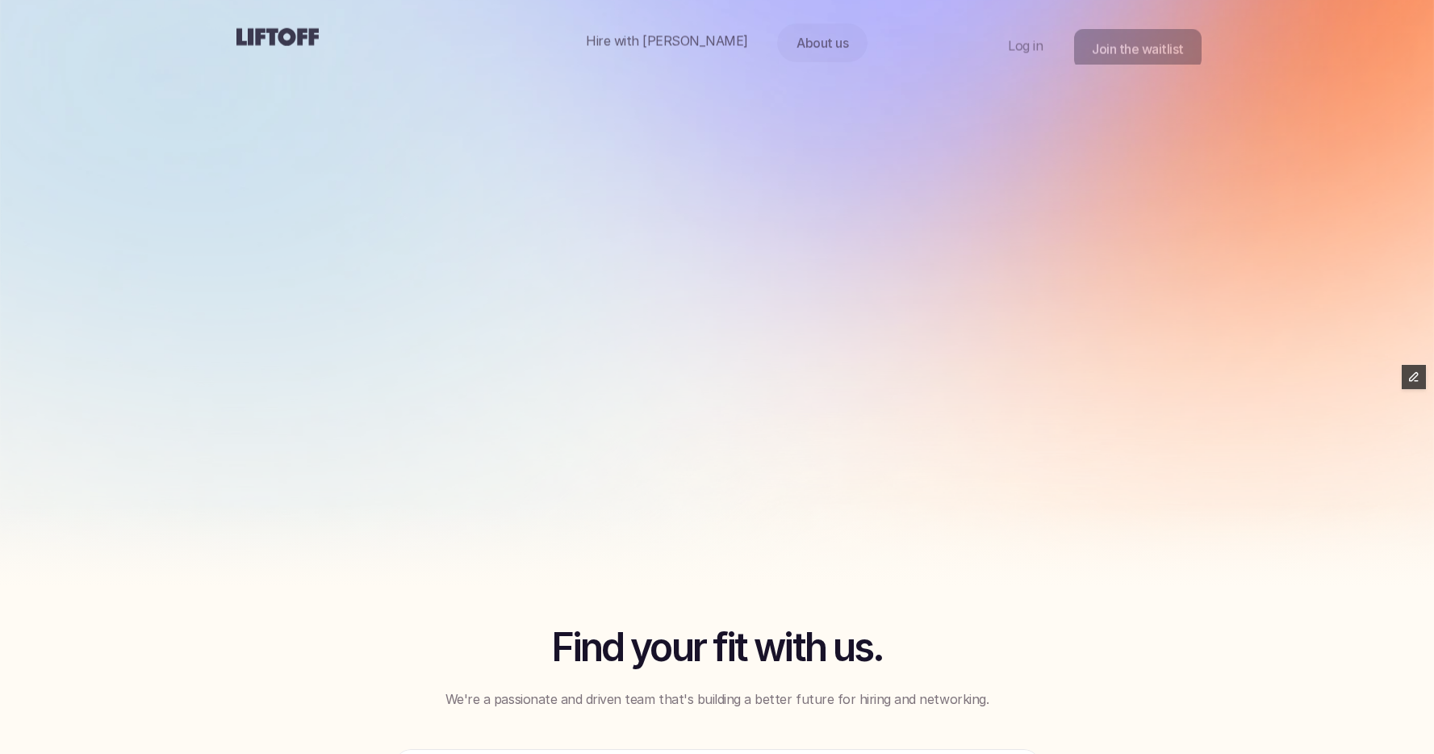
scroll to position [817, 0]
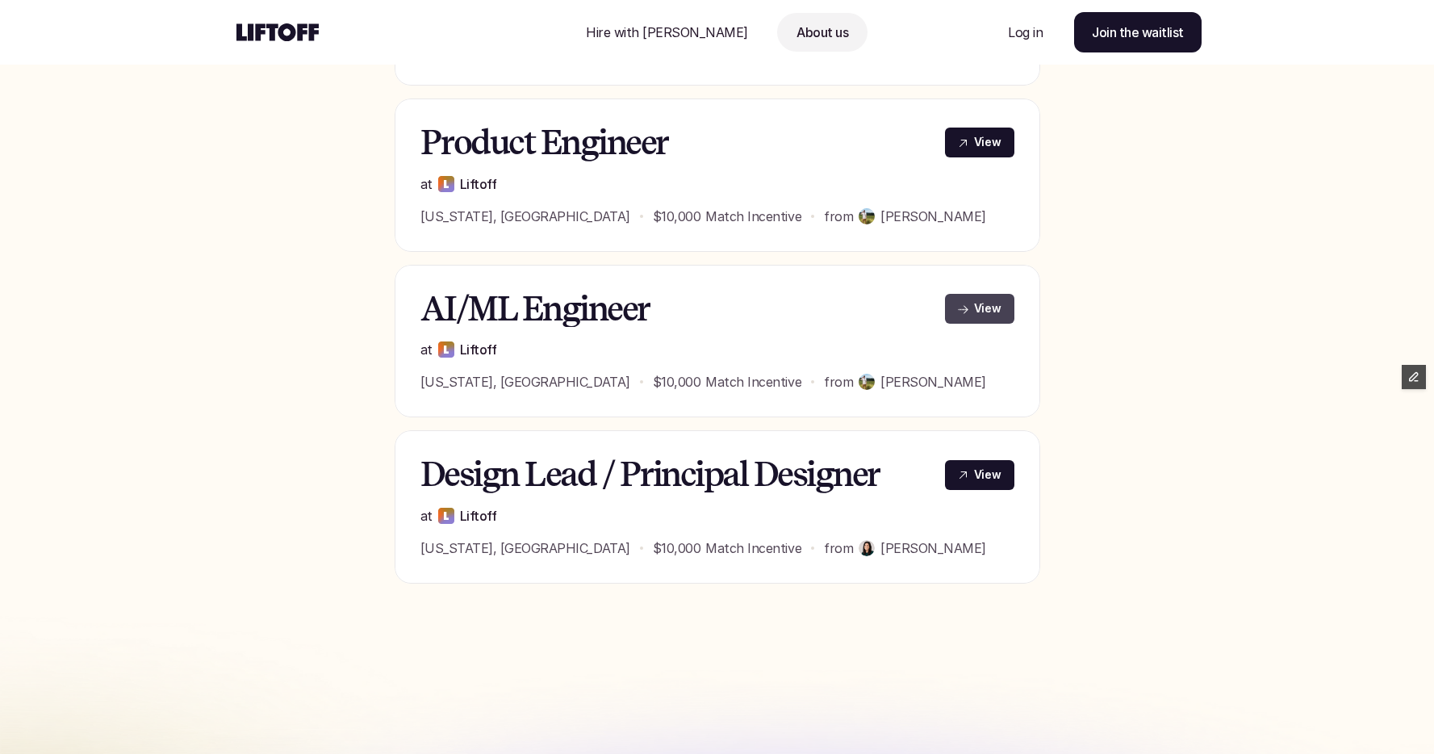
click at [981, 312] on p "View" at bounding box center [987, 308] width 27 height 17
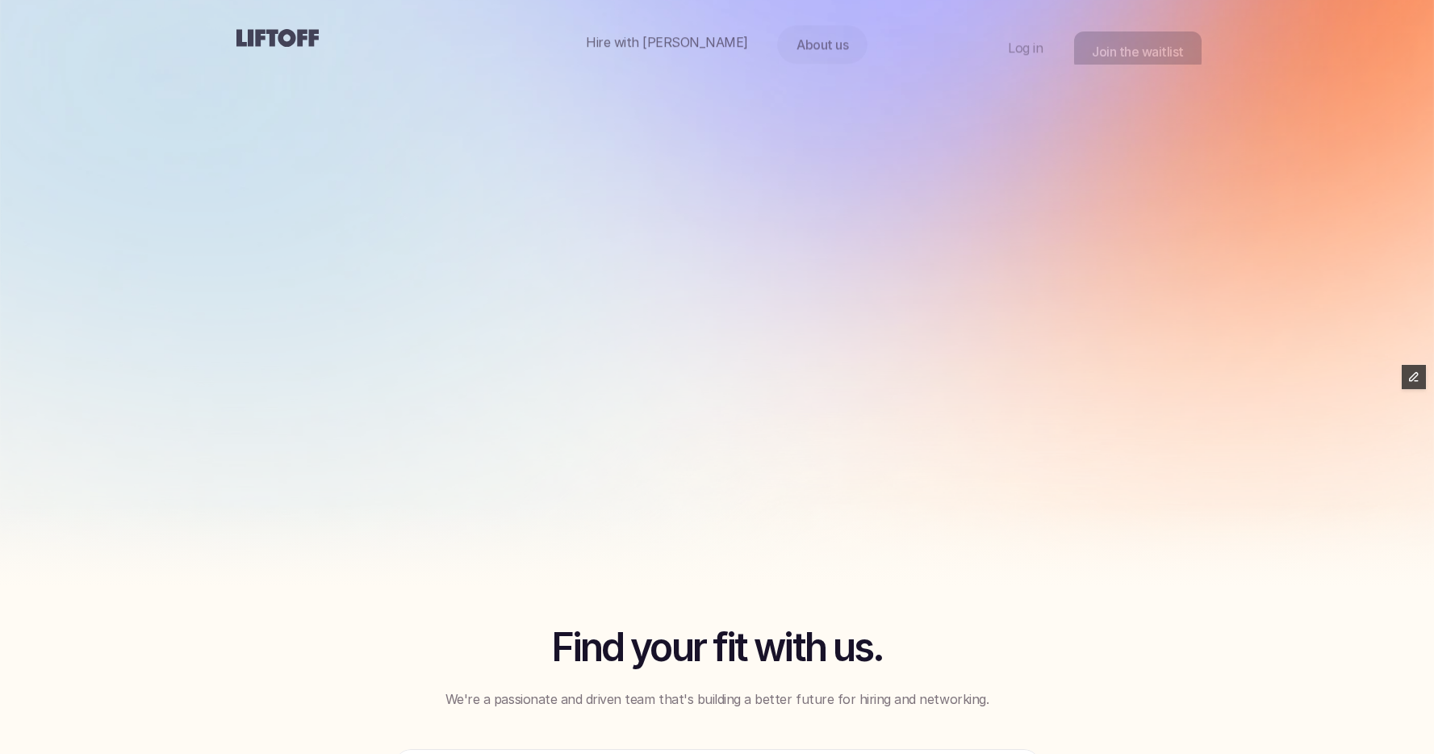
scroll to position [817, 0]
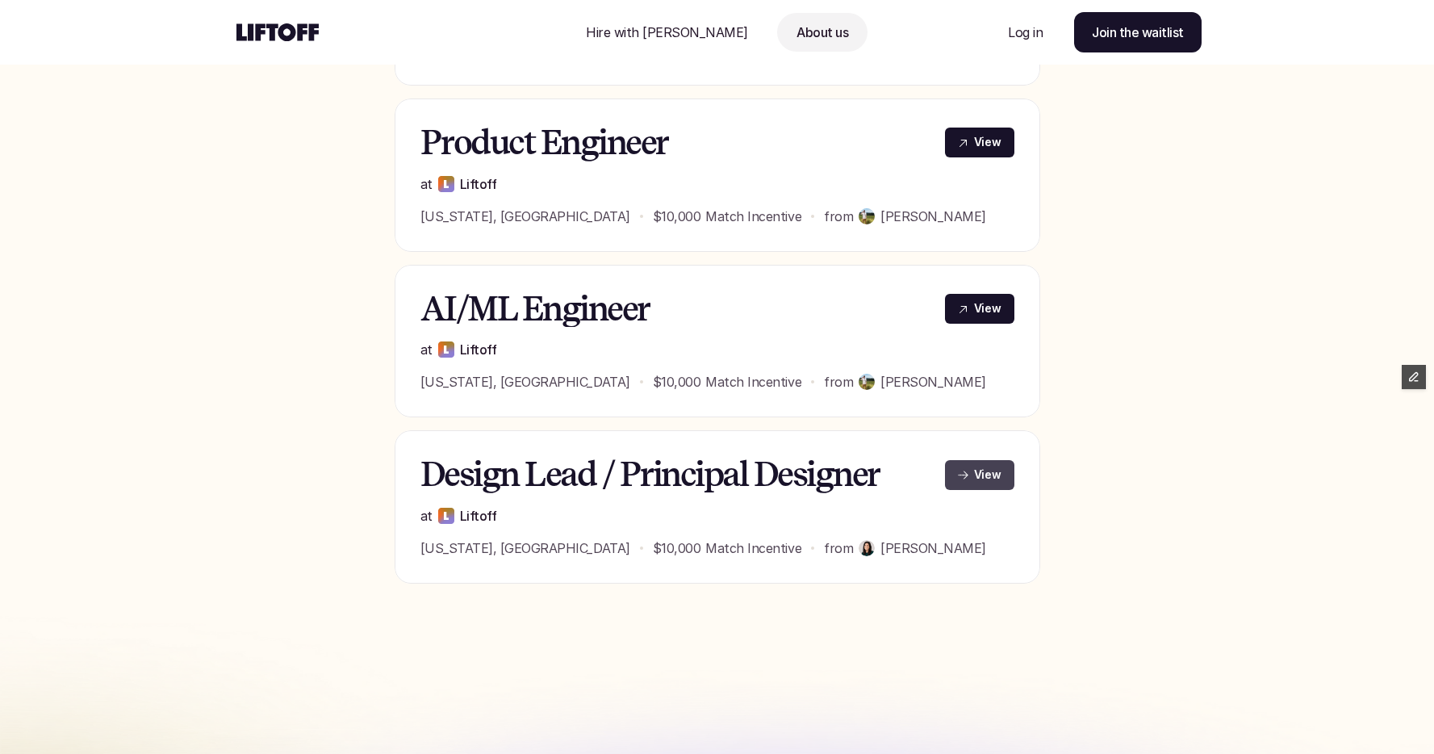
click at [969, 473] on link "View" at bounding box center [979, 475] width 69 height 30
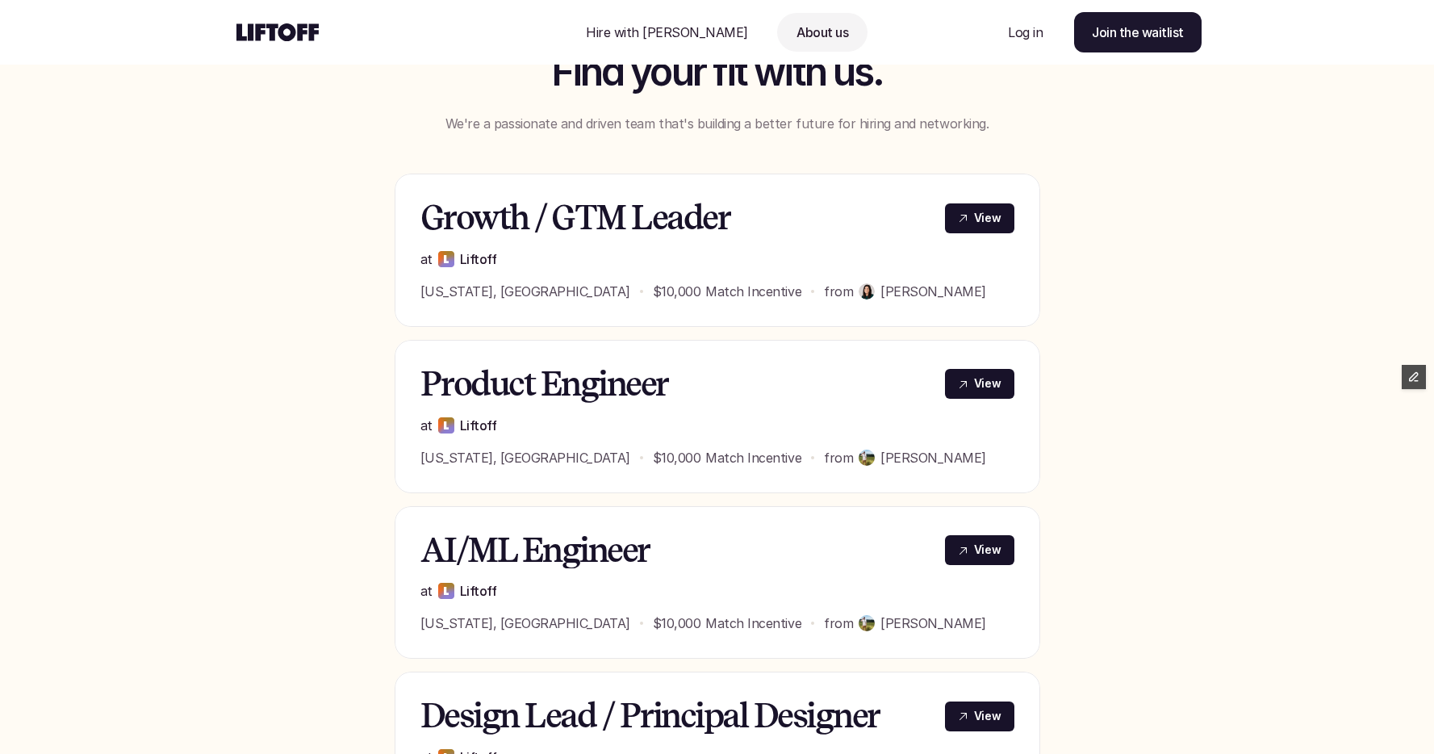
scroll to position [542, 0]
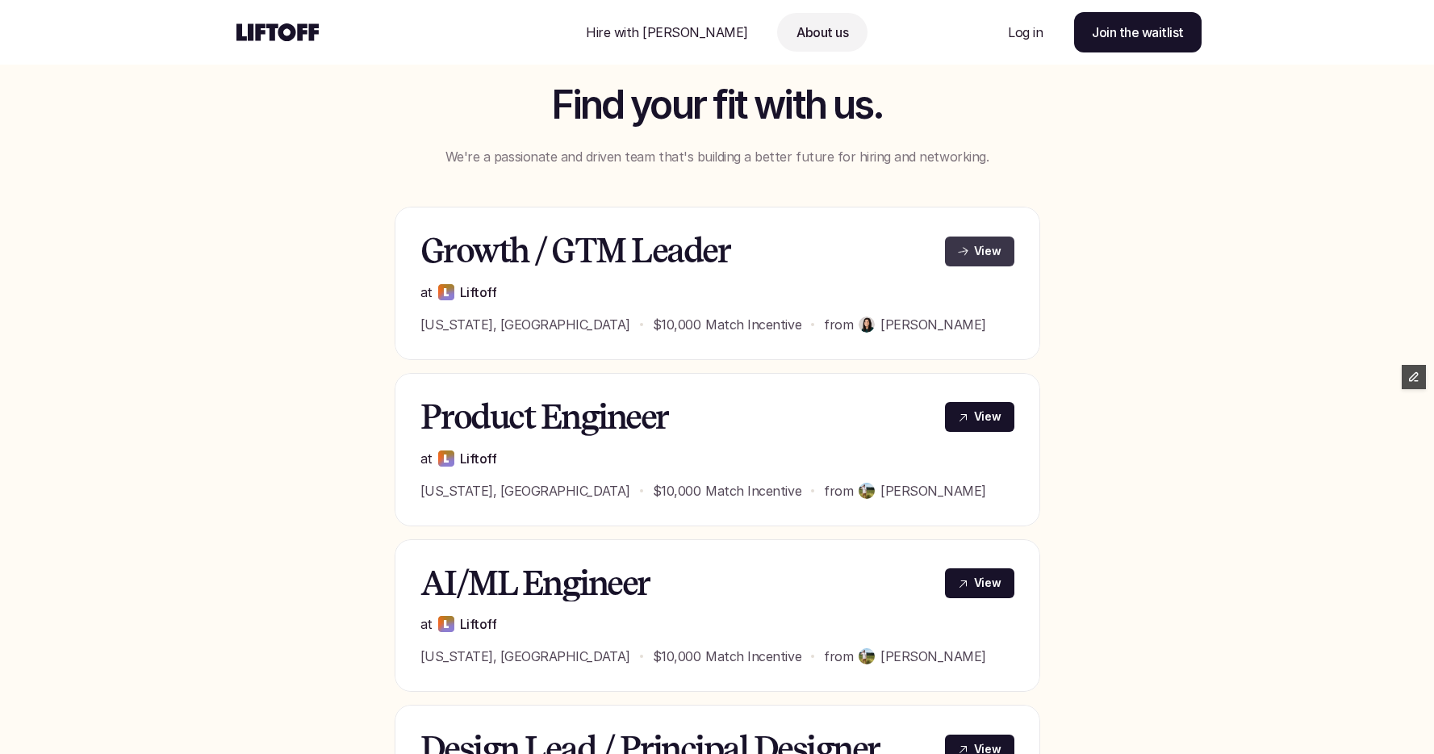
click at [967, 256] on link "View" at bounding box center [979, 252] width 69 height 30
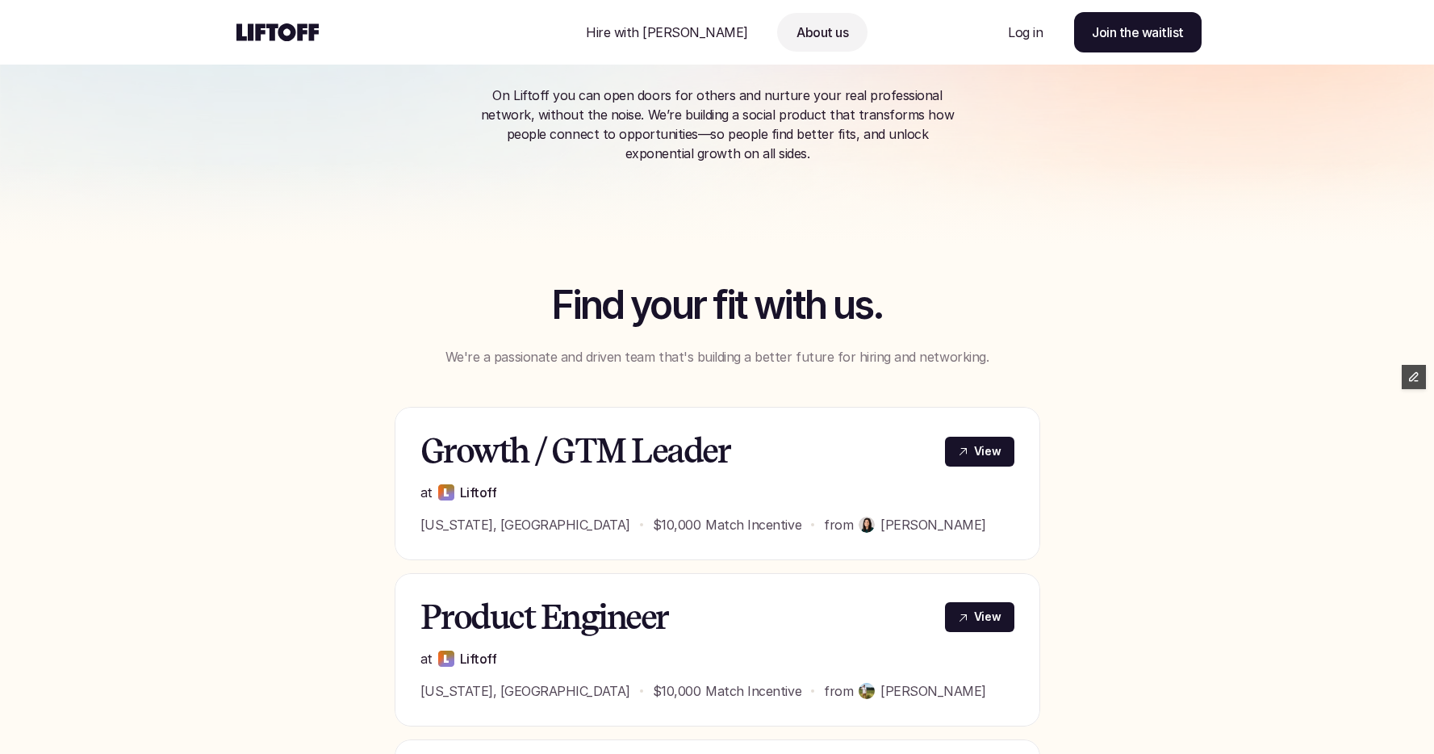
scroll to position [446, 0]
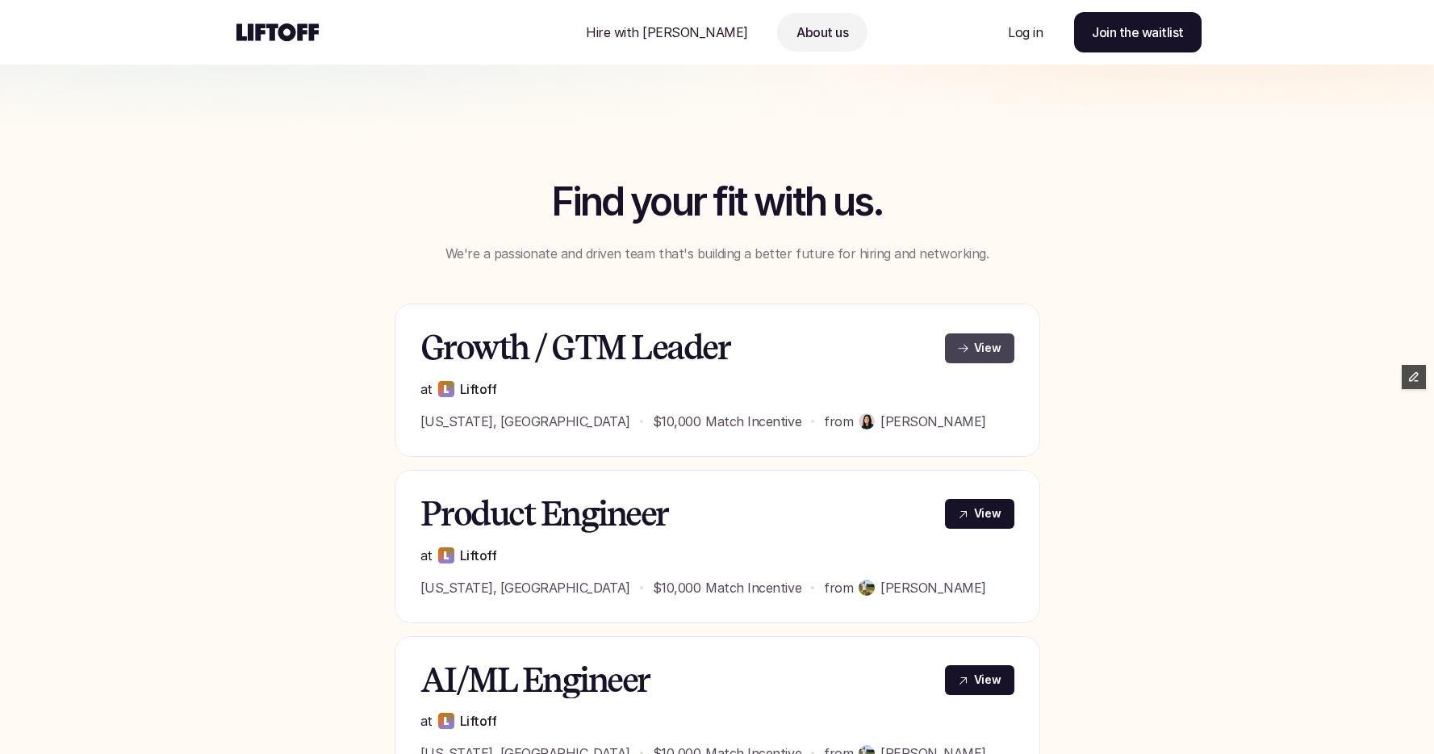
click at [978, 345] on p "View" at bounding box center [987, 348] width 27 height 17
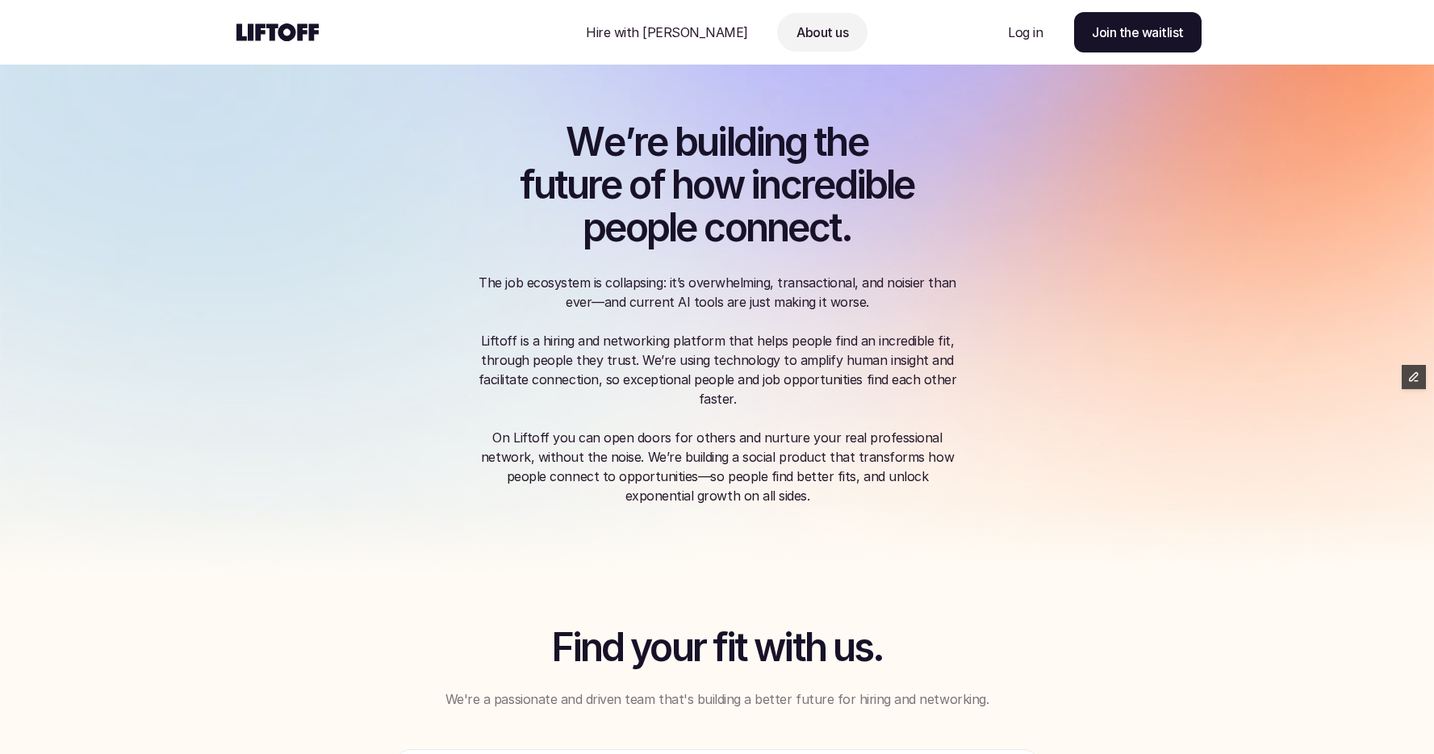
scroll to position [536, 0]
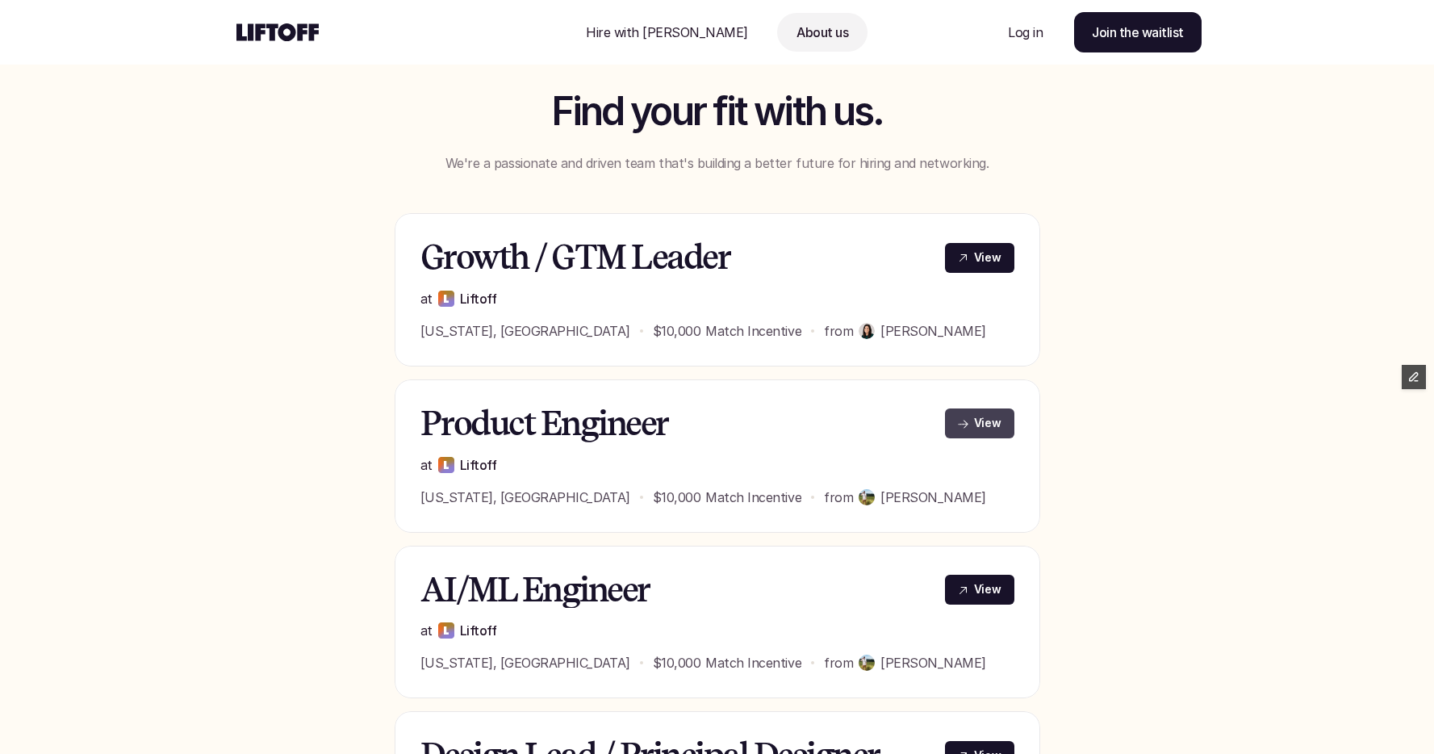
click at [993, 424] on p "View" at bounding box center [987, 423] width 27 height 17
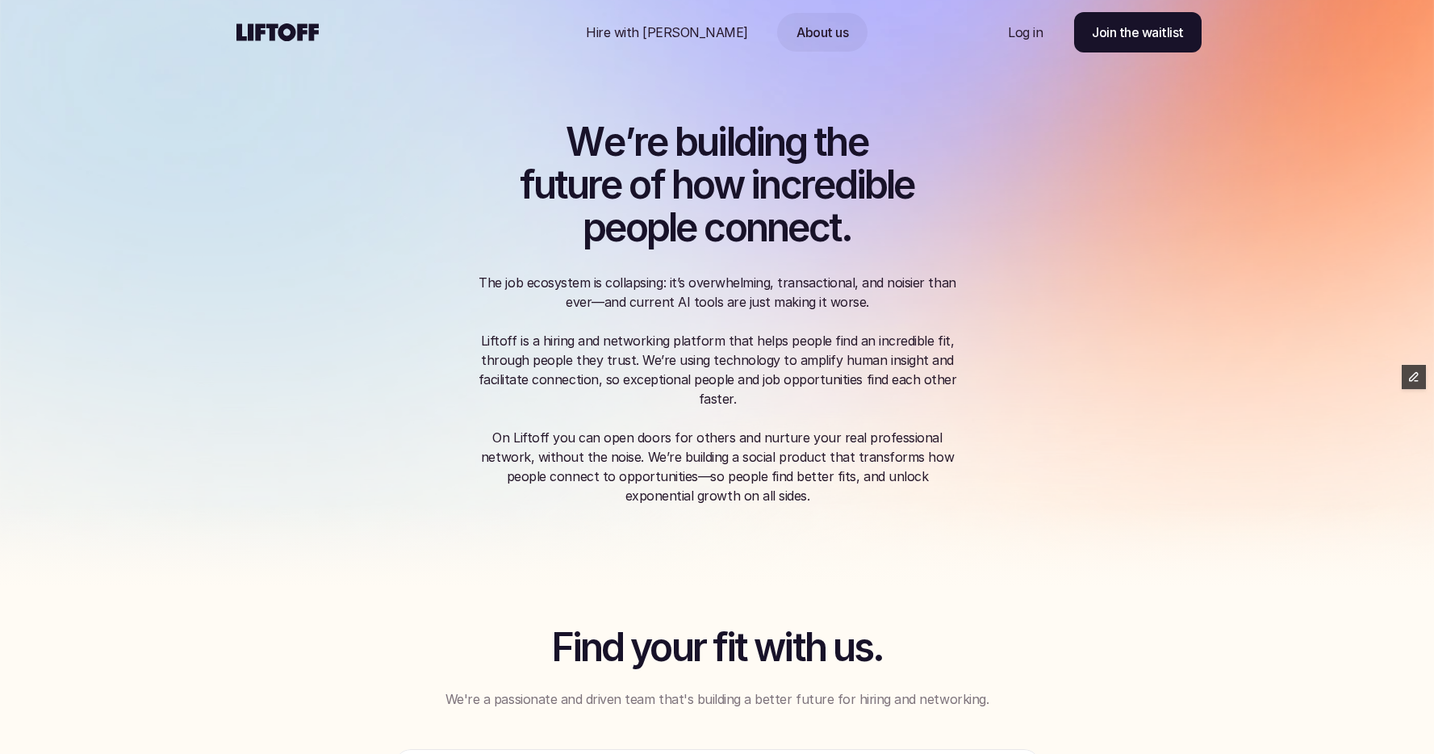
click at [669, 28] on p "Hire with Liftoff" at bounding box center [667, 32] width 162 height 19
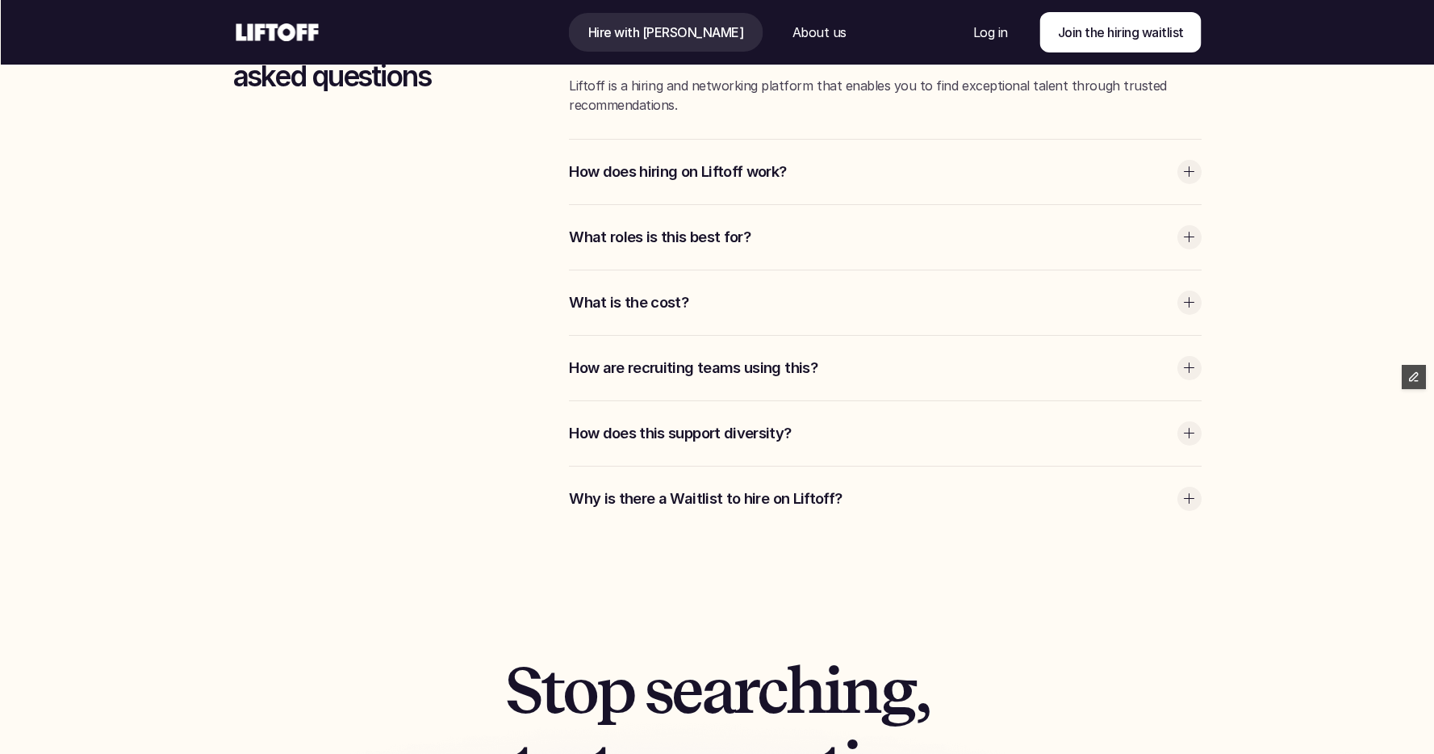
scroll to position [4653, 0]
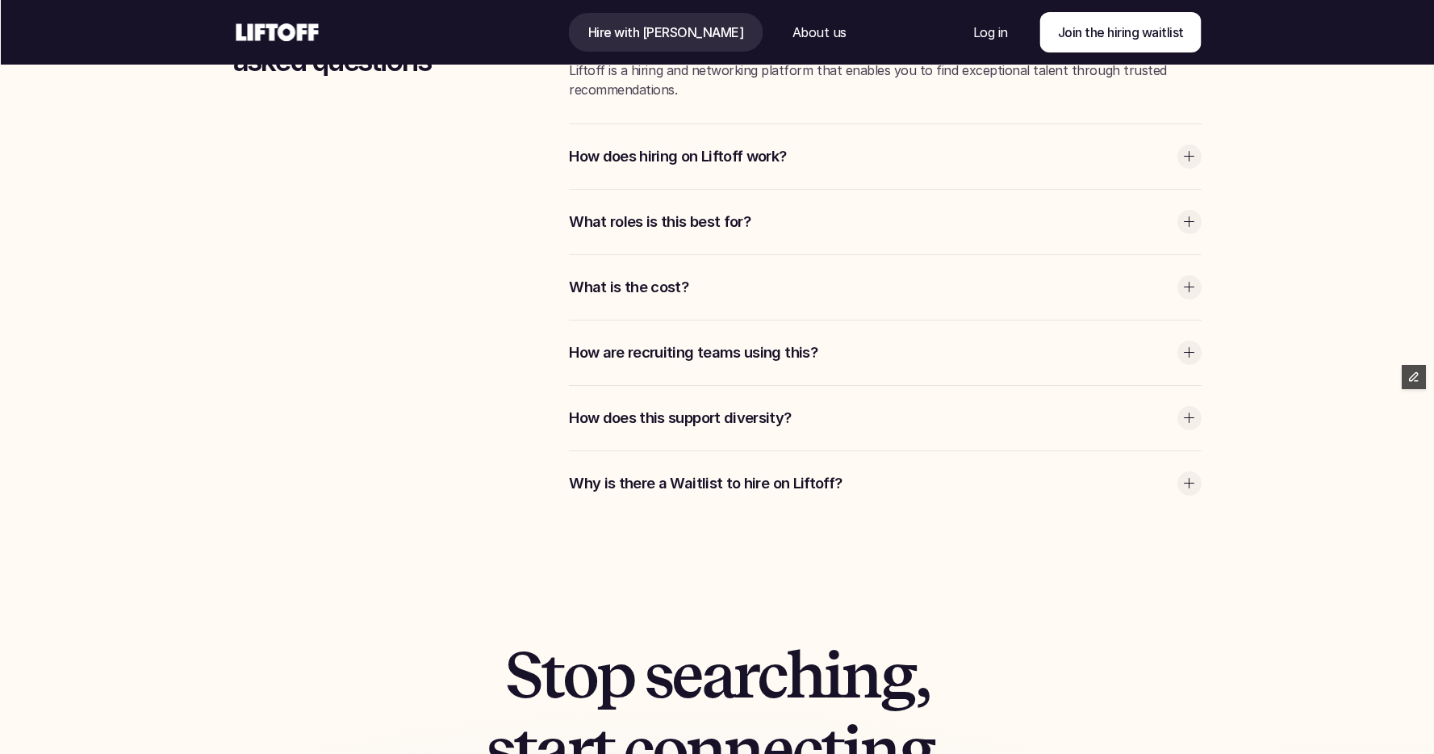
click at [701, 415] on p "How does this support diversity?" at bounding box center [869, 418] width 600 height 21
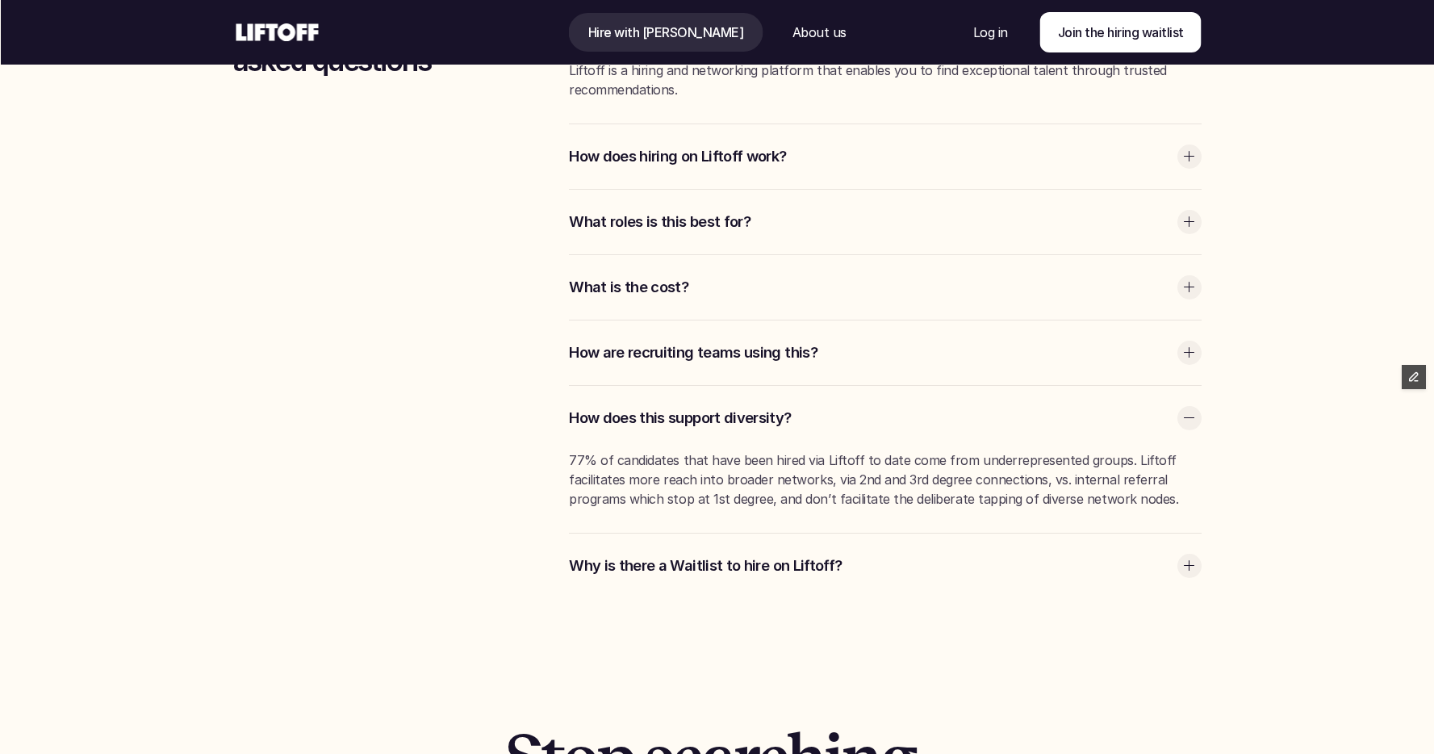
click at [758, 562] on p "Why is there a Waitlist to hire on Liftoff?" at bounding box center [869, 565] width 600 height 21
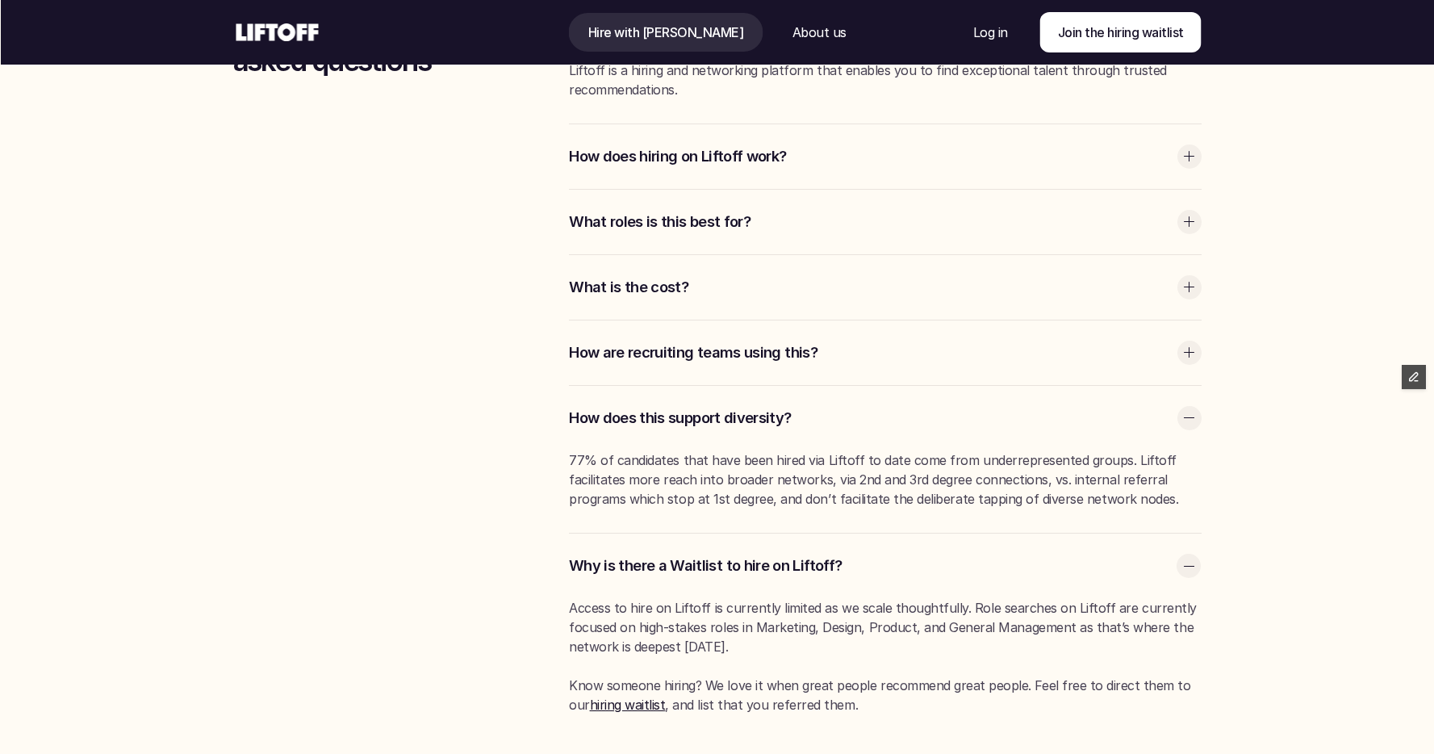
click at [758, 562] on p "Why is there a Waitlist to hire on Liftoff?" at bounding box center [869, 565] width 600 height 21
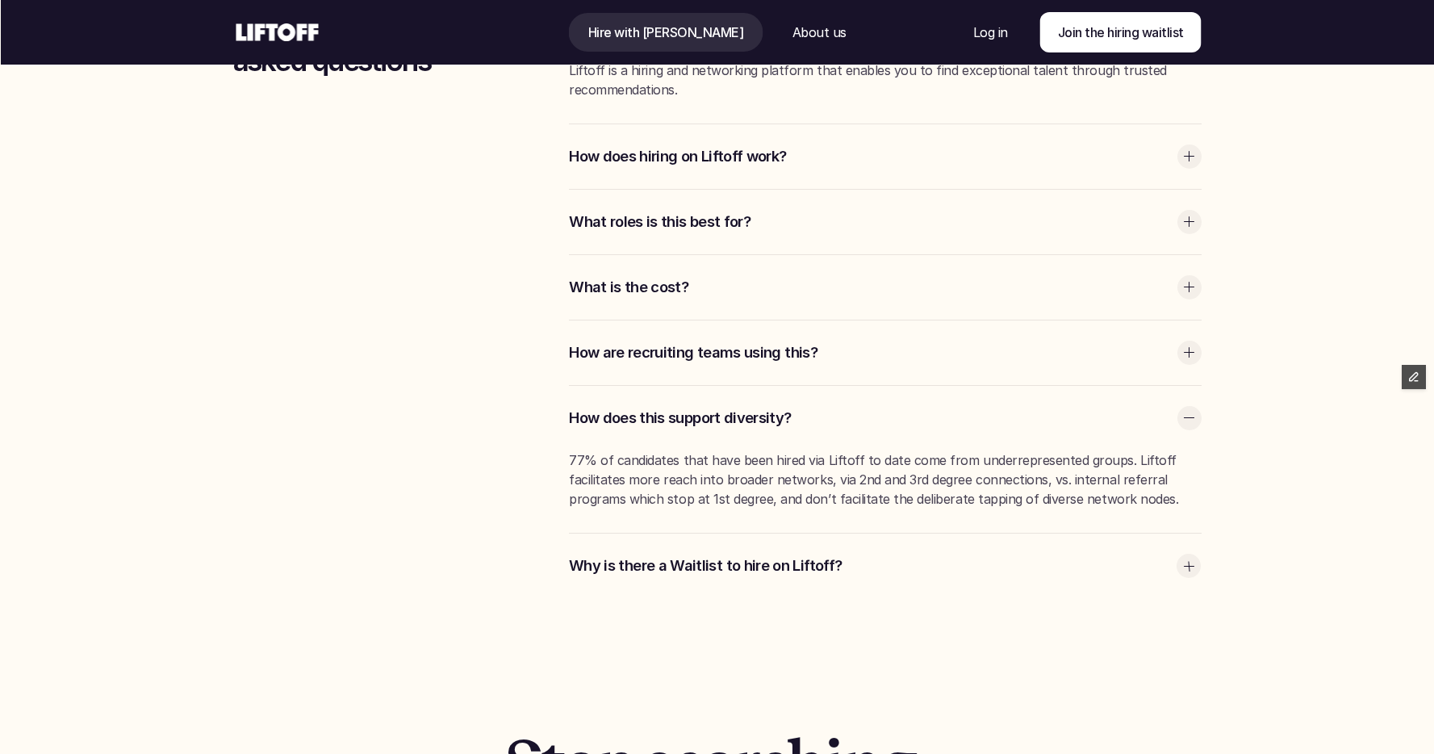
click at [756, 560] on p "Why is there a Waitlist to hire on Liftoff?" at bounding box center [869, 565] width 600 height 21
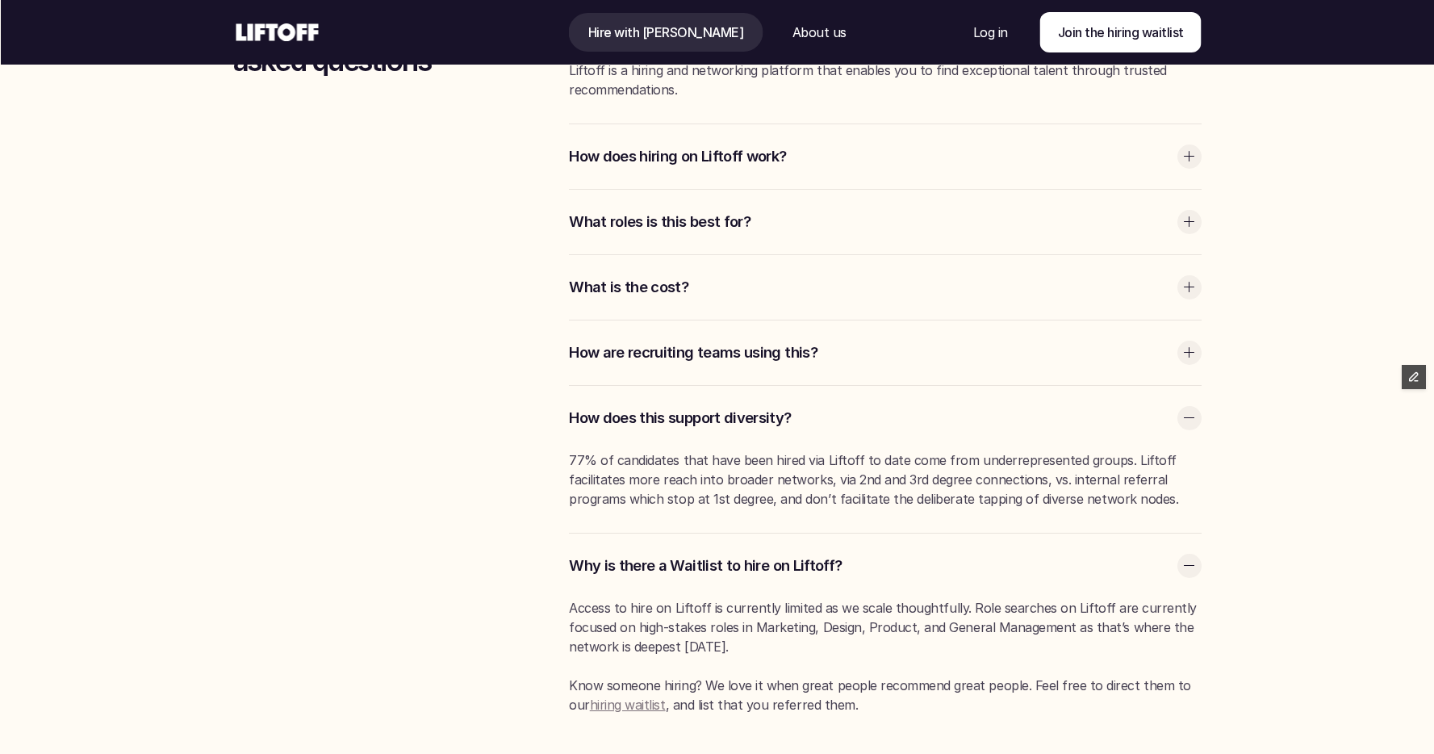
click at [609, 705] on link "hiring waitlist" at bounding box center [628, 705] width 76 height 16
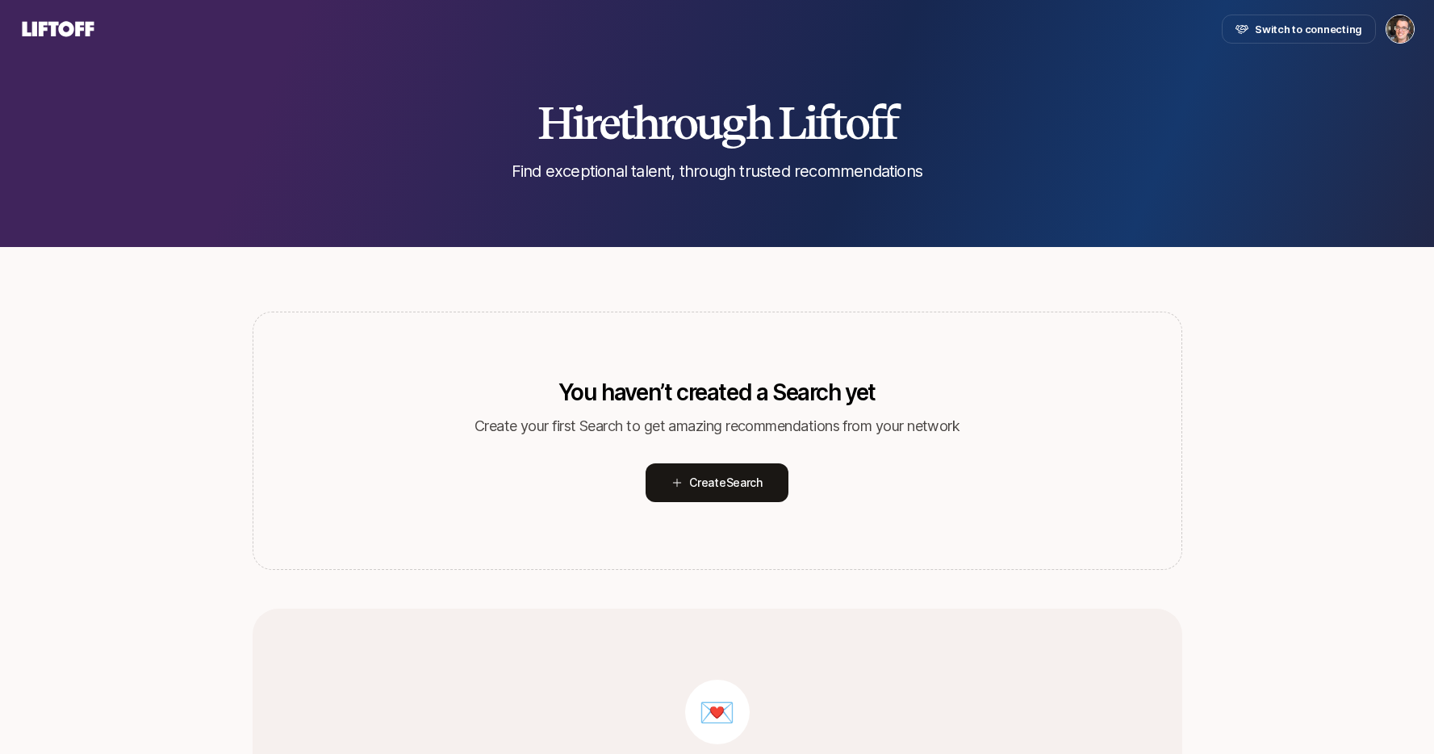
click at [58, 32] on icon at bounding box center [57, 29] width 77 height 23
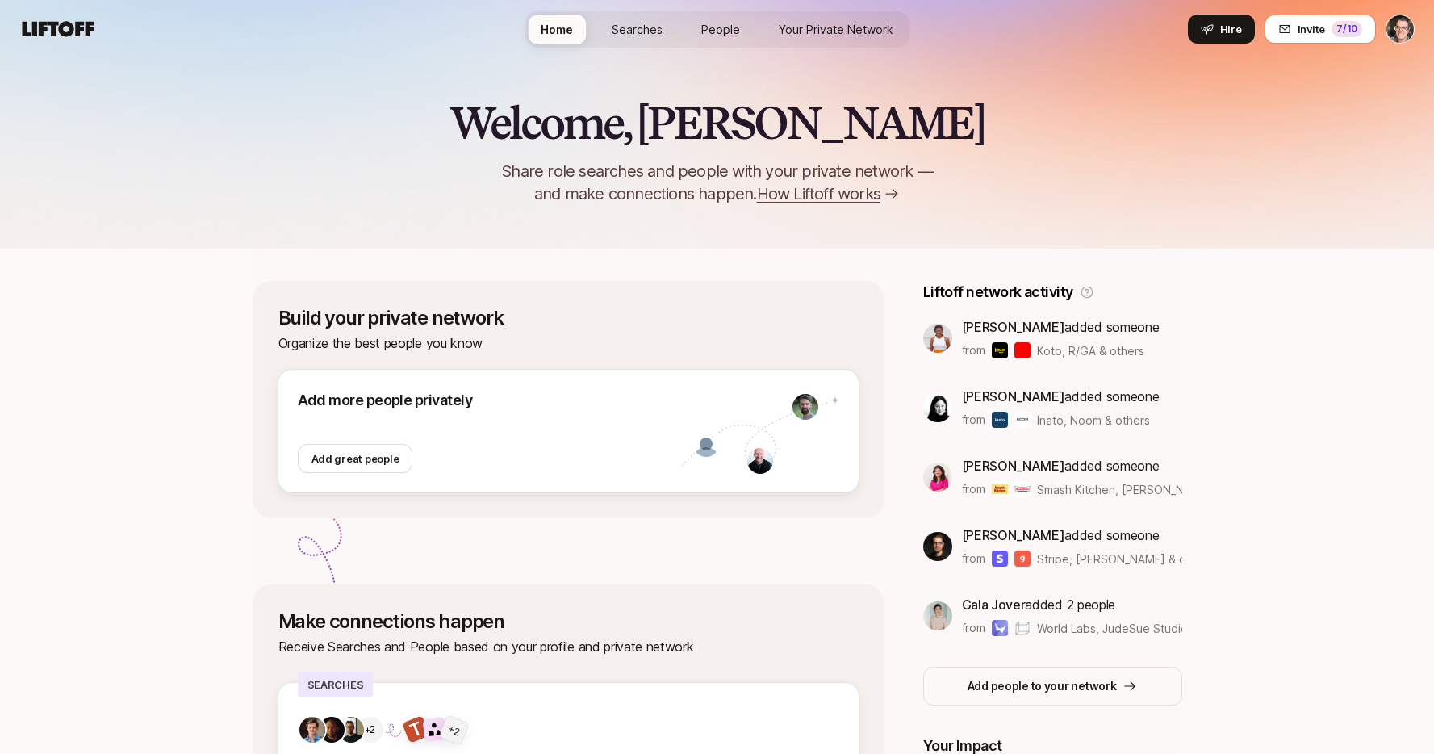
click at [630, 30] on span "Searches" at bounding box center [637, 29] width 51 height 17
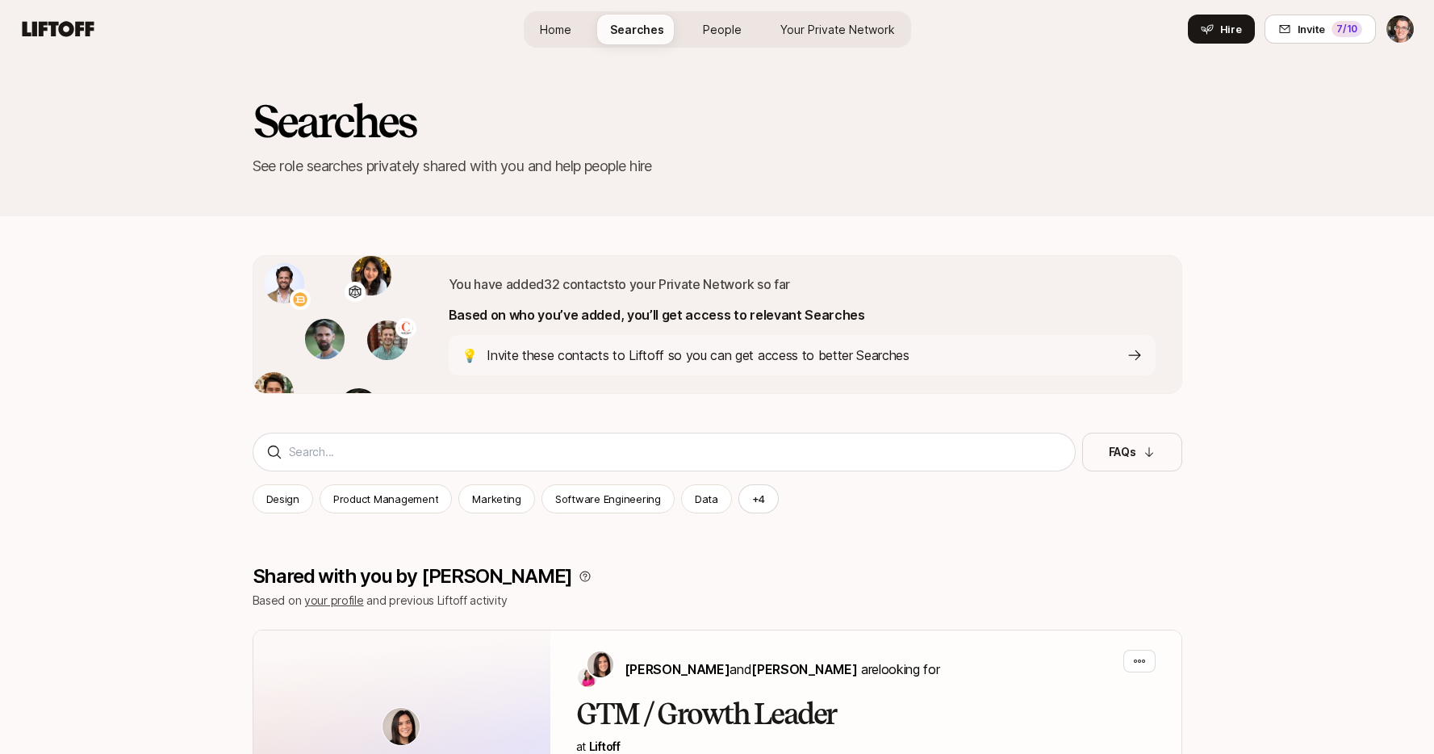
click at [568, 24] on span "Home" at bounding box center [555, 29] width 31 height 17
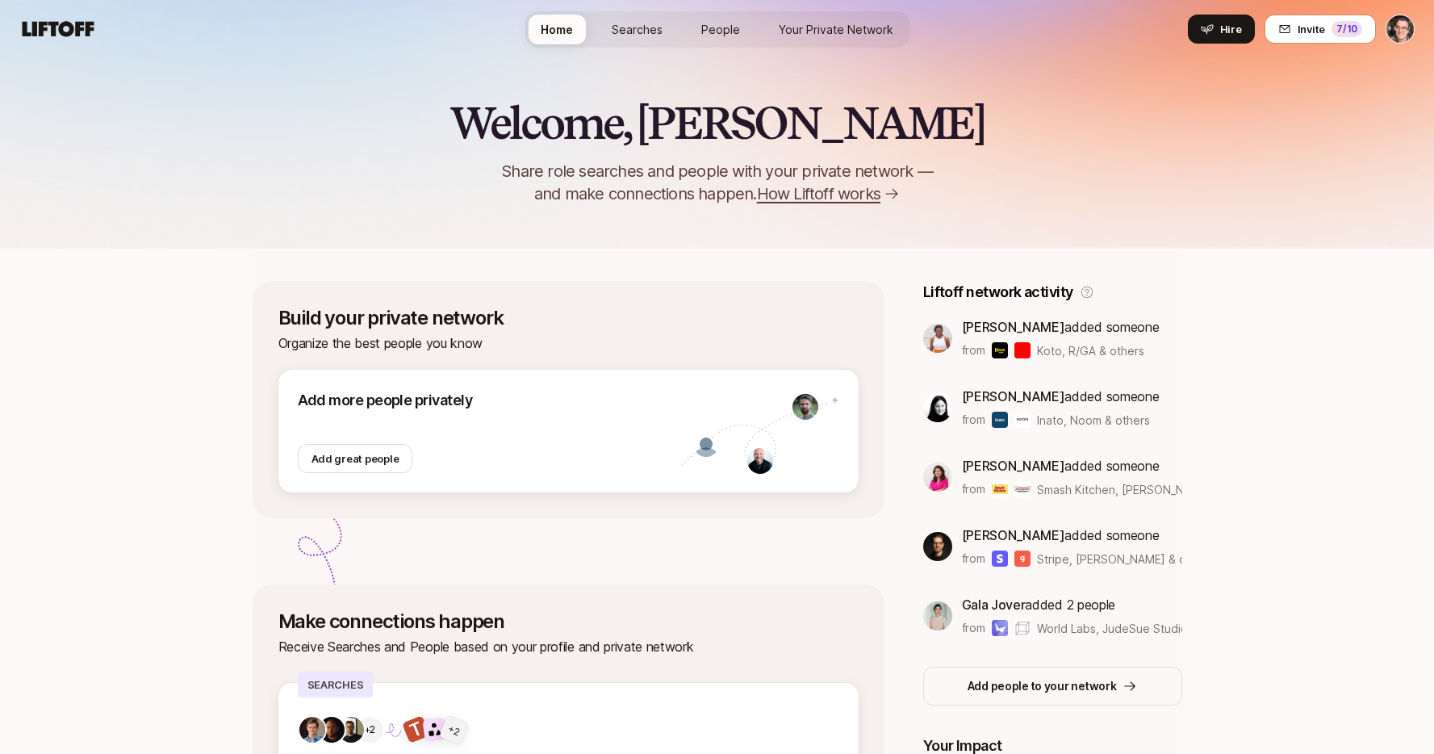
click at [62, 36] on icon at bounding box center [57, 29] width 77 height 23
click at [640, 24] on span "Searches" at bounding box center [637, 29] width 51 height 17
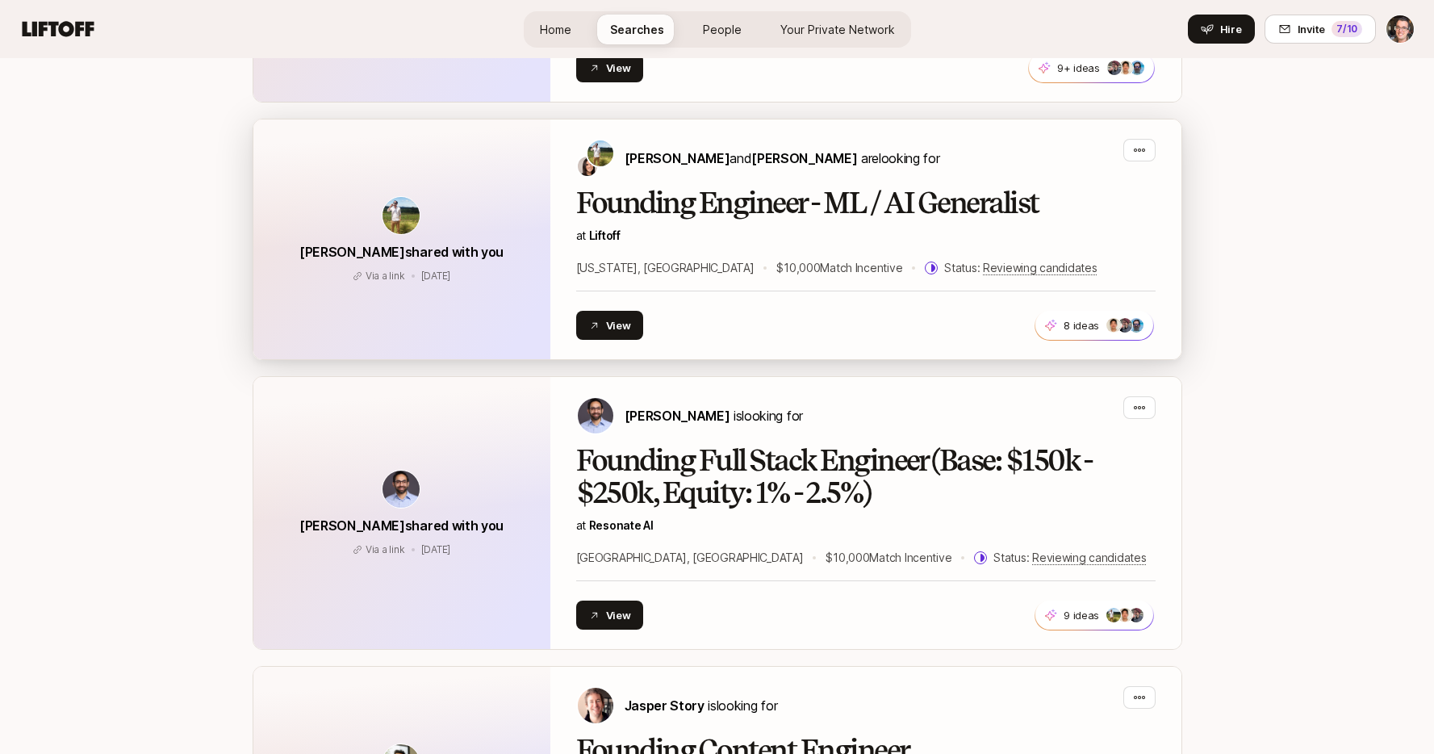
scroll to position [1706, 0]
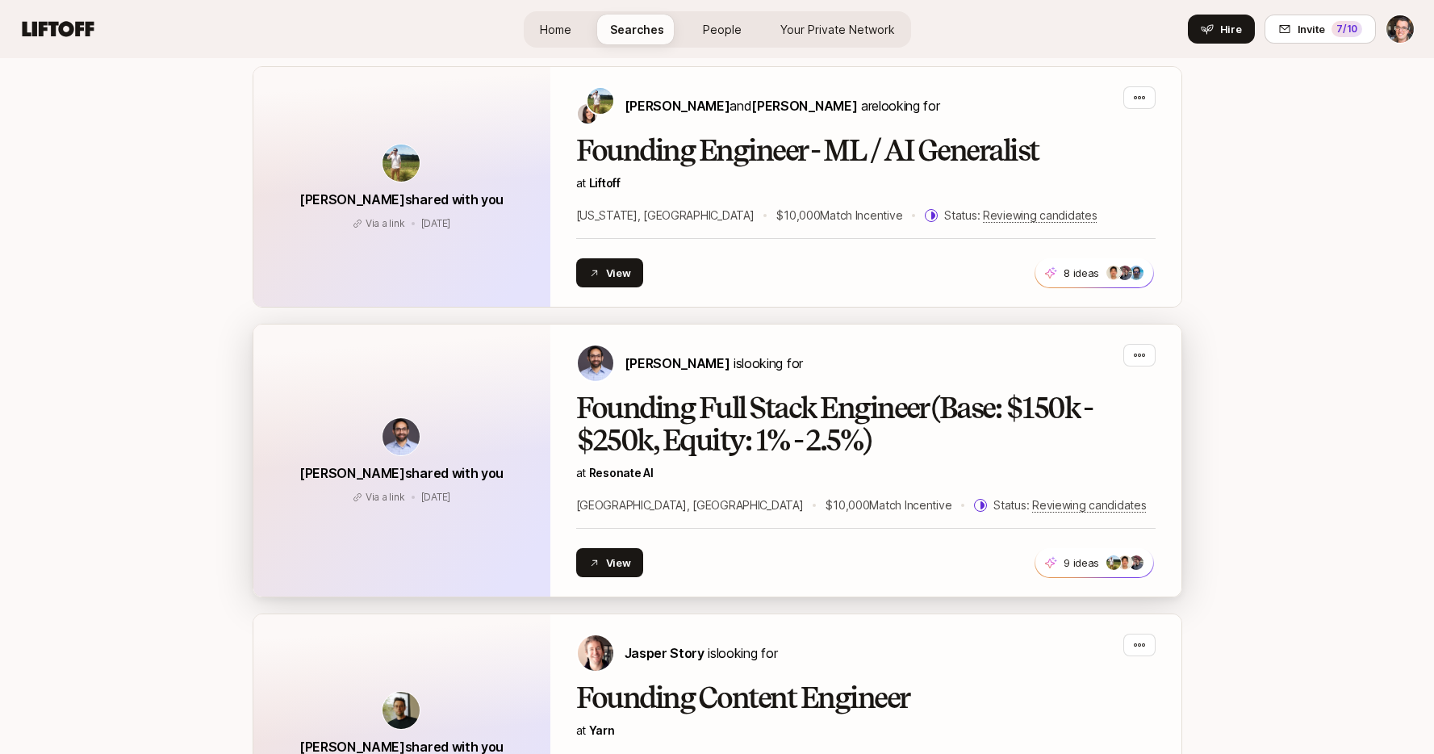
click at [963, 422] on h2 "Founding Full Stack Engineer (Base: $150k - $250k, Equity: 1% - 2.5%)" at bounding box center [866, 424] width 580 height 65
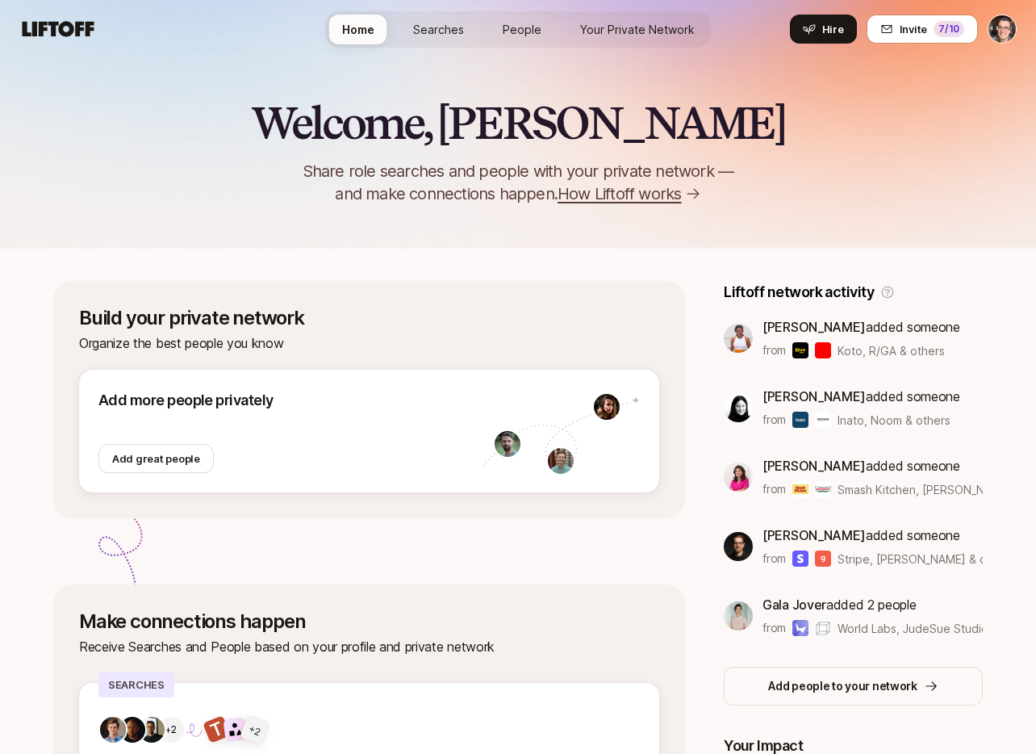
click at [657, 200] on span "How Liftoff works" at bounding box center [620, 193] width 124 height 23
click at [800, 152] on div "Welcome, [PERSON_NAME] Share role searches and people with your private network…" at bounding box center [518, 151] width 1036 height 107
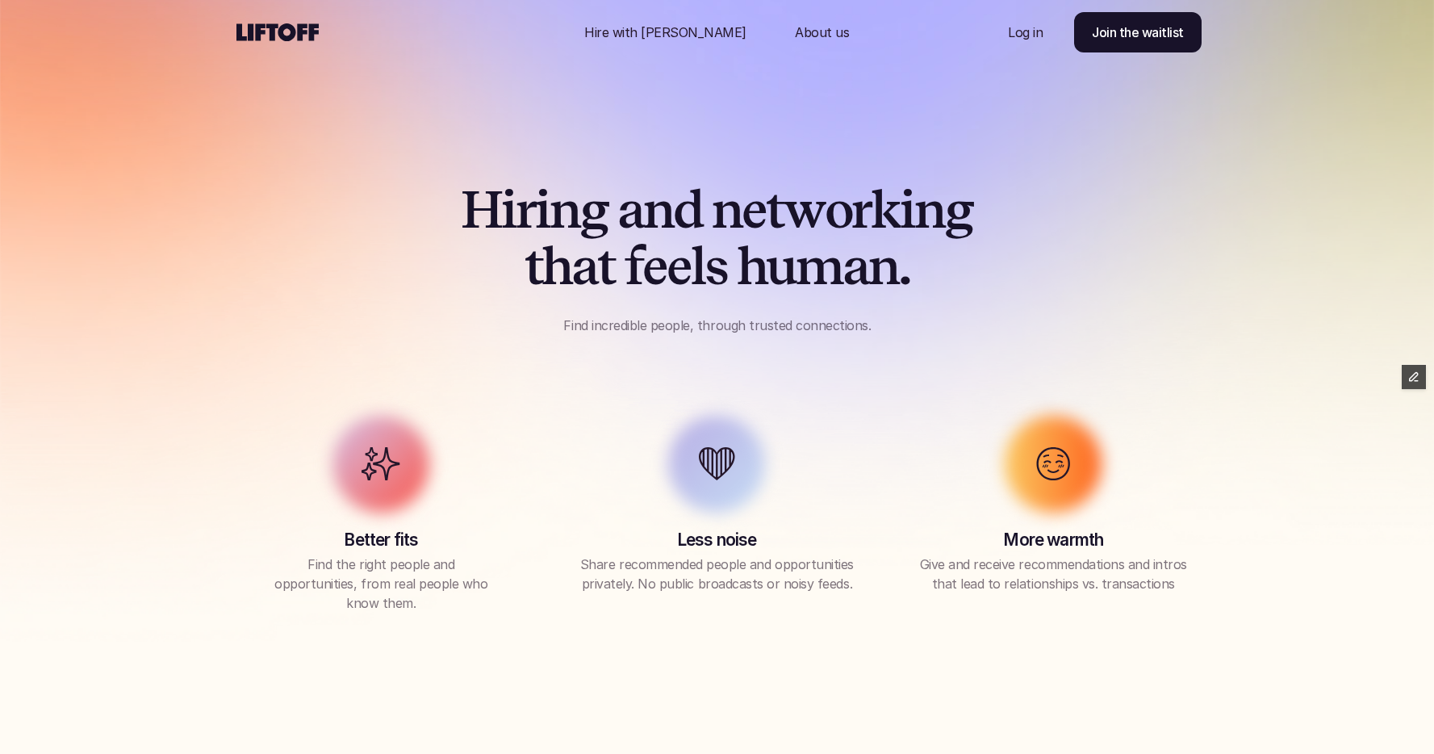
click at [268, 34] on icon at bounding box center [277, 32] width 89 height 26
click at [661, 23] on p "Hire with [PERSON_NAME]" at bounding box center [665, 32] width 162 height 19
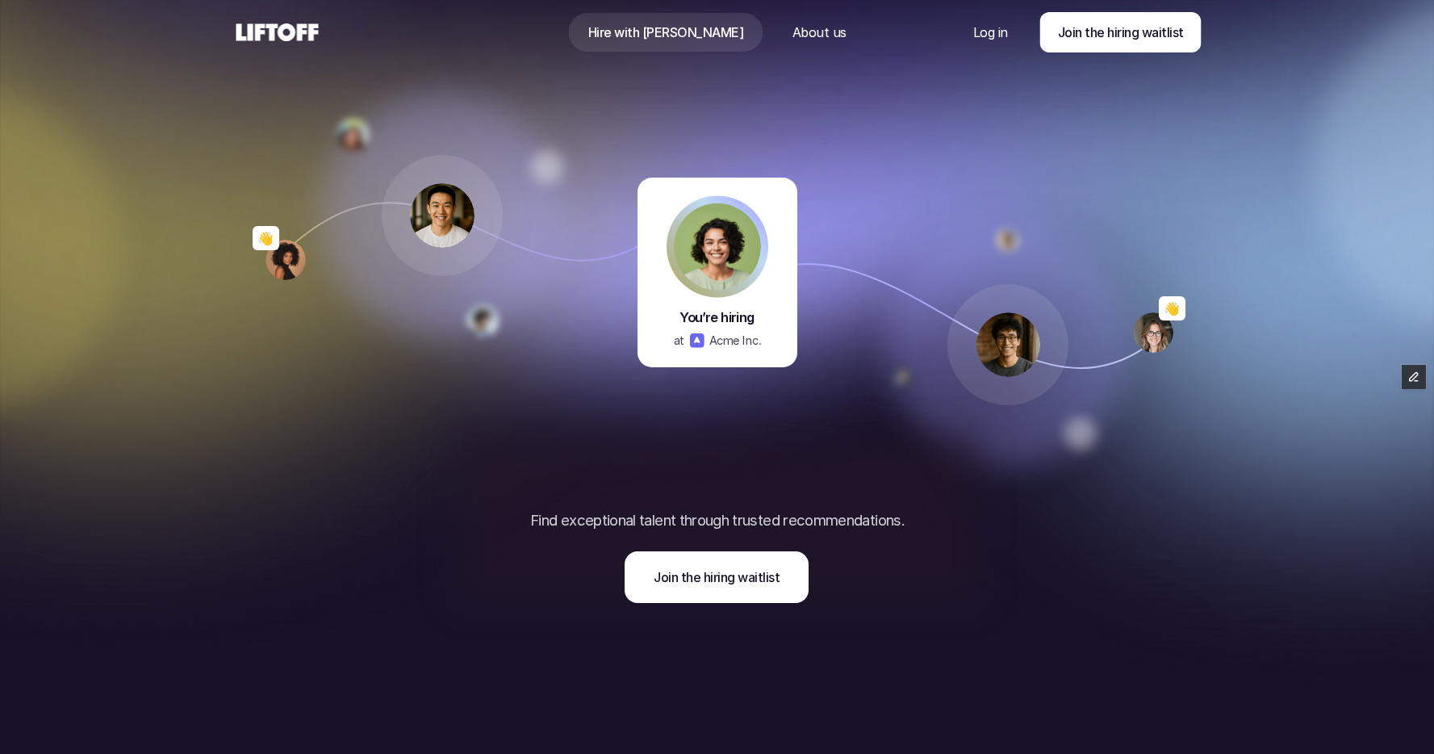
click at [295, 34] on use at bounding box center [278, 32] width 82 height 18
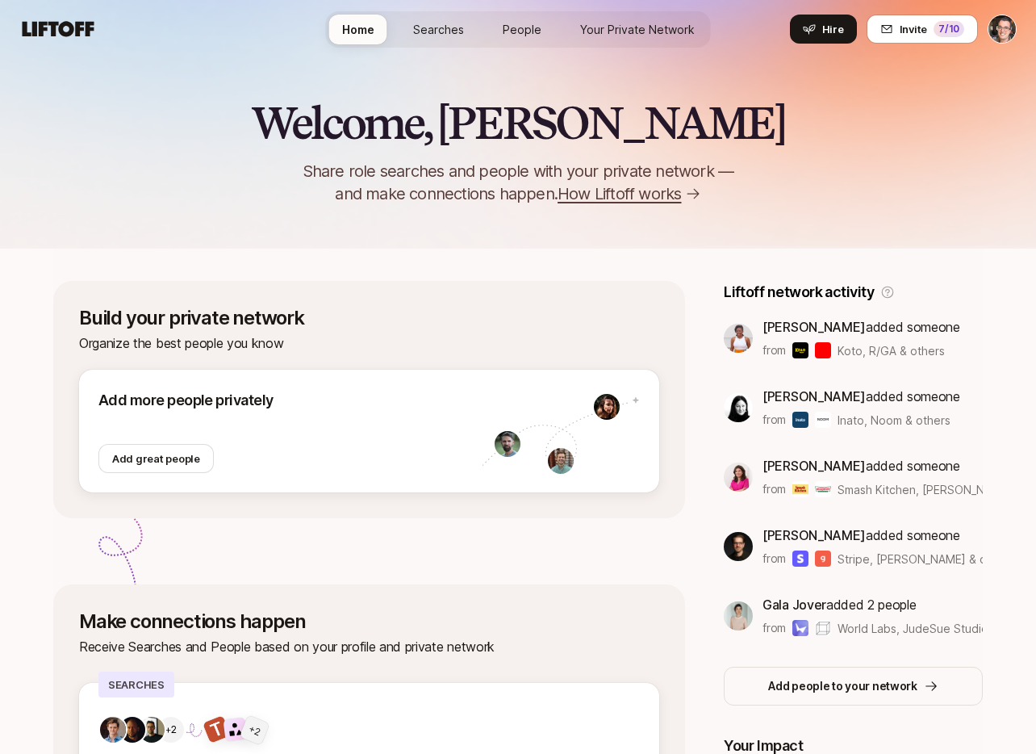
click at [620, 195] on span "How Liftoff works" at bounding box center [620, 193] width 124 height 23
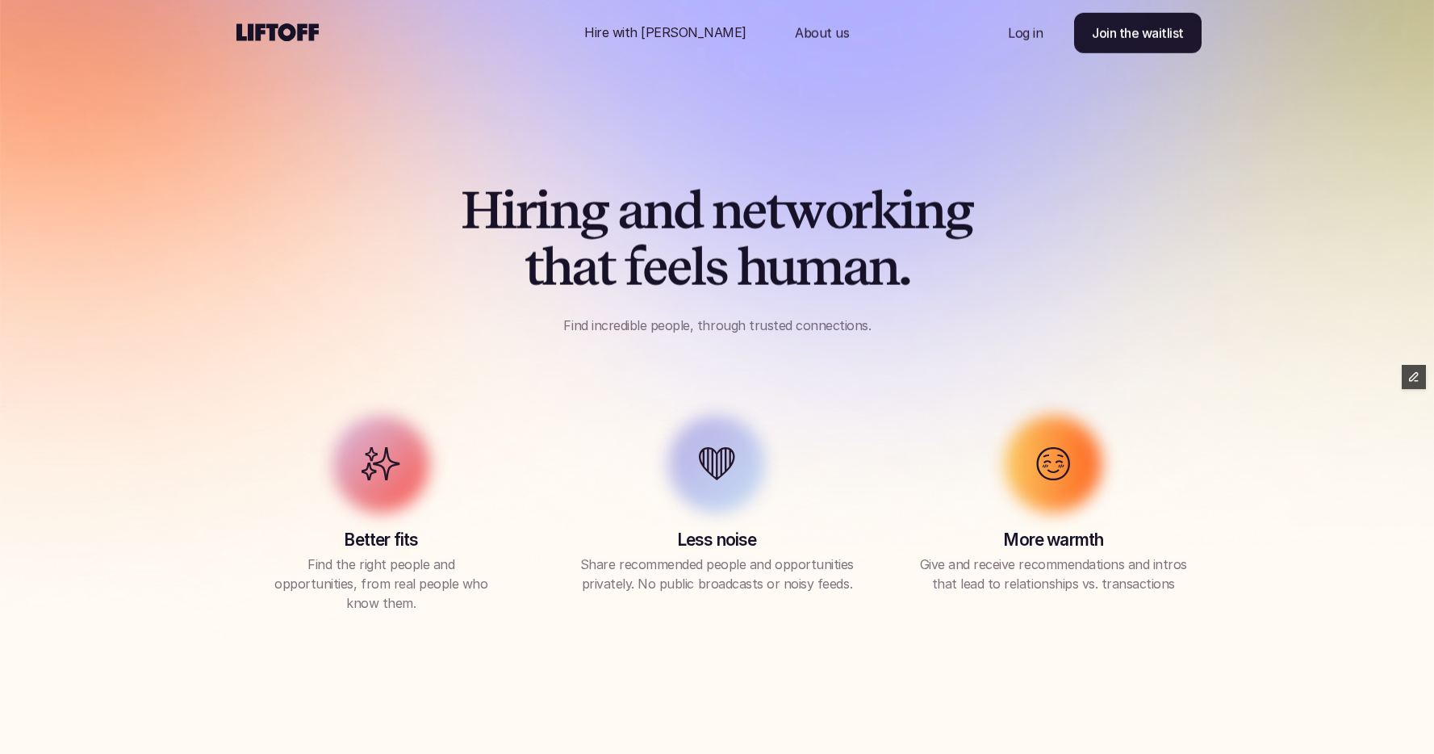
click at [666, 24] on p "Hire with [PERSON_NAME]" at bounding box center [665, 32] width 162 height 19
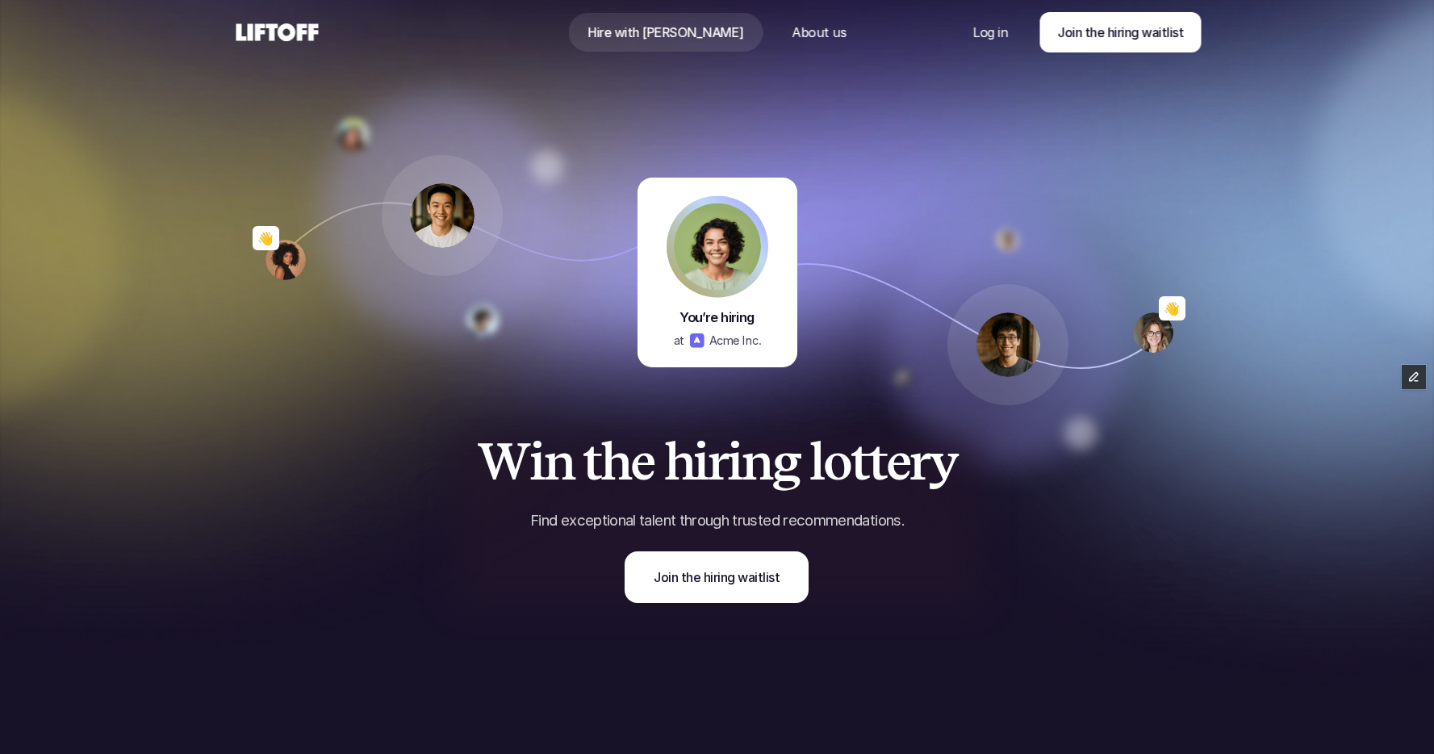
click at [792, 39] on p "About us" at bounding box center [819, 32] width 54 height 19
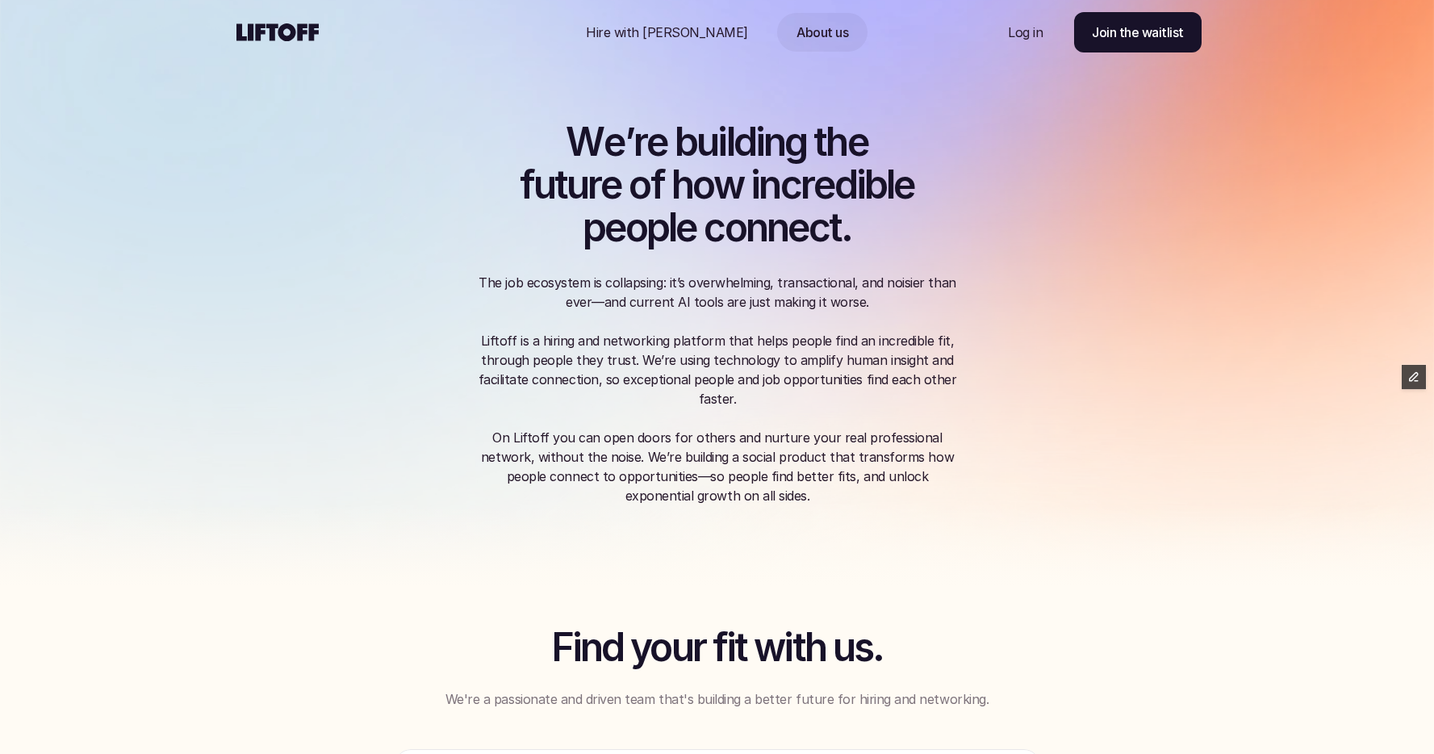
click at [715, 31] on div "Nav Link" at bounding box center [667, 32] width 201 height 39
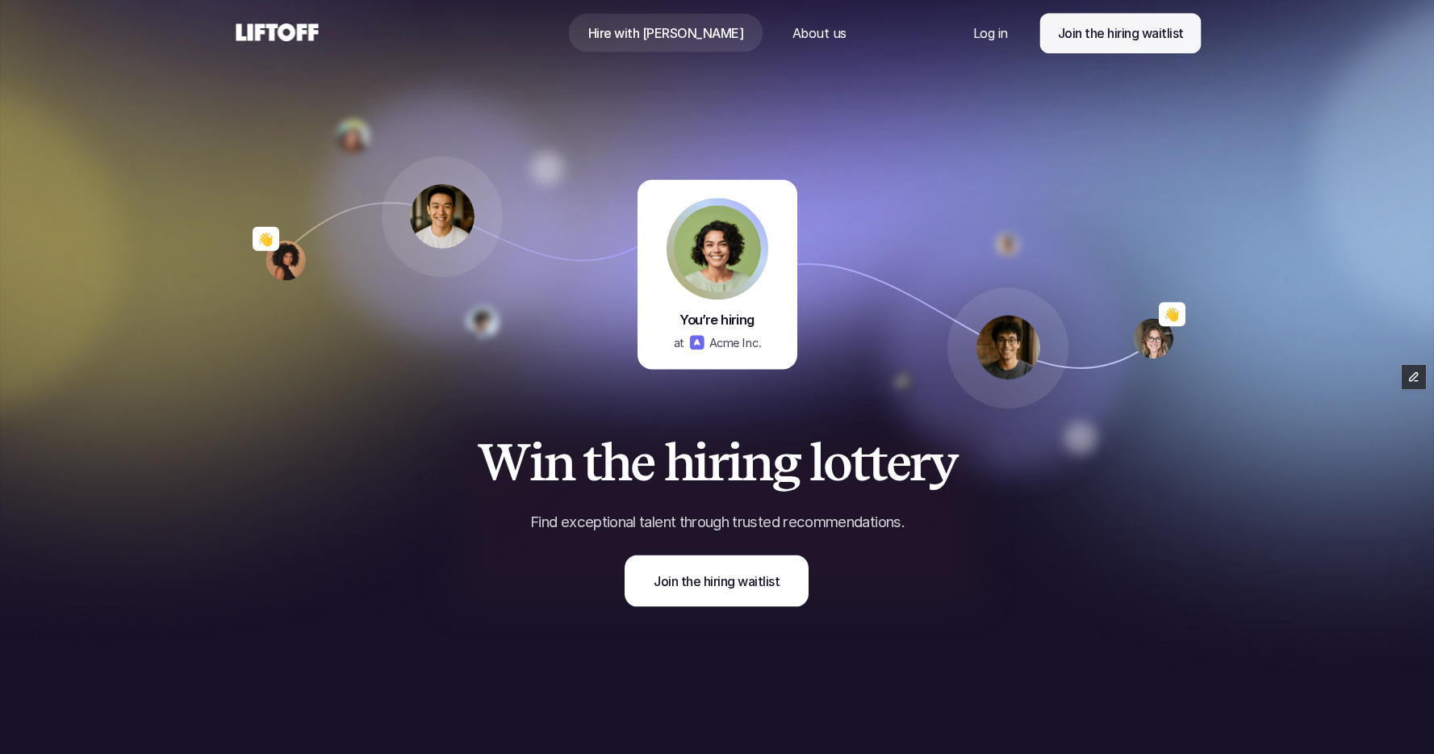
click at [310, 27] on use at bounding box center [278, 32] width 82 height 18
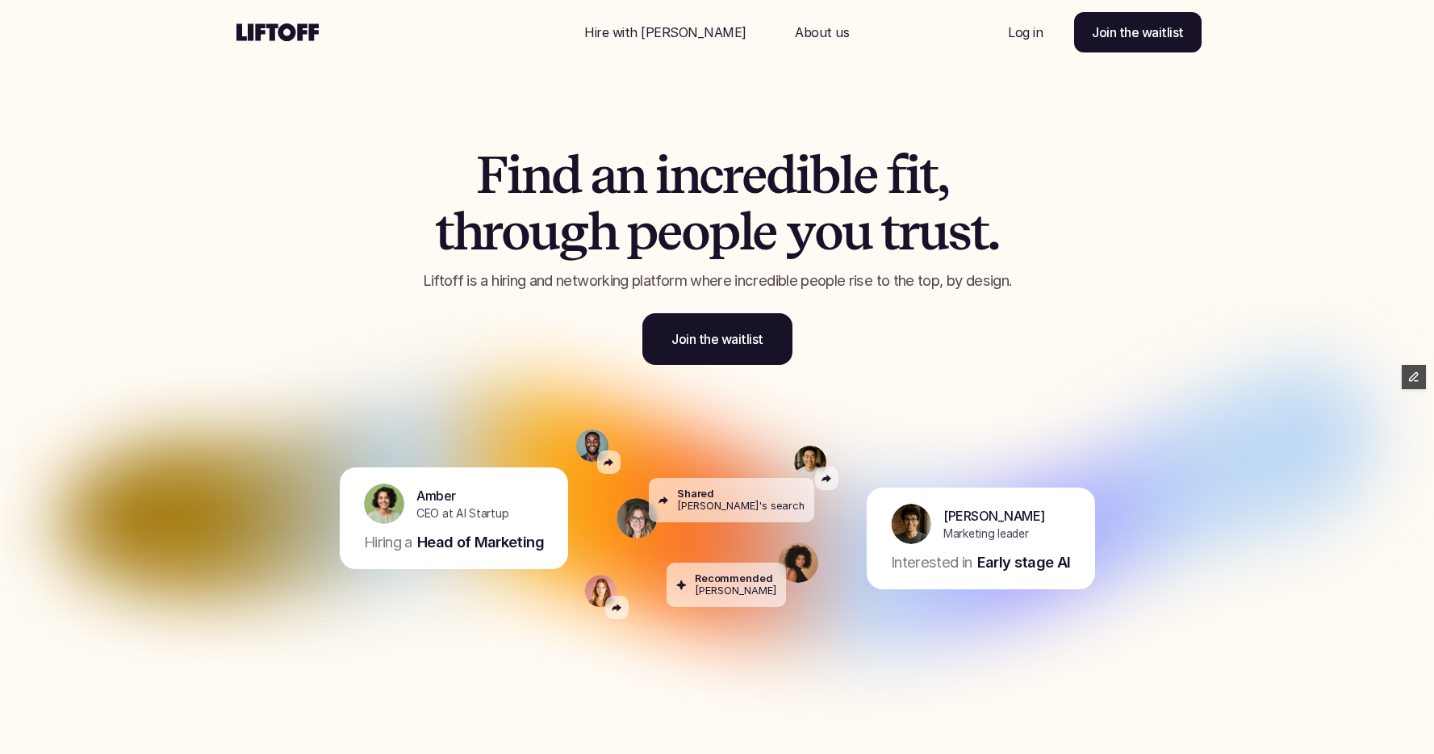
click at [788, 85] on div "F i n d a n i n c r e d i b l e f i t , t h r o u g h p e o p l e y o u t r u s…" at bounding box center [717, 244] width 969 height 324
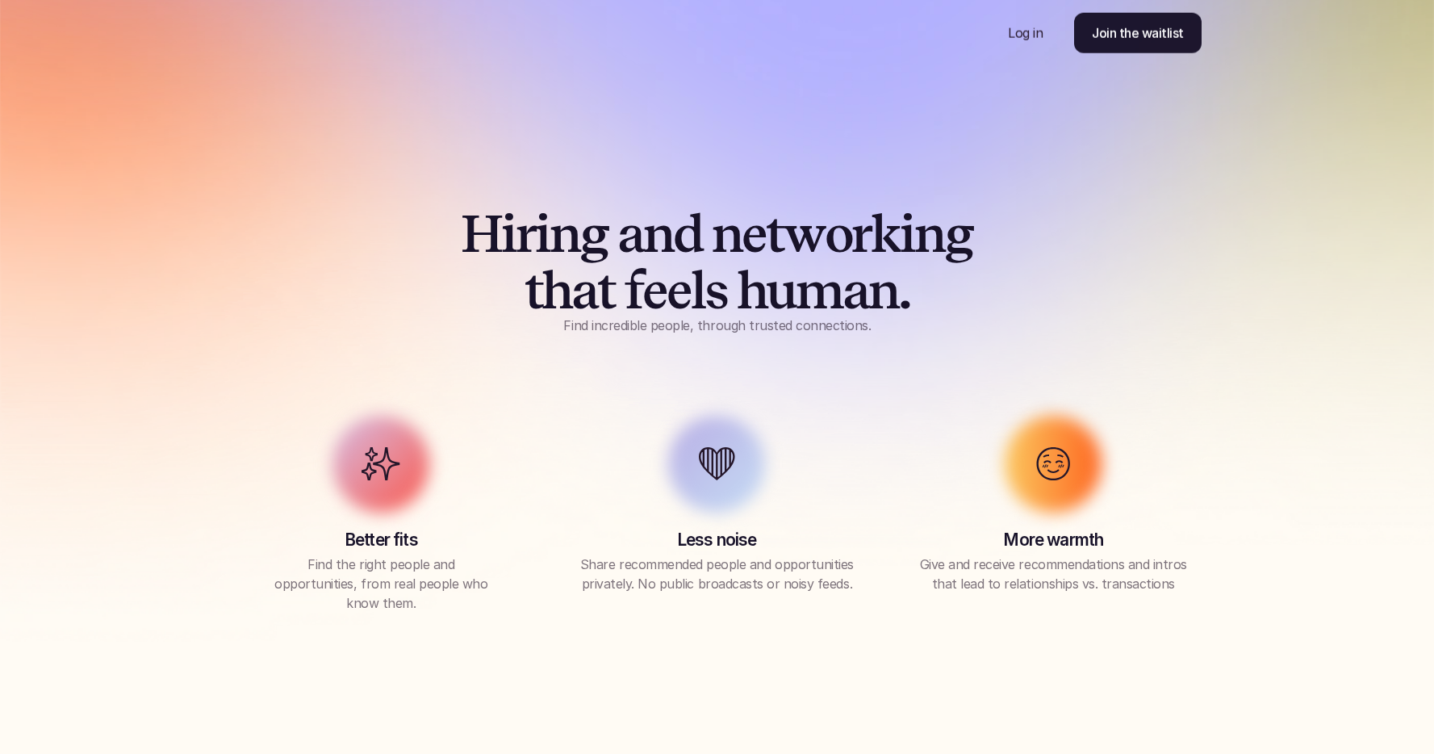
click at [392, 94] on div "H i r i n g a n d n e t w o r k i n g t h a t f e e l s h u m a n . Find incred…" at bounding box center [717, 377] width 1049 height 633
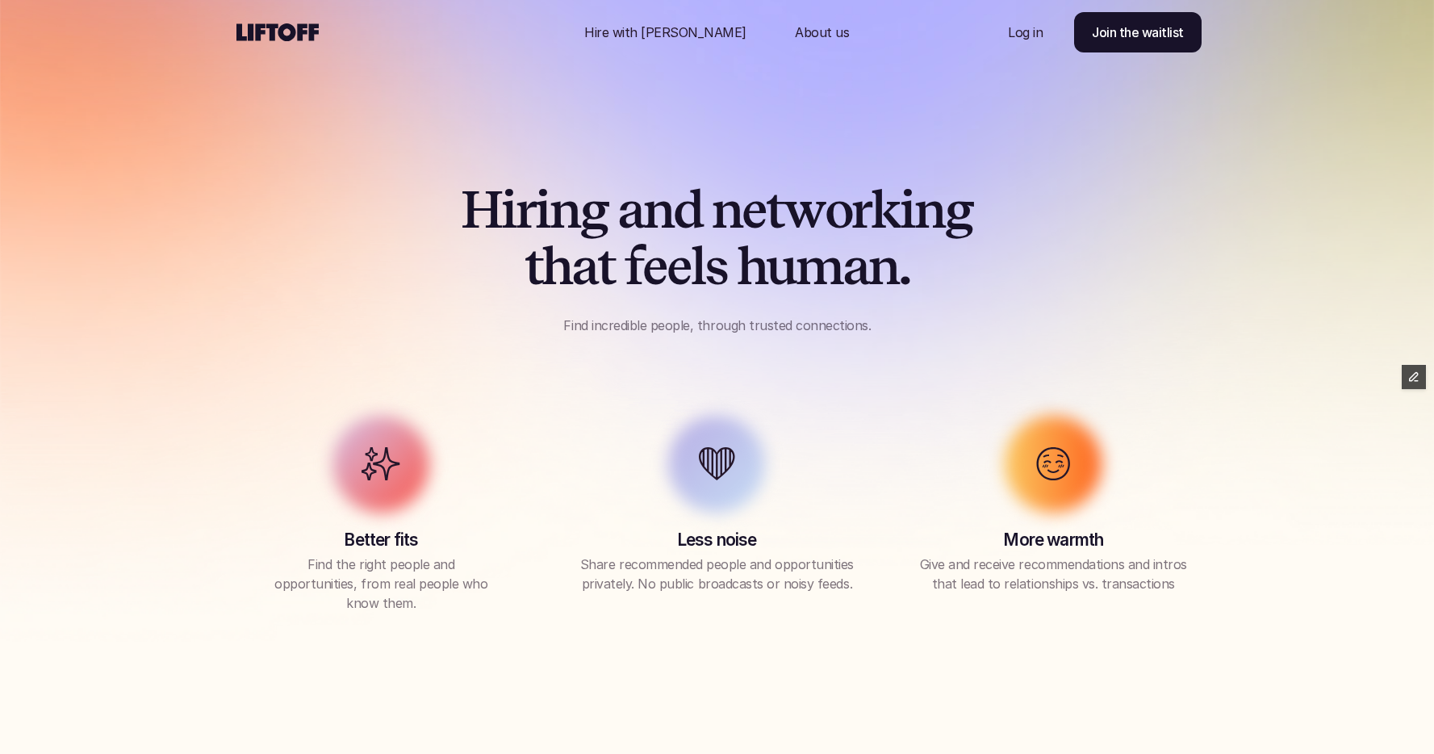
click at [278, 25] on icon at bounding box center [277, 32] width 89 height 26
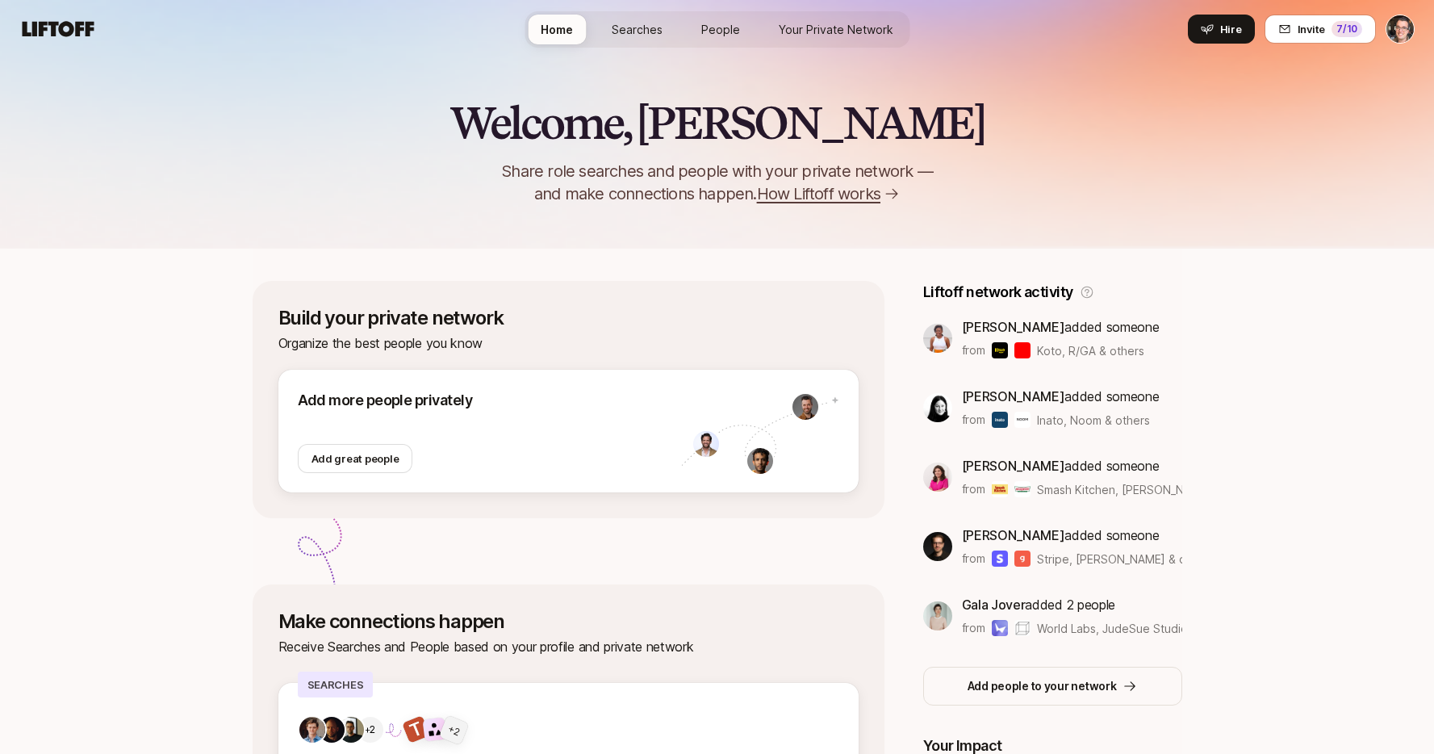
click at [833, 196] on span "How Liftoff works" at bounding box center [819, 193] width 124 height 23
click at [806, 192] on span "How Liftoff works" at bounding box center [819, 193] width 124 height 23
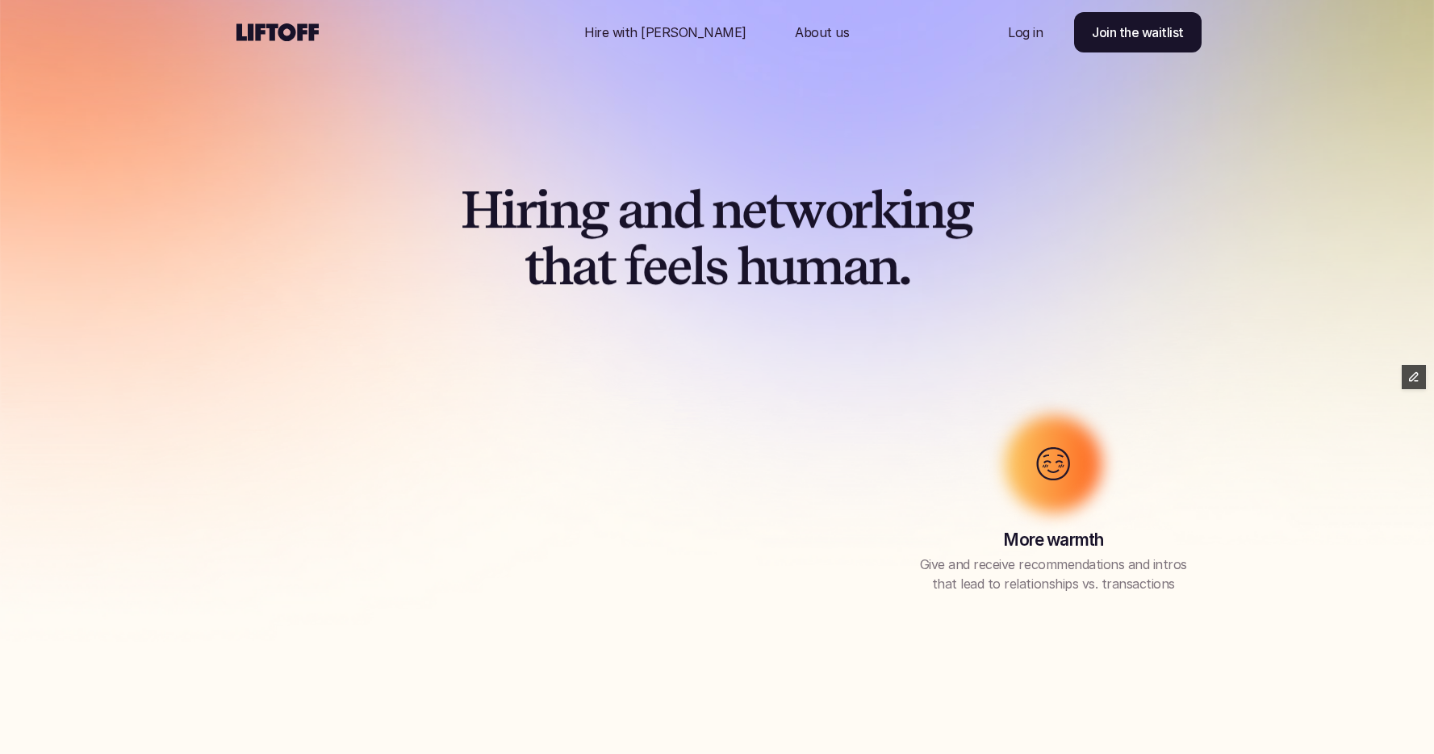
click at [682, 31] on p "Hire with [PERSON_NAME]" at bounding box center [665, 32] width 162 height 19
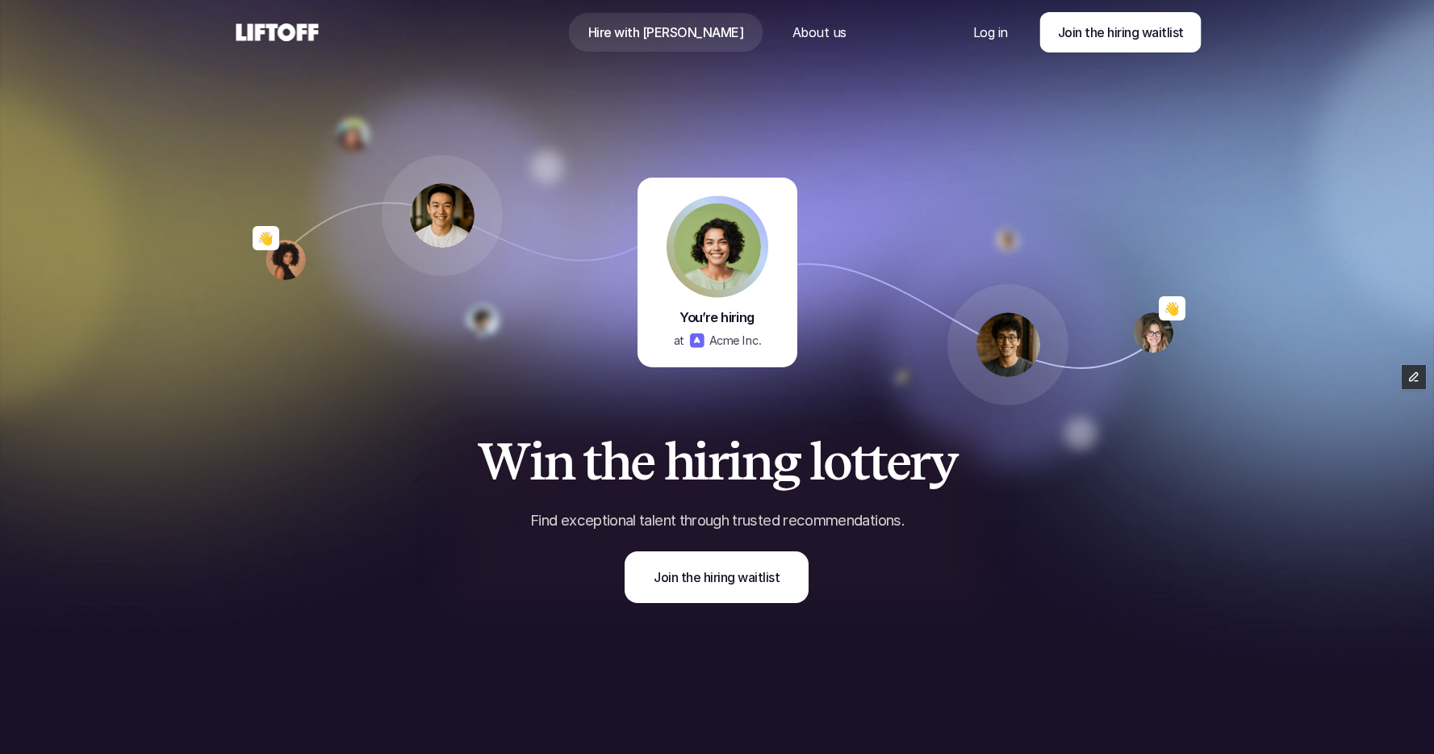
click at [280, 33] on use at bounding box center [278, 32] width 82 height 18
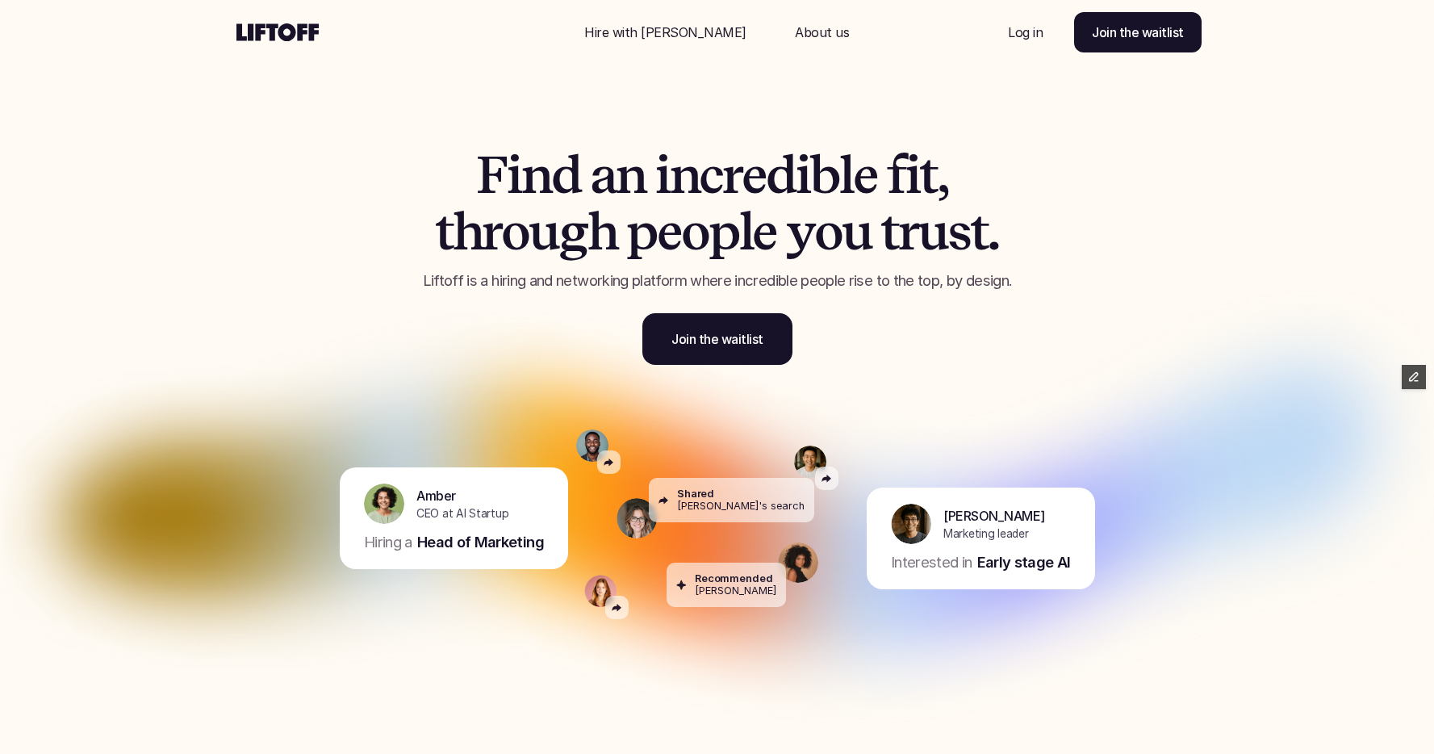
click at [795, 30] on p "About us" at bounding box center [822, 32] width 54 height 19
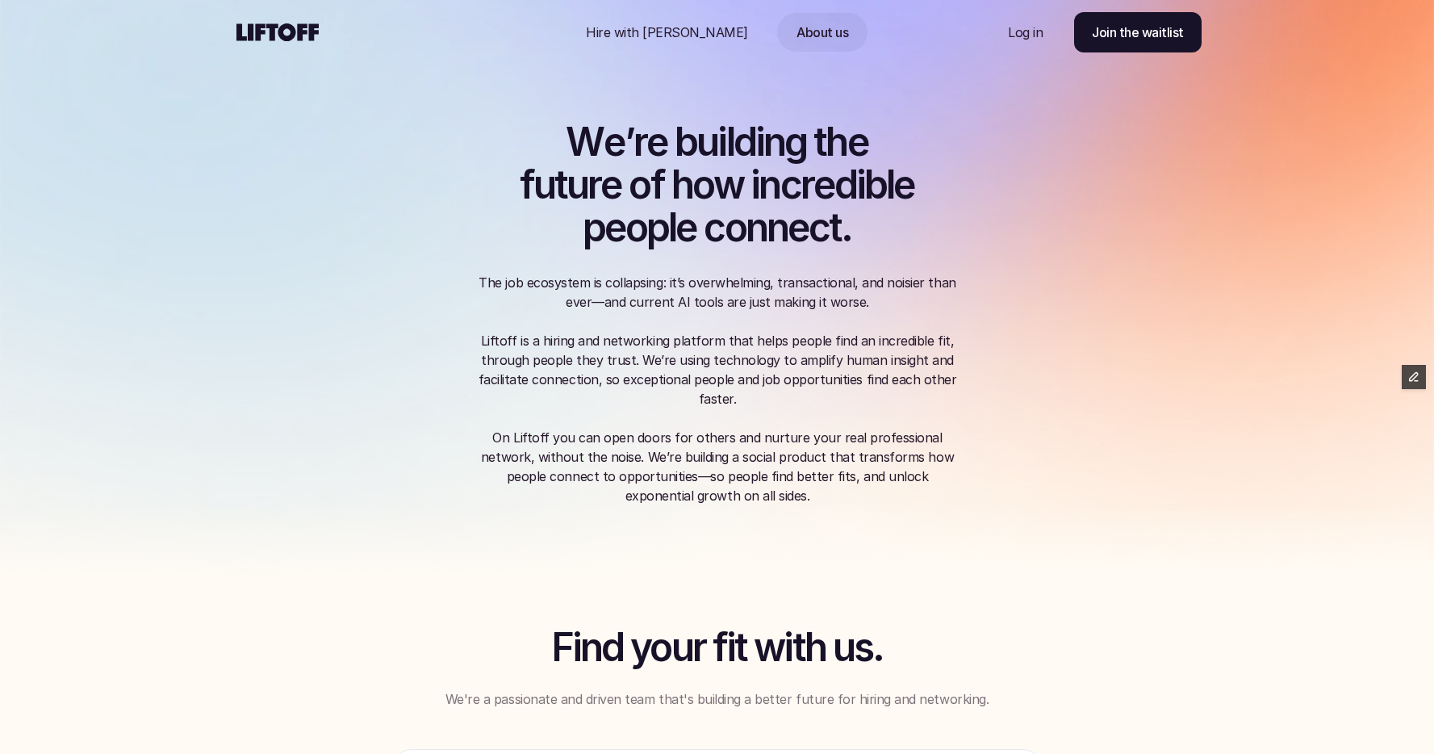
click at [1199, 232] on div "W e ’ r e b u i l d i n g t h e f u t u r e o f h o w i n c r e d i b l e p e o…" at bounding box center [717, 293] width 969 height 586
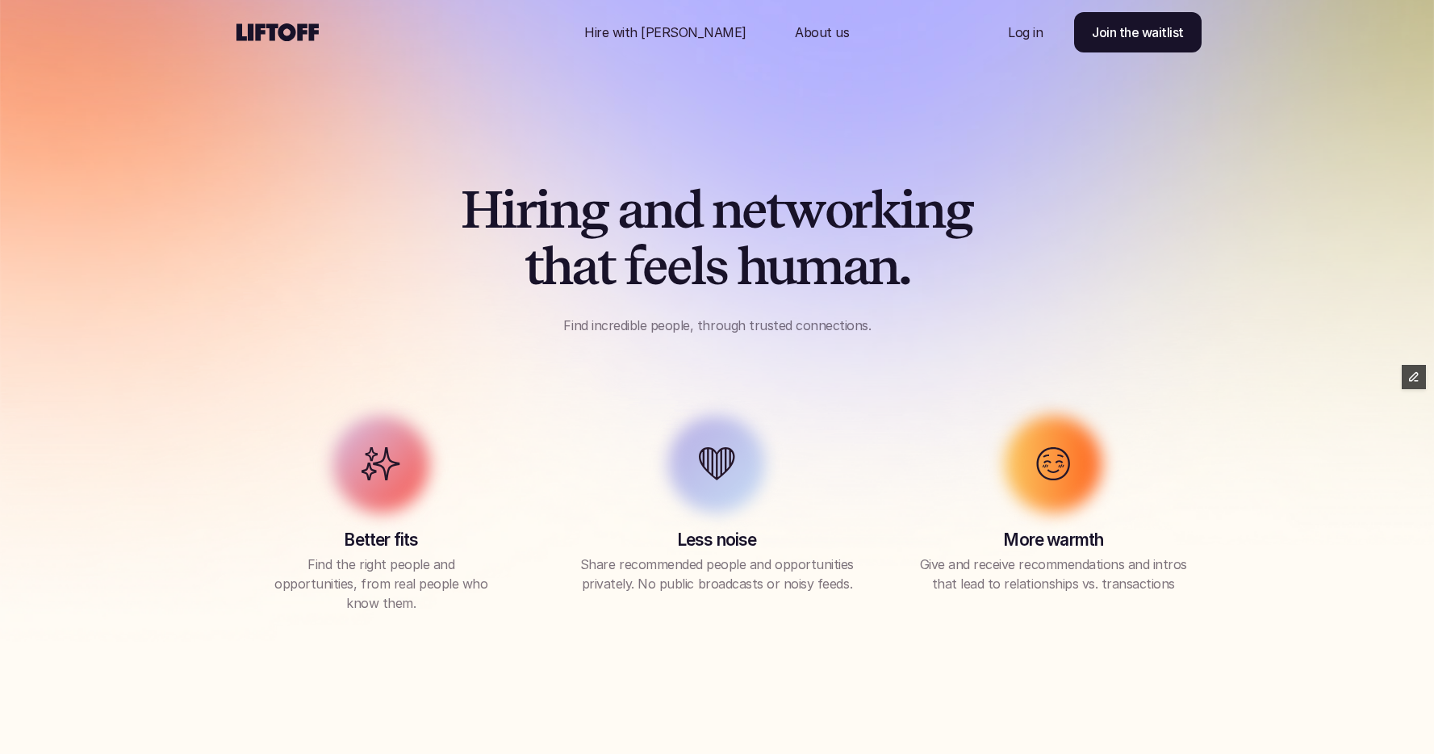
click at [664, 35] on p "Hire with Liftoff" at bounding box center [665, 32] width 162 height 19
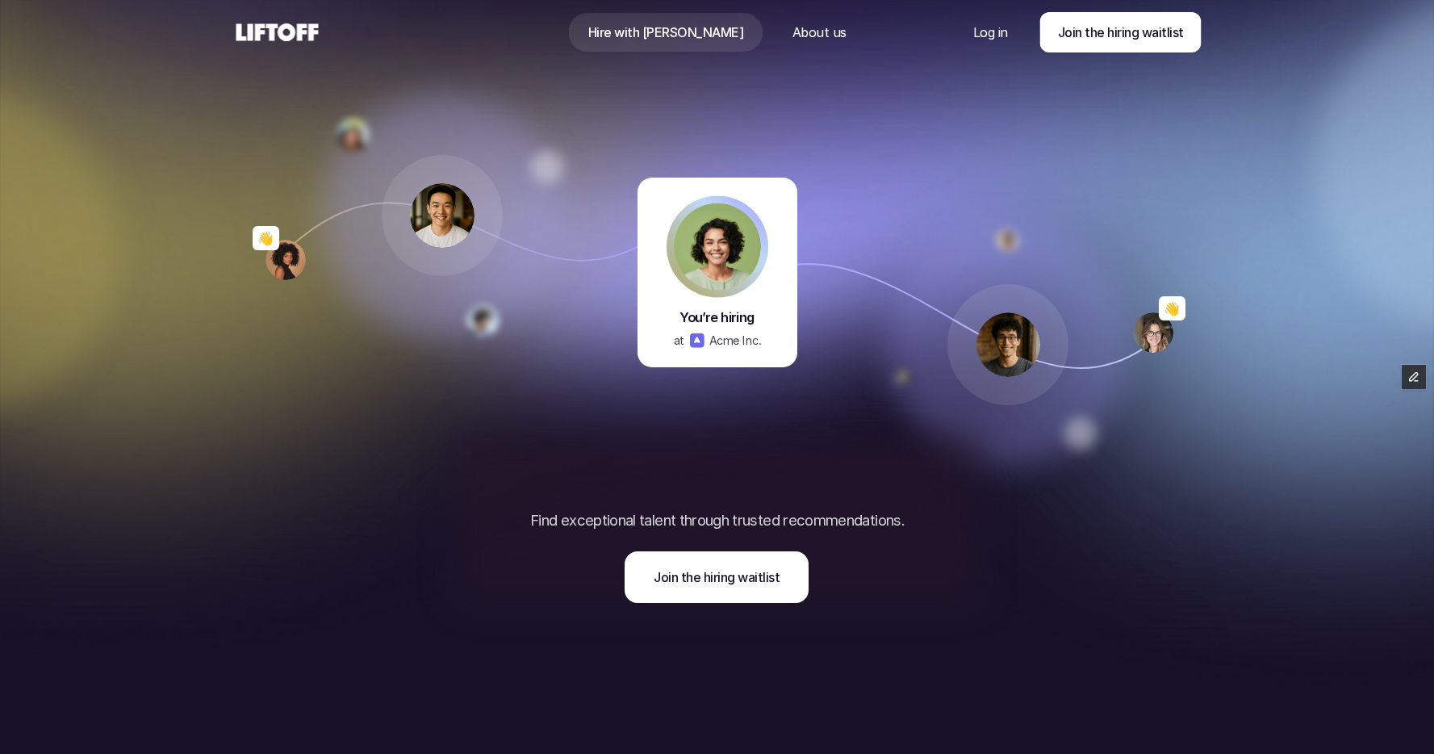
click at [287, 34] on icon at bounding box center [277, 32] width 89 height 26
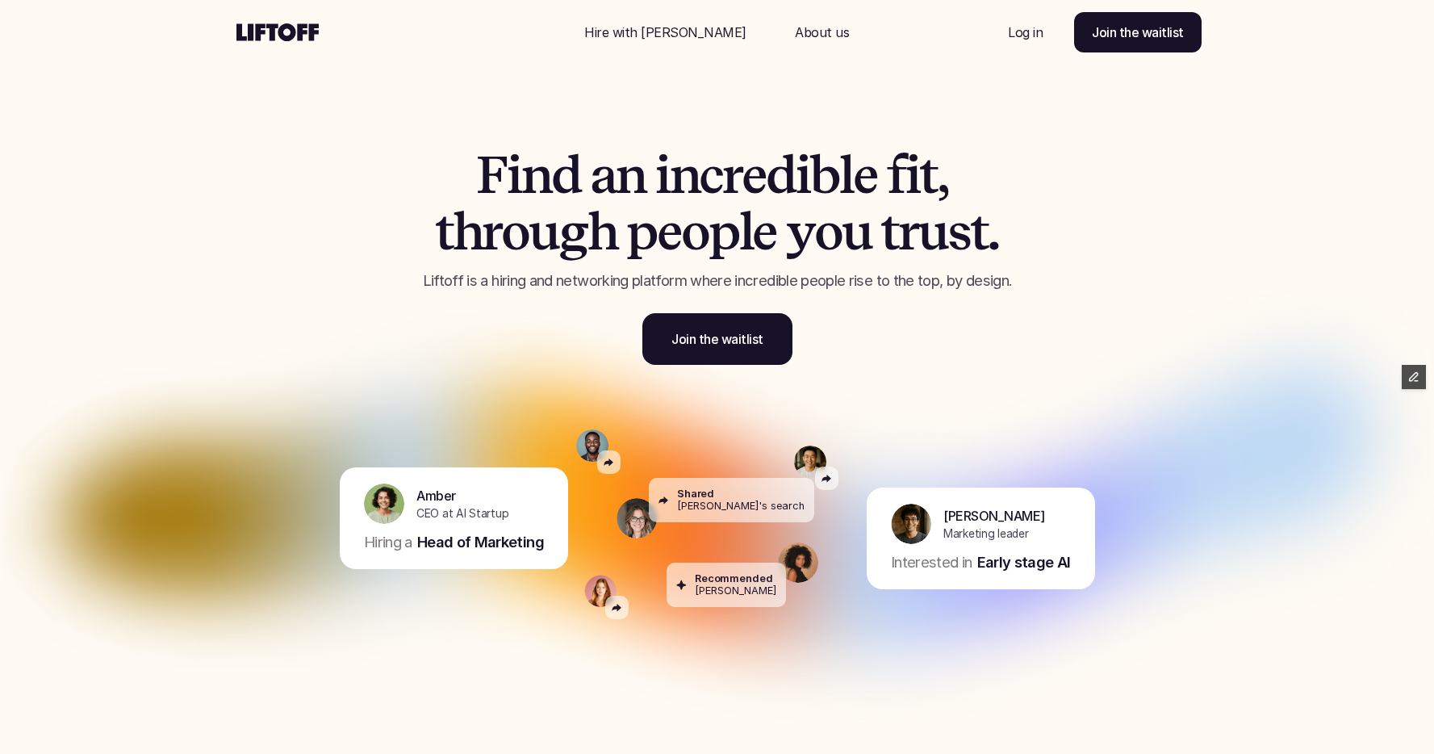
drag, startPoint x: 0, startPoint y: 0, endPoint x: 288, endPoint y: 34, distance: 290.2
click at [288, 34] on icon at bounding box center [277, 32] width 89 height 26
click at [795, 35] on p "About us" at bounding box center [822, 32] width 54 height 19
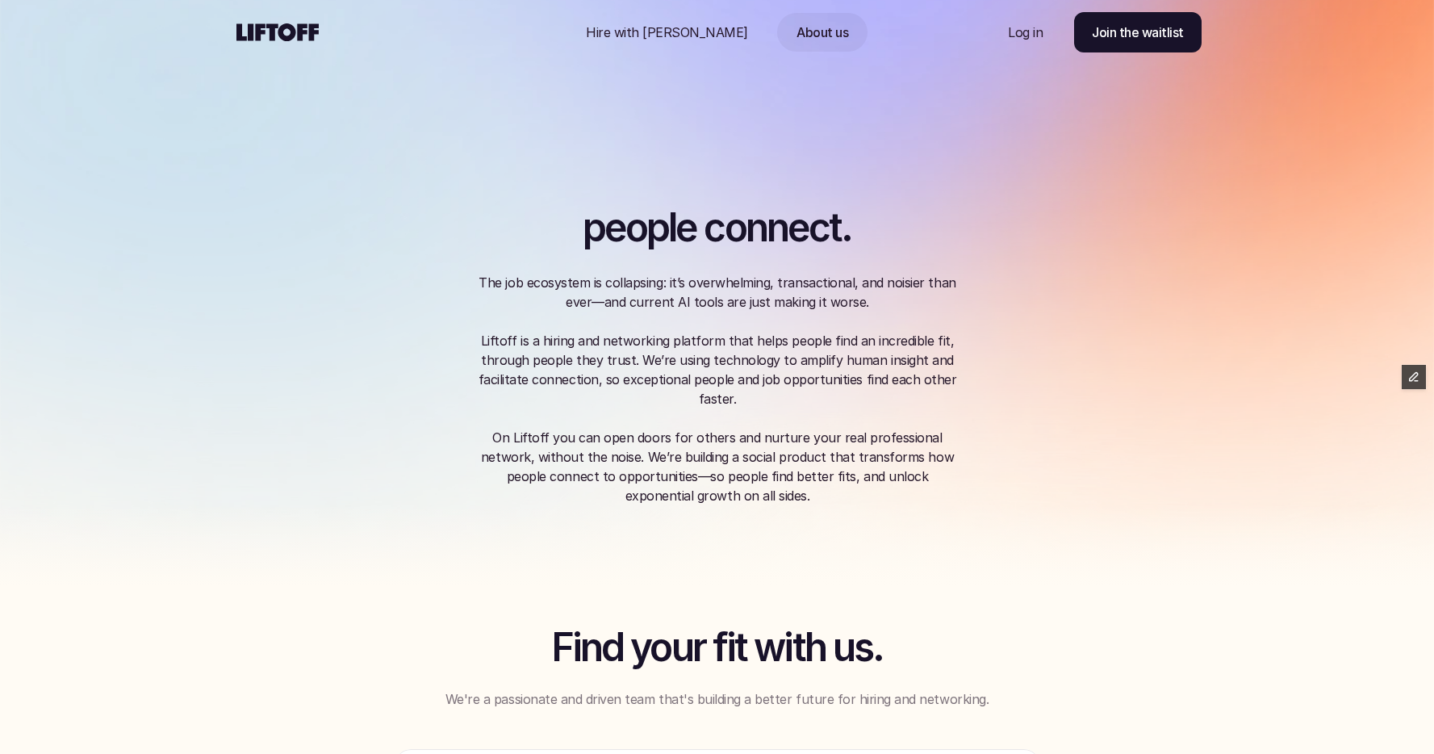
click at [290, 29] on use at bounding box center [278, 32] width 82 height 18
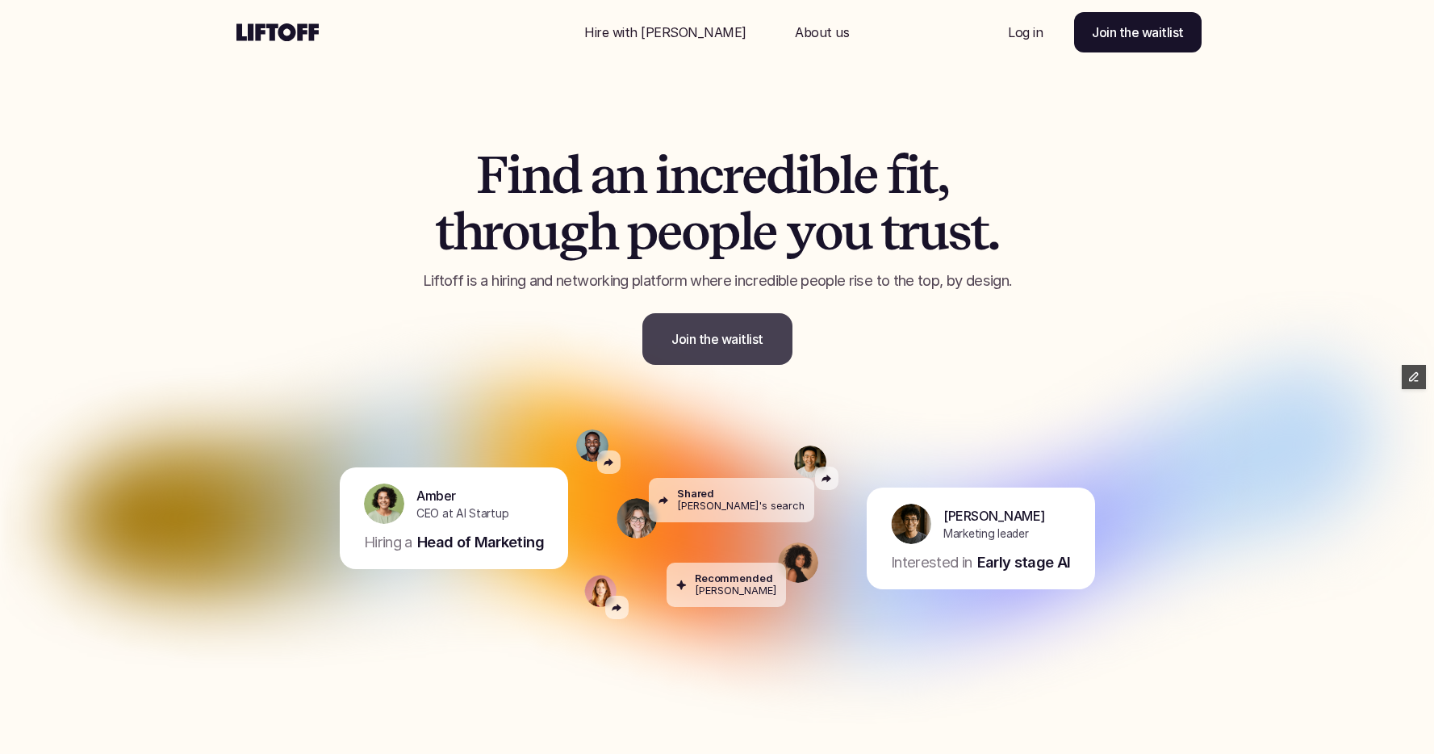
click at [730, 344] on p "Join the waitlist" at bounding box center [718, 338] width 92 height 19
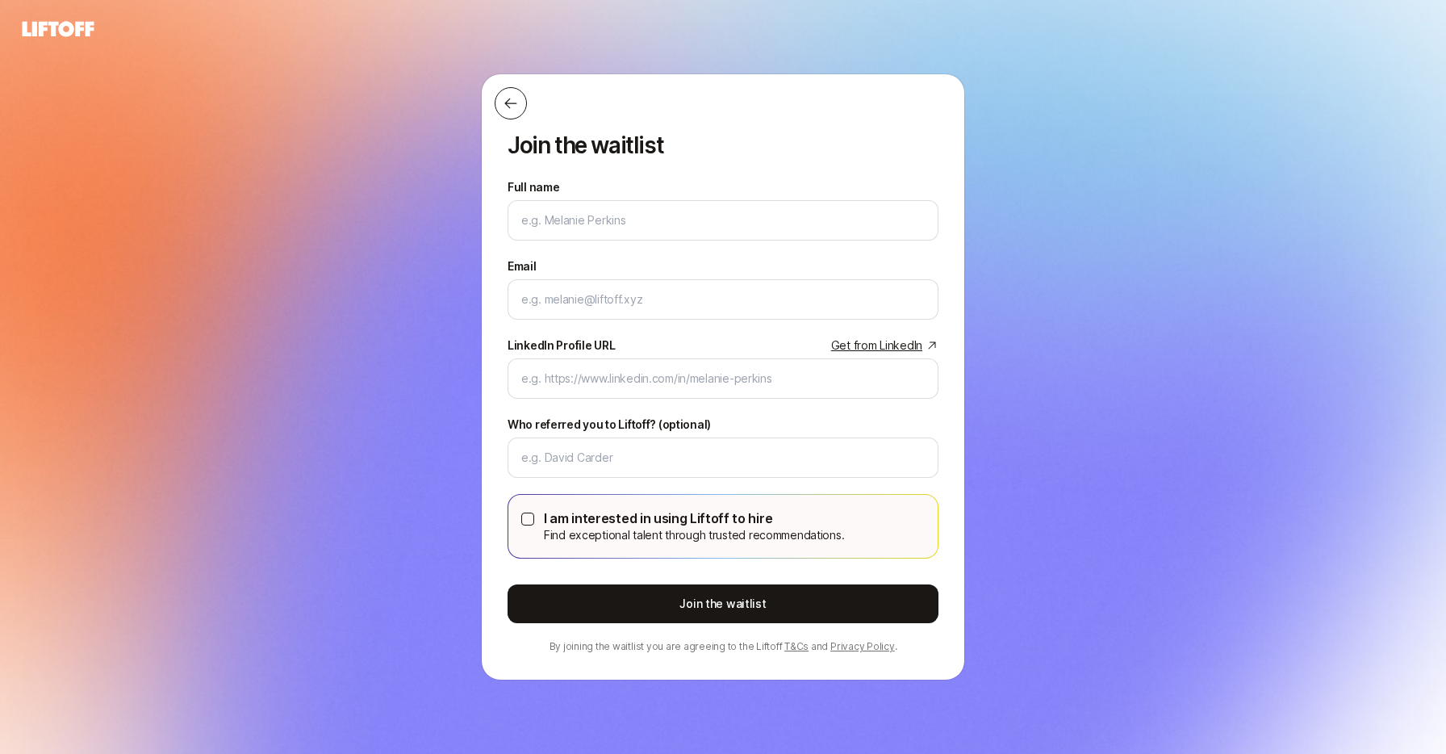
click at [509, 109] on icon at bounding box center [511, 103] width 16 height 16
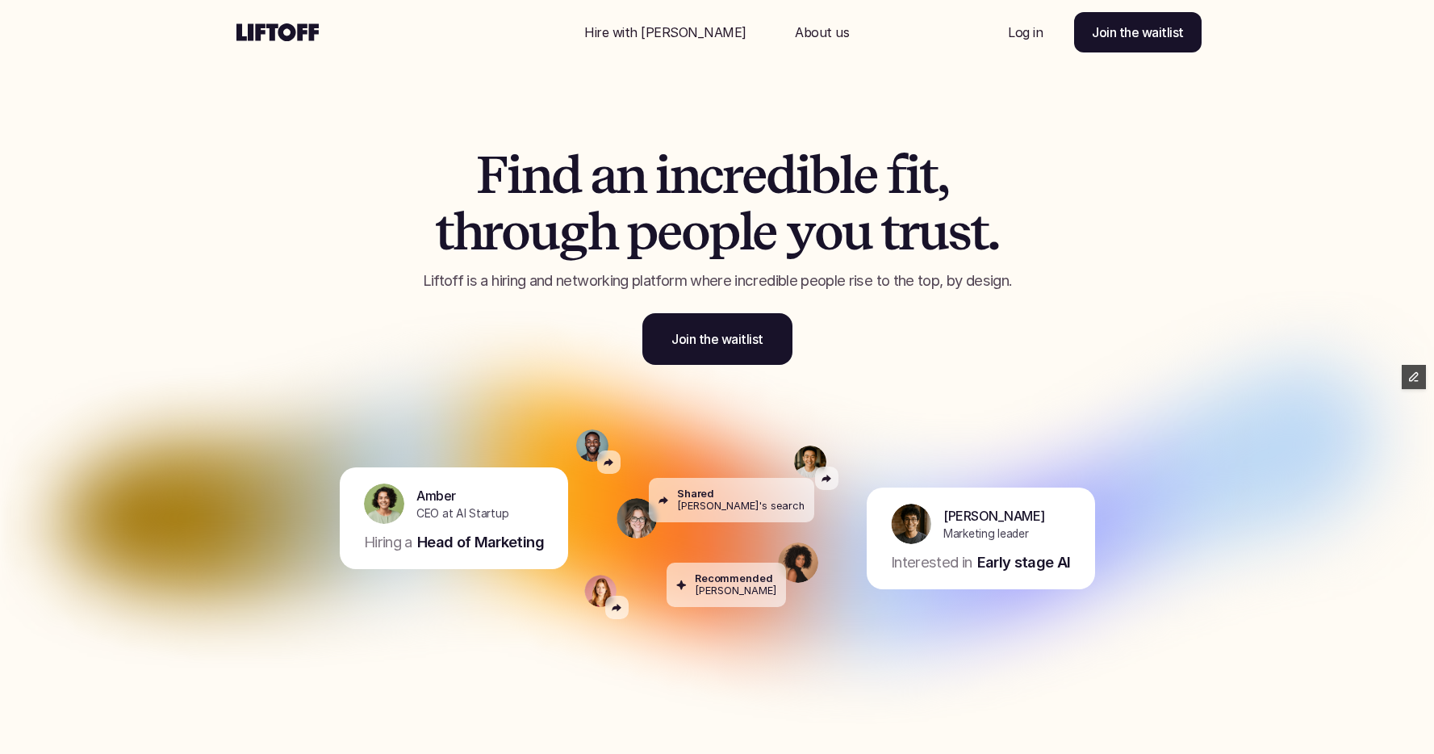
click at [795, 28] on p "About us" at bounding box center [822, 32] width 54 height 19
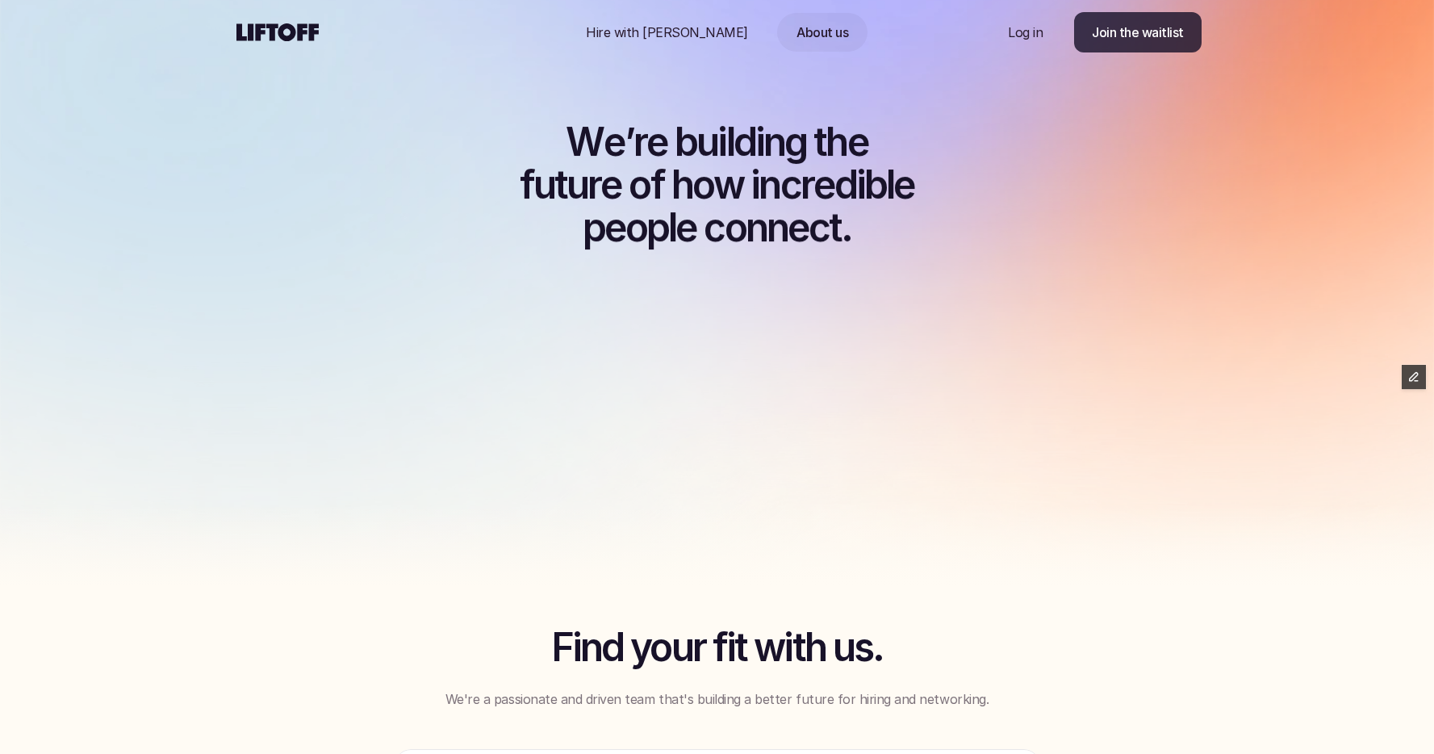
click at [1115, 31] on p "Join the waitlist" at bounding box center [1138, 32] width 92 height 19
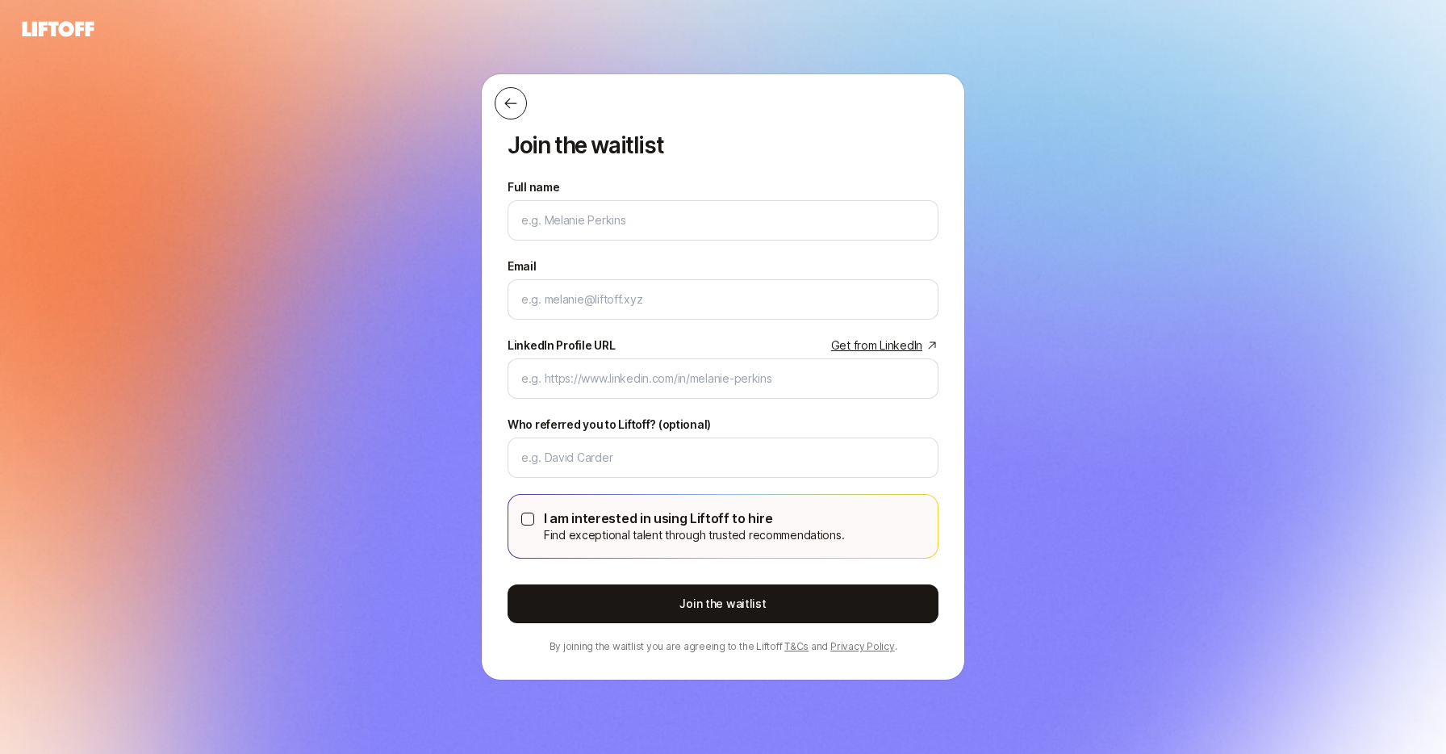
click at [504, 111] on icon at bounding box center [511, 103] width 16 height 16
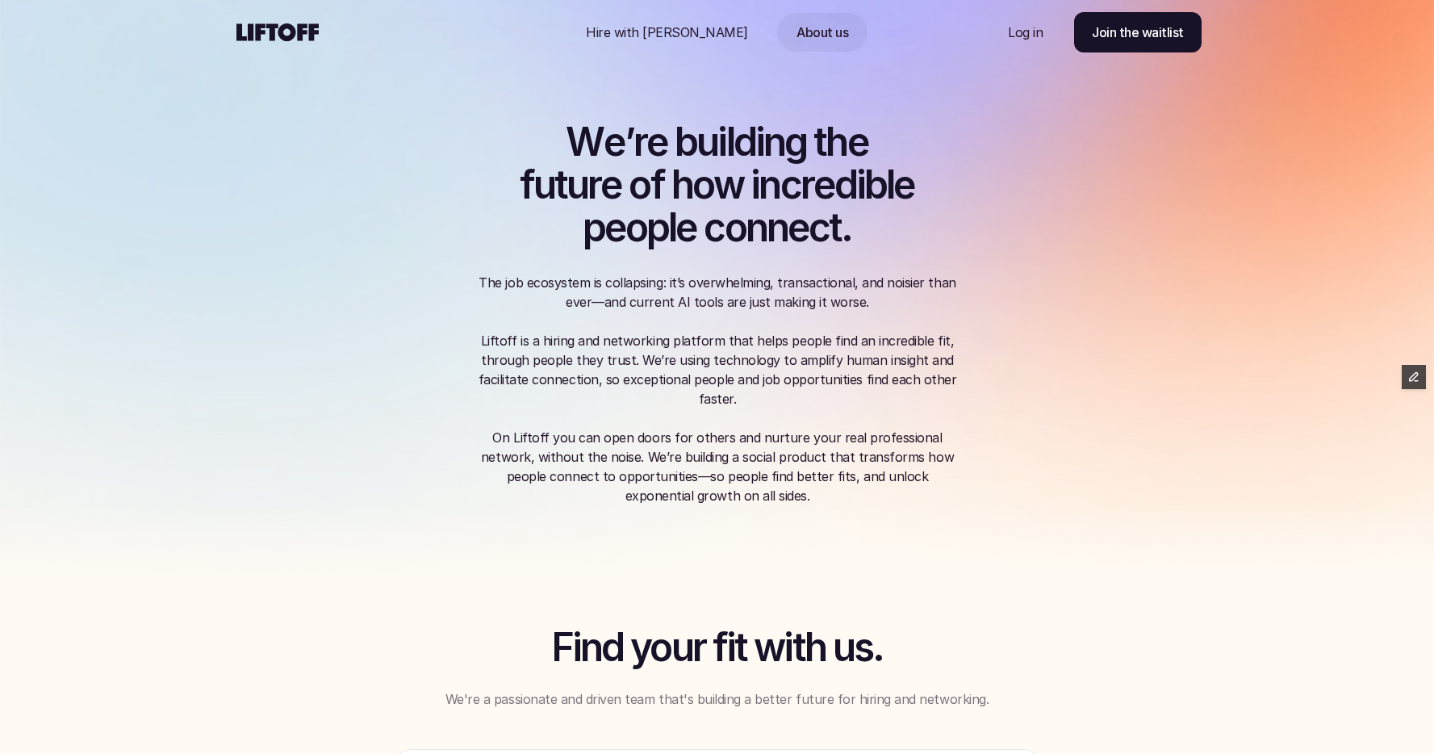
click at [262, 12] on div at bounding box center [394, 32] width 323 height 65
click at [269, 27] on use at bounding box center [278, 32] width 82 height 18
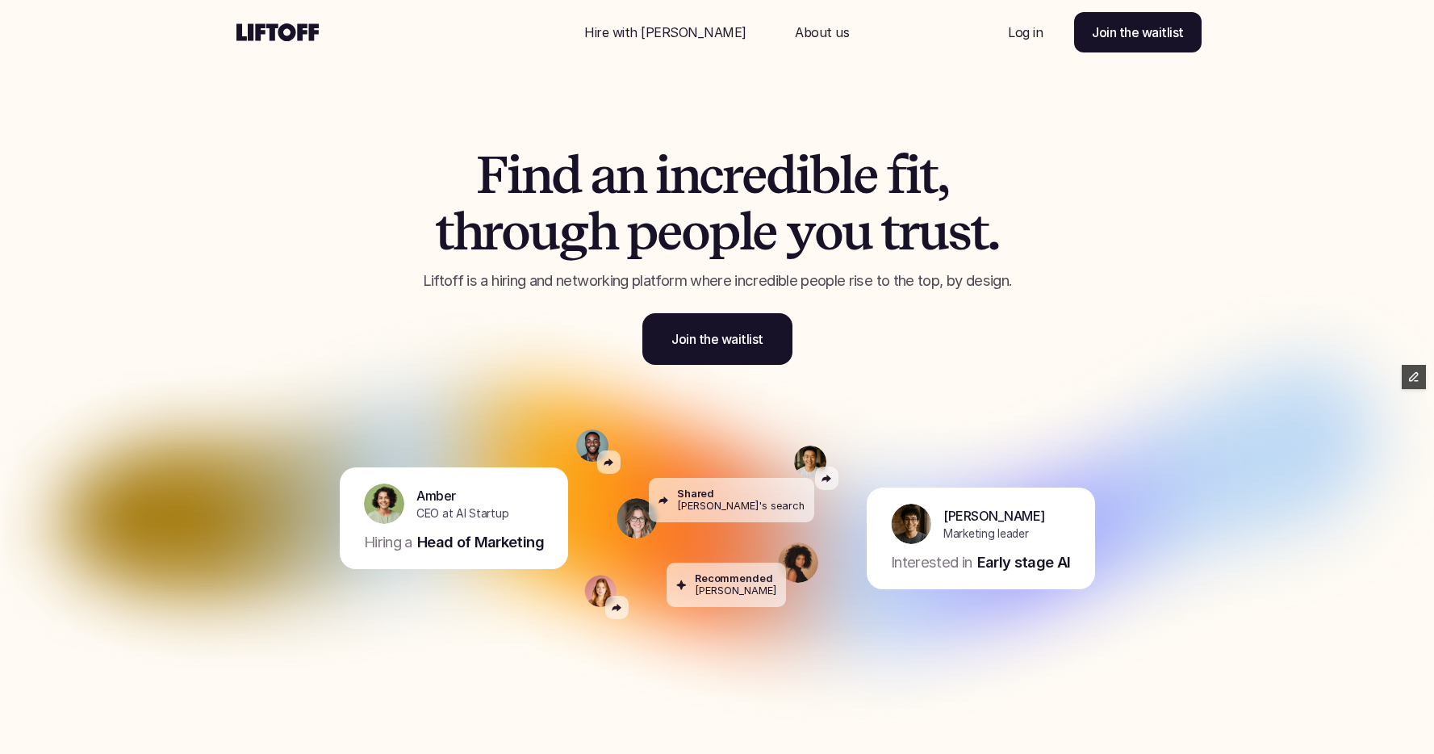
click at [295, 193] on div "F i n d a n i n c r e d i b l e f i t , t h r o u g h p e o p l e y o u t r u s…" at bounding box center [717, 244] width 969 height 324
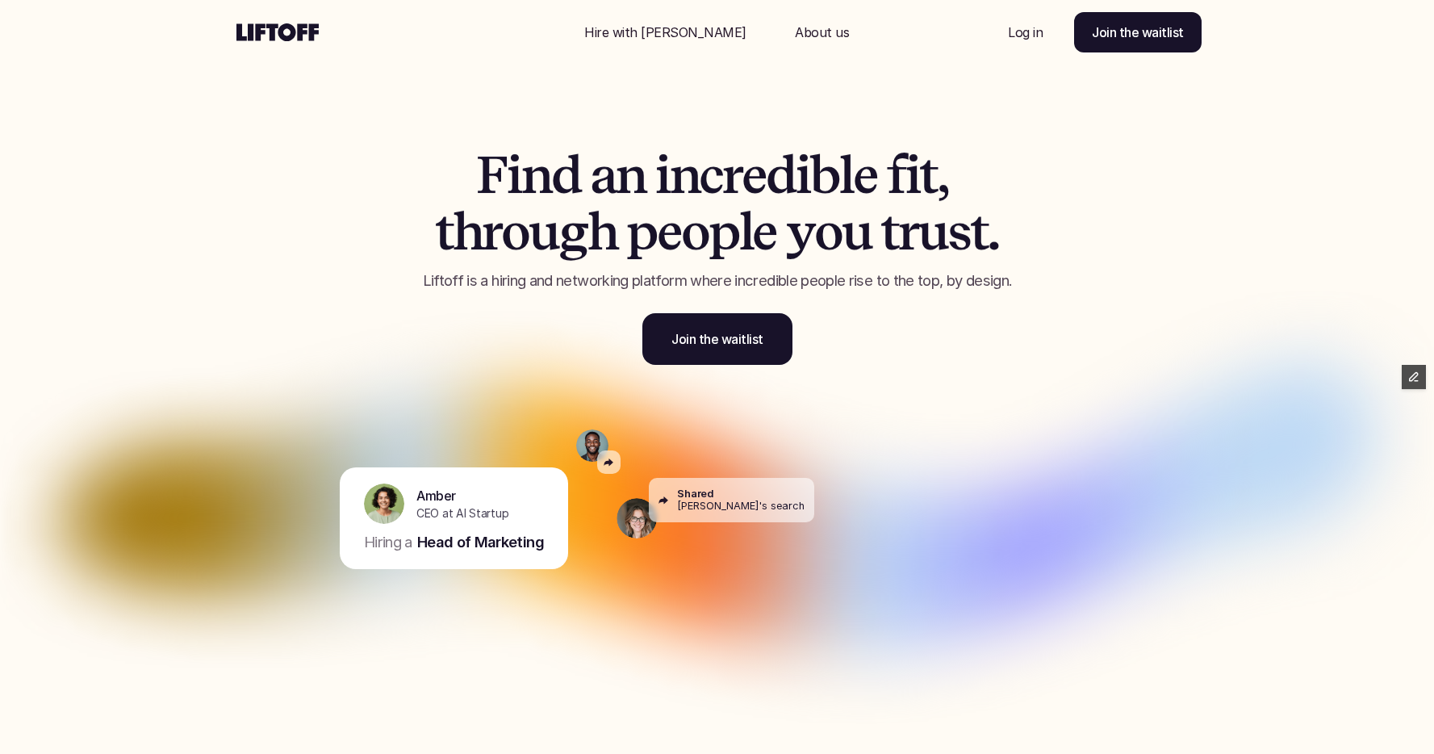
click at [266, 129] on div "F i n d a n i n c r e d i b l e f i t , t h r o u g h p e o p l e y o u t r u s…" at bounding box center [717, 244] width 969 height 324
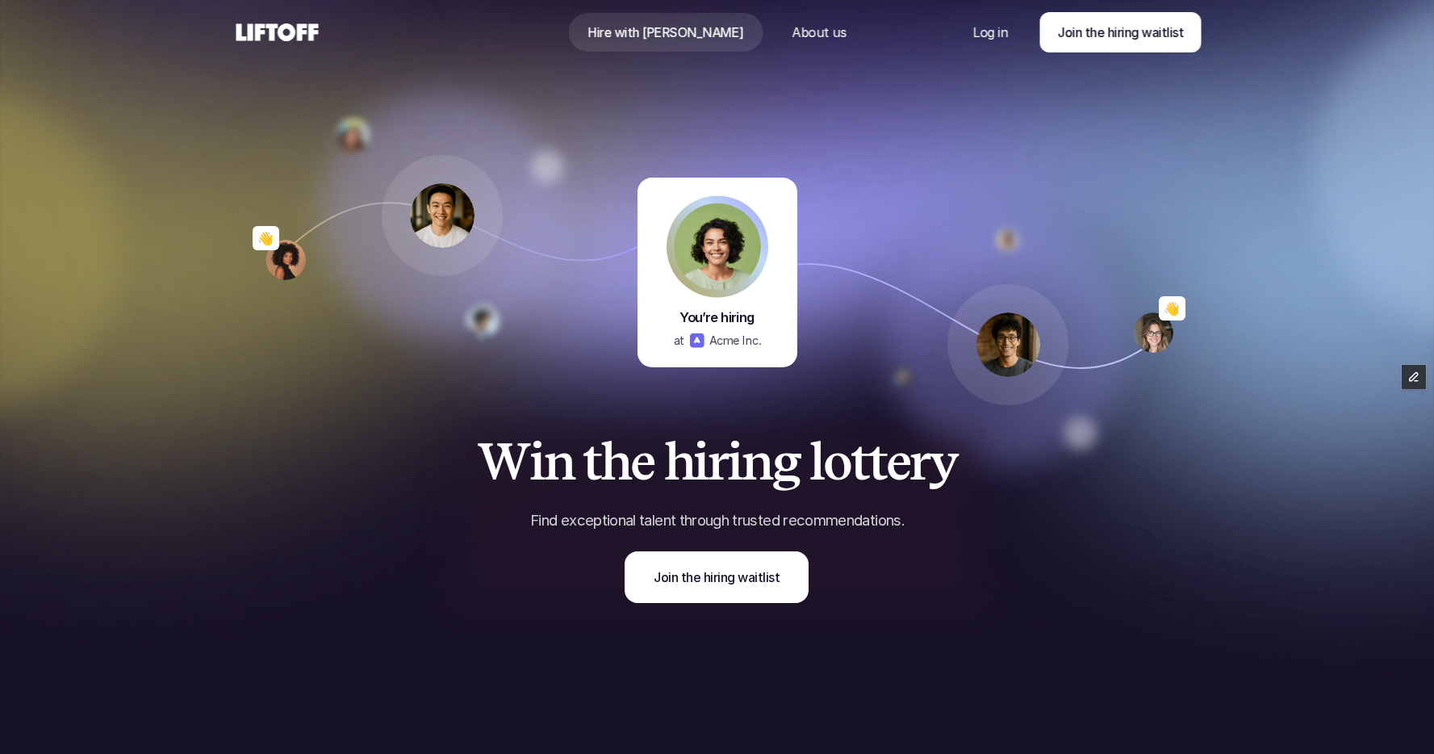
click at [792, 34] on p "About us" at bounding box center [819, 32] width 54 height 19
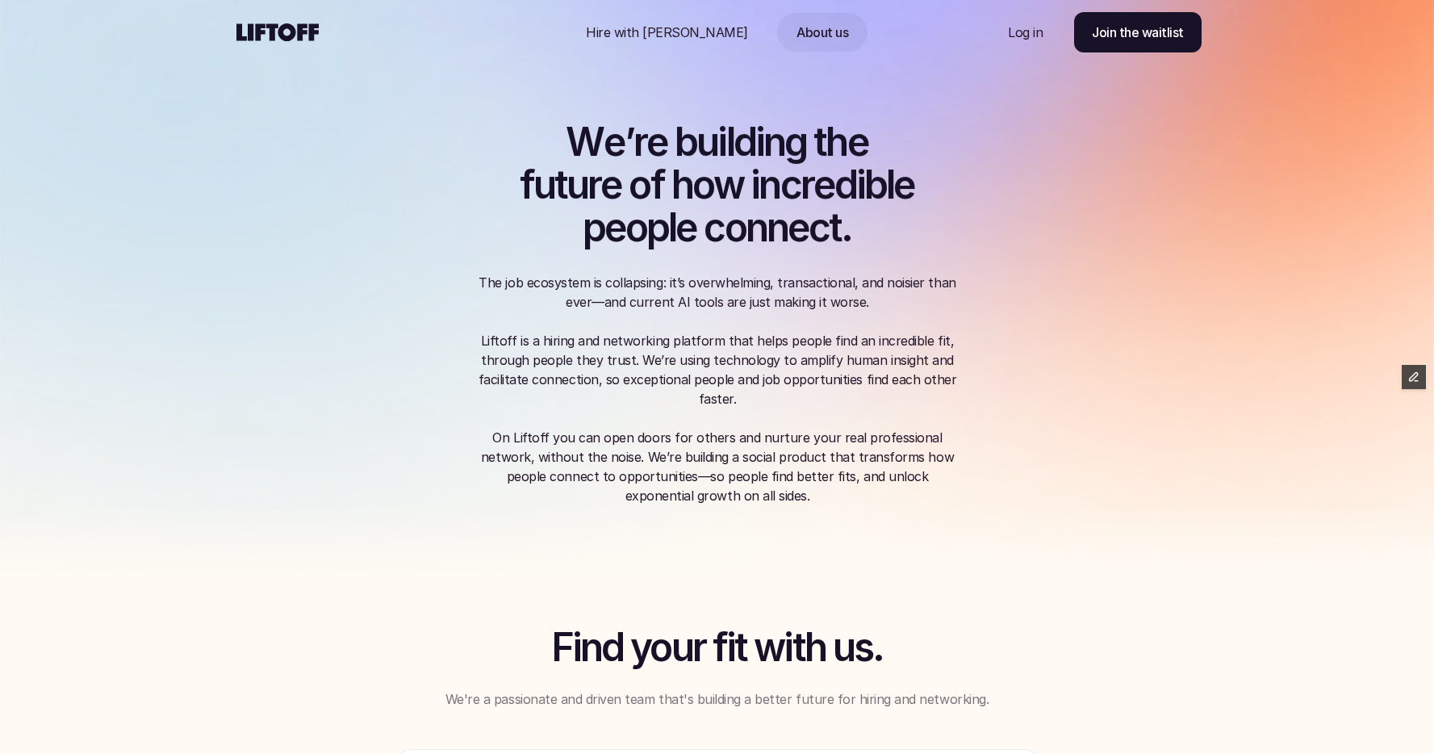
click at [273, 27] on use at bounding box center [278, 32] width 82 height 18
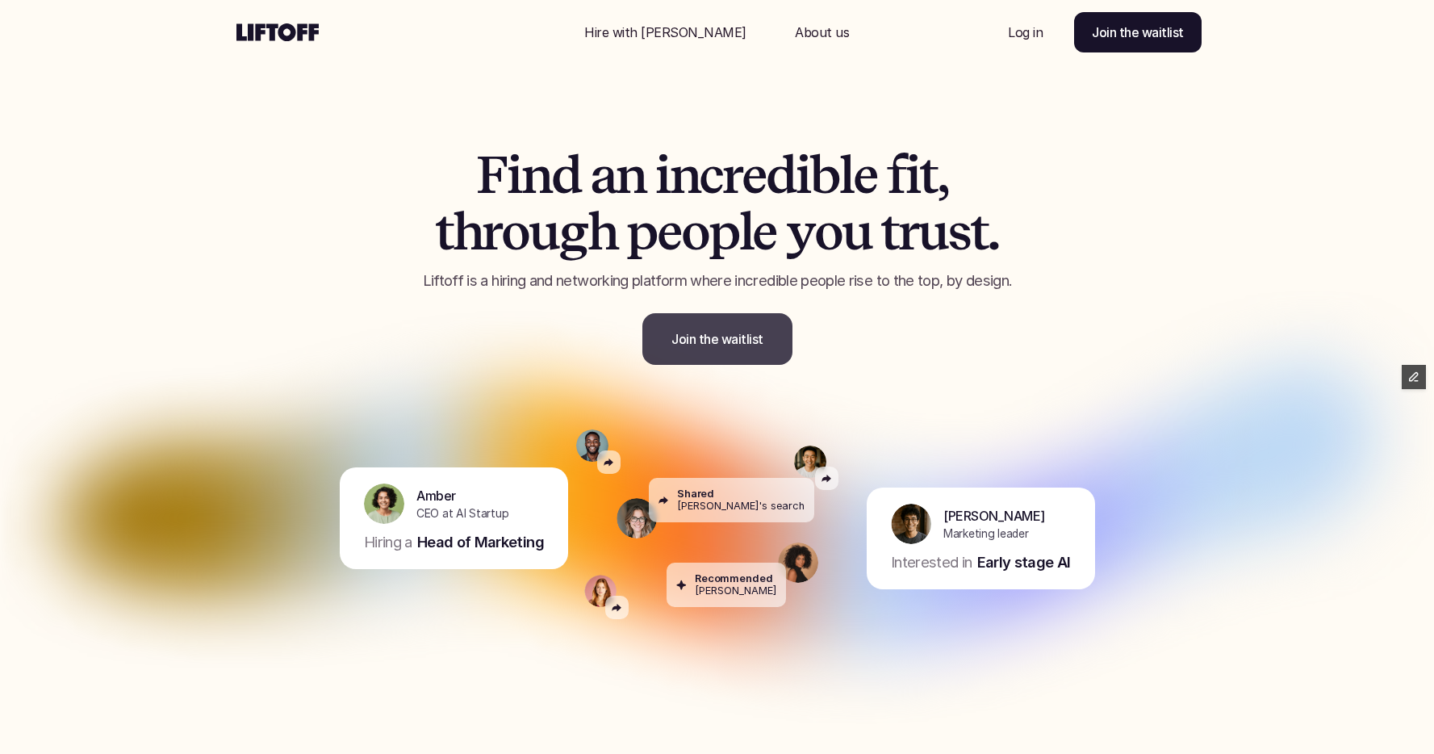
click at [726, 342] on p "Join the waitlist" at bounding box center [718, 338] width 92 height 19
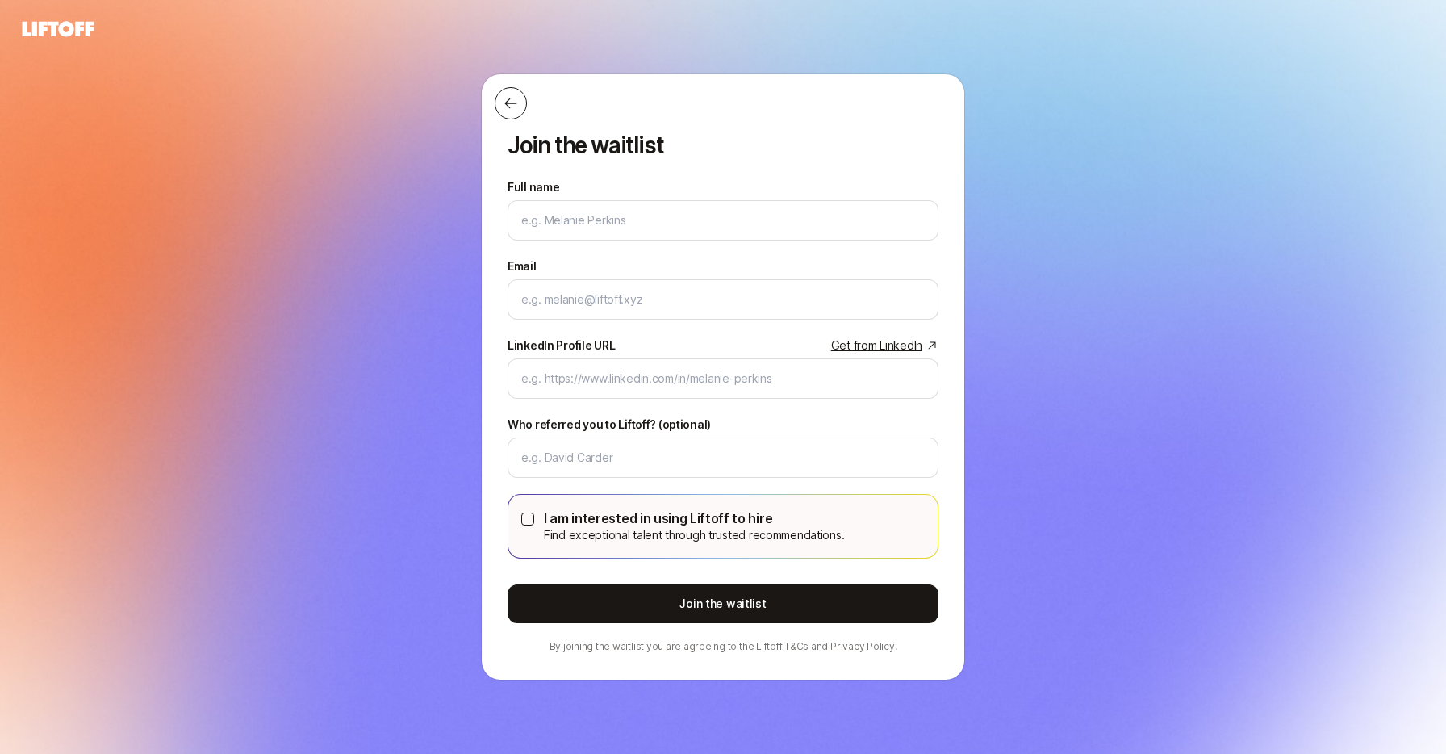
click at [508, 101] on icon at bounding box center [510, 103] width 12 height 10
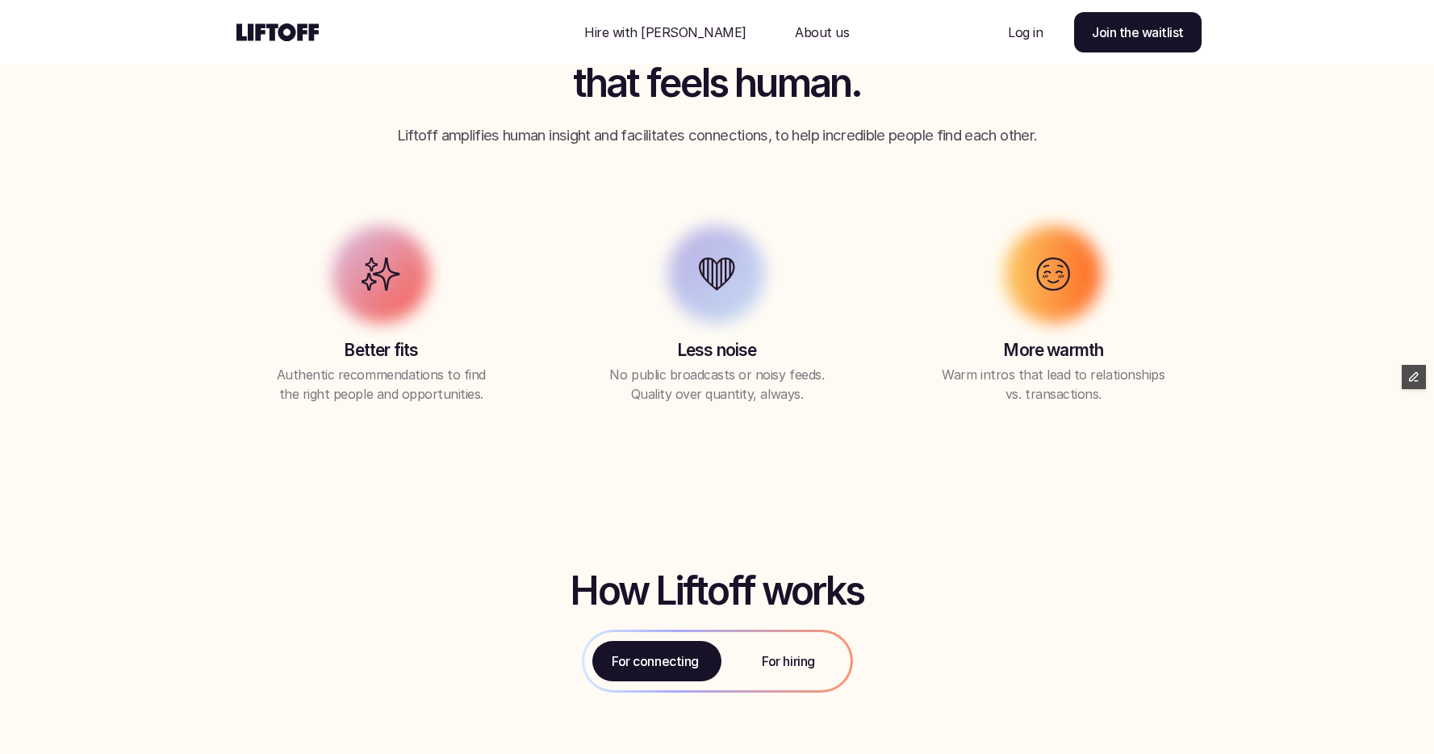
scroll to position [1542, 0]
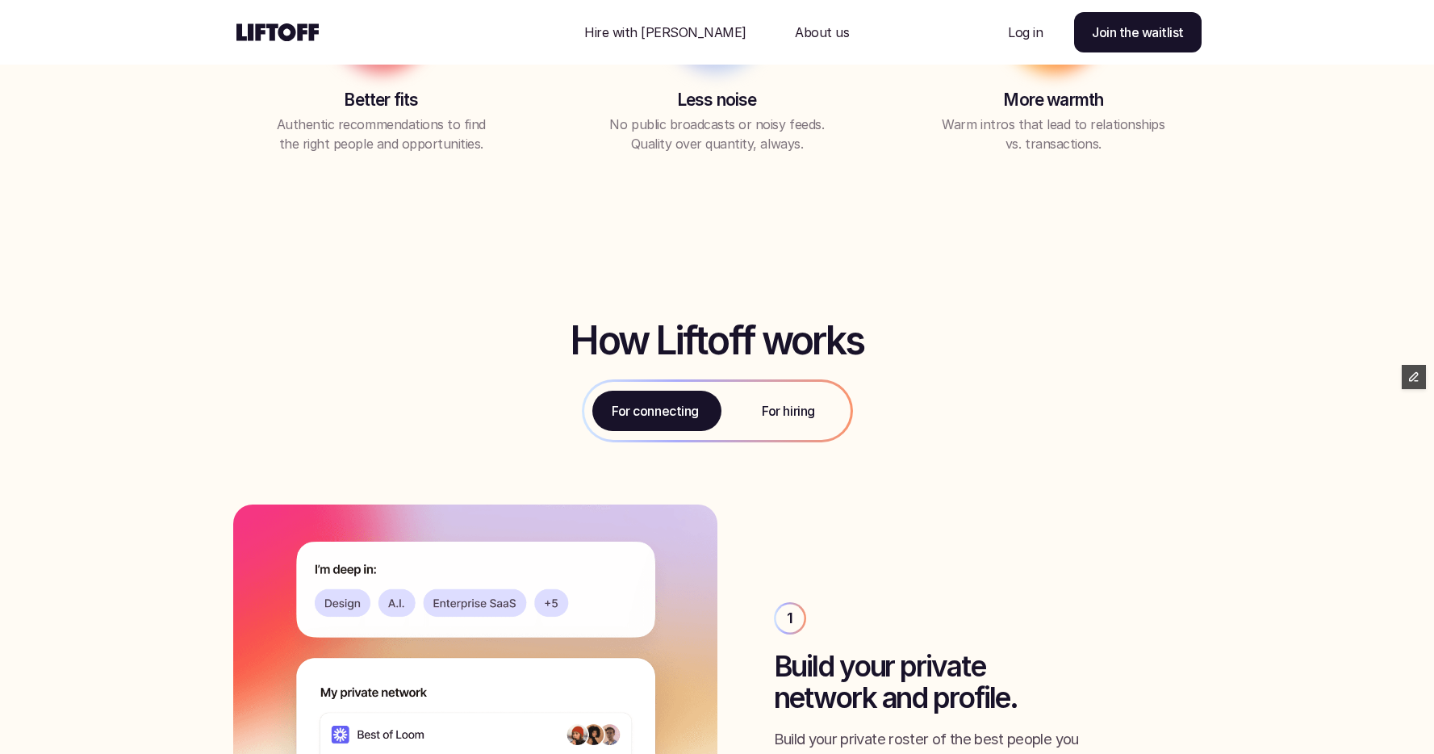
click at [793, 417] on p "For hiring" at bounding box center [788, 410] width 52 height 19
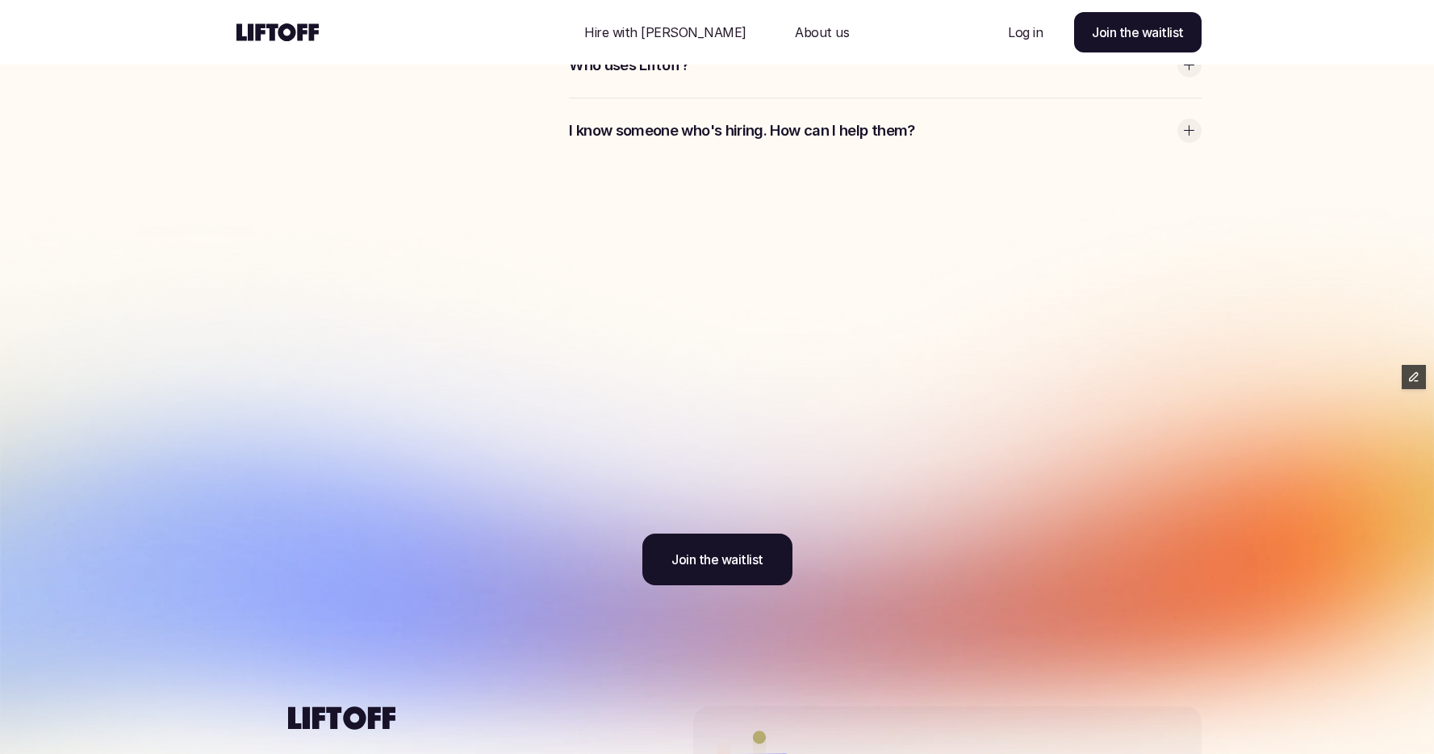
scroll to position [4903, 0]
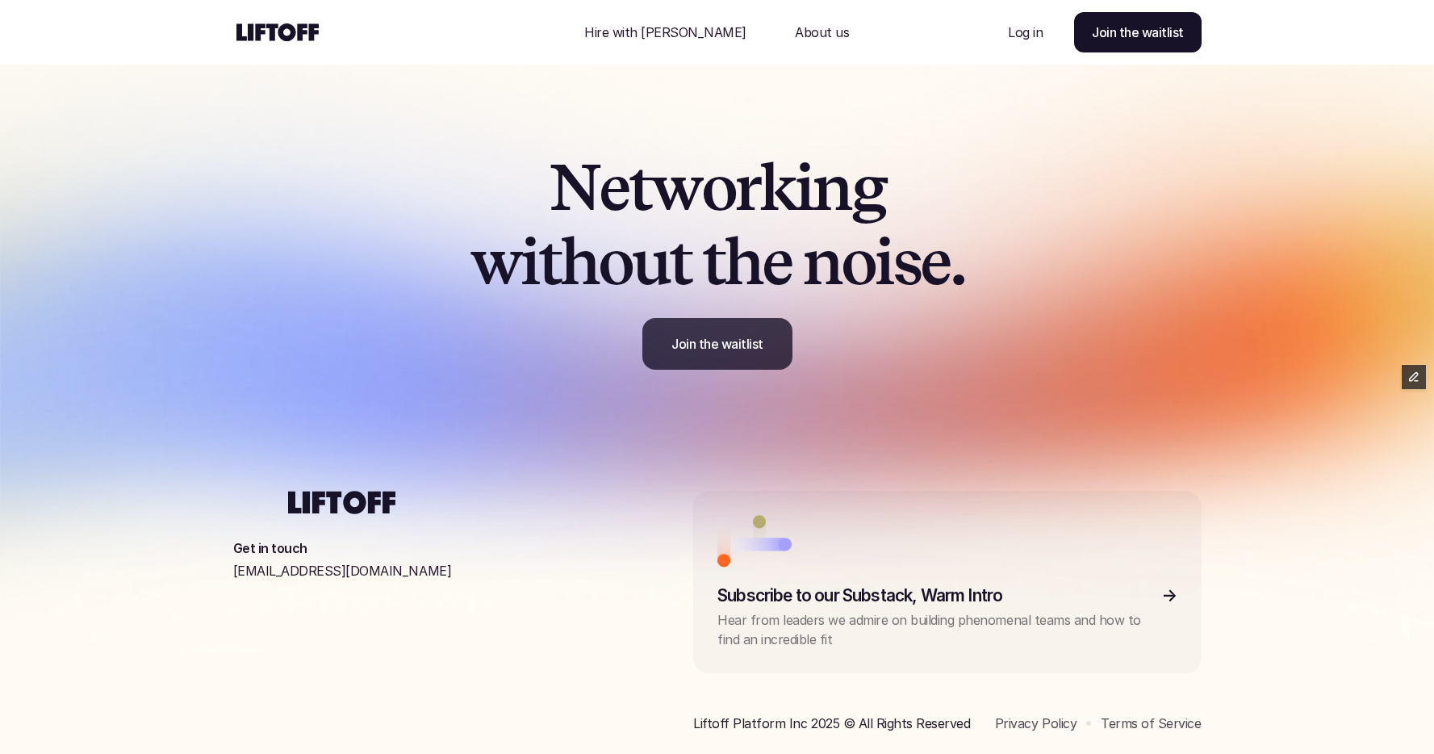
click at [739, 343] on p "Join the waitlist" at bounding box center [718, 343] width 92 height 19
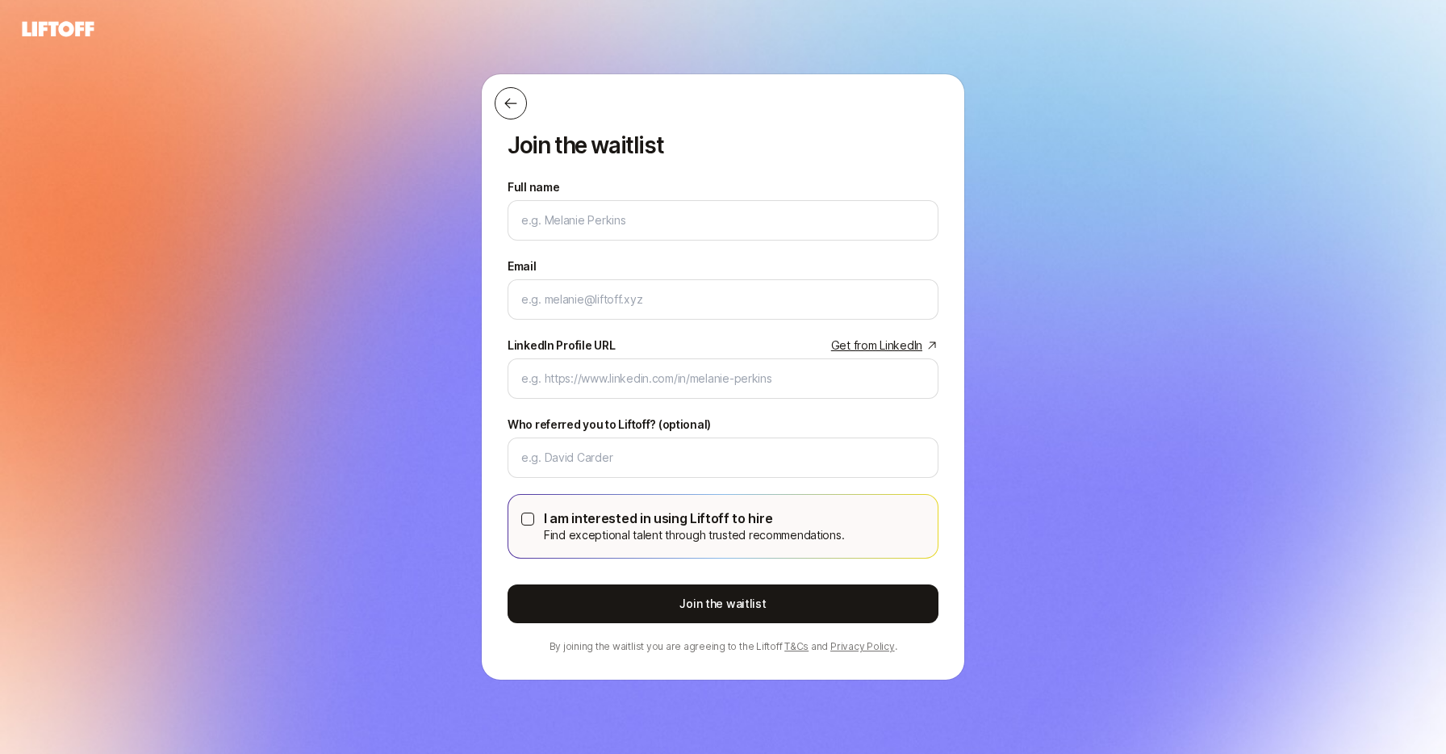
click at [515, 90] on button at bounding box center [511, 103] width 32 height 32
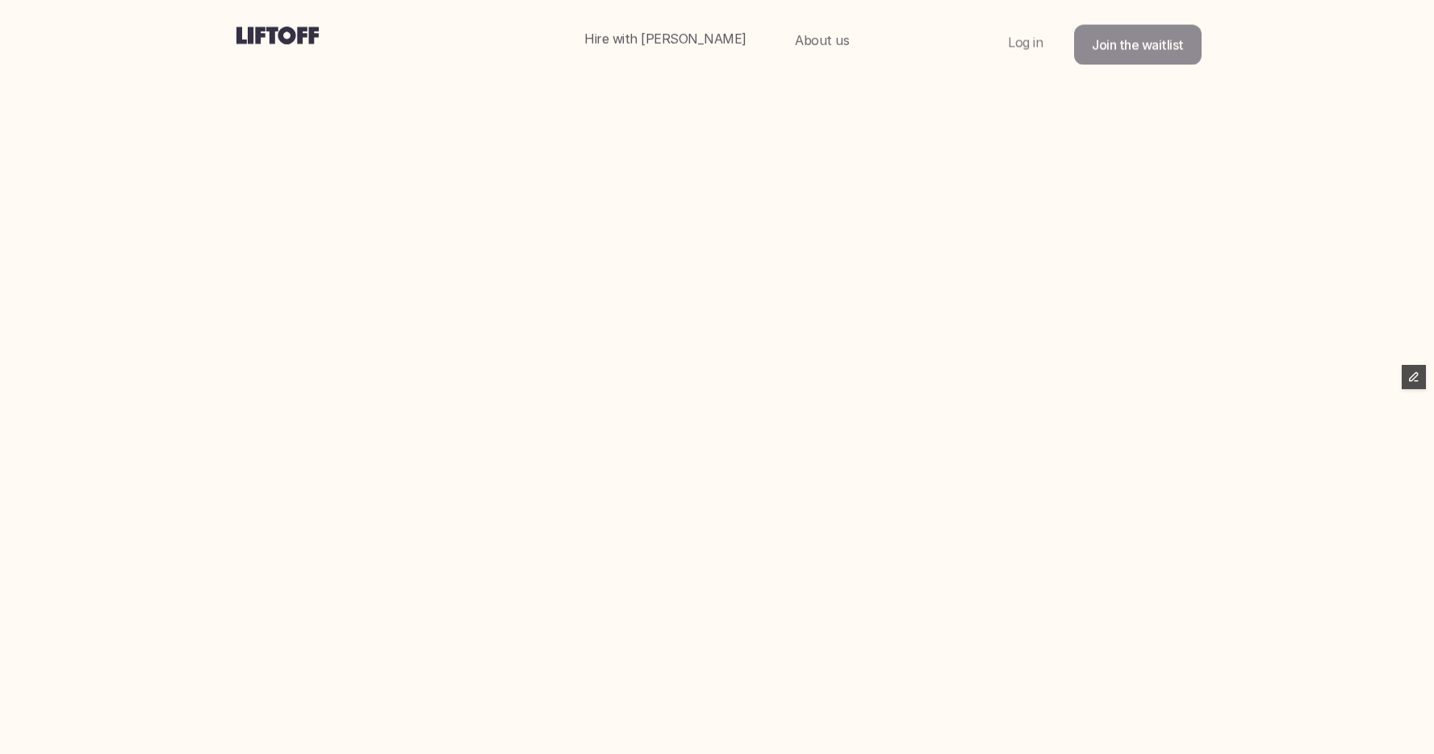
scroll to position [4903, 0]
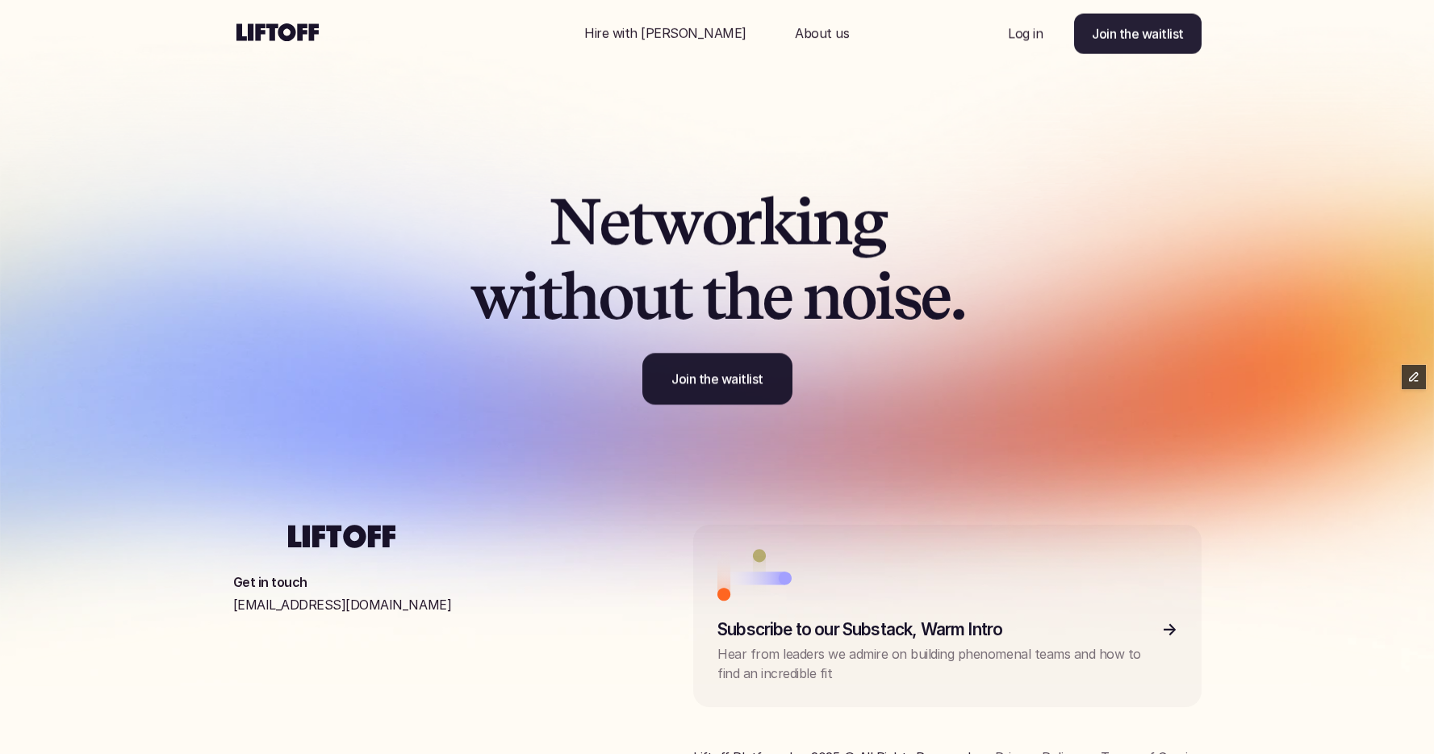
click at [795, 34] on p "About us" at bounding box center [822, 32] width 54 height 19
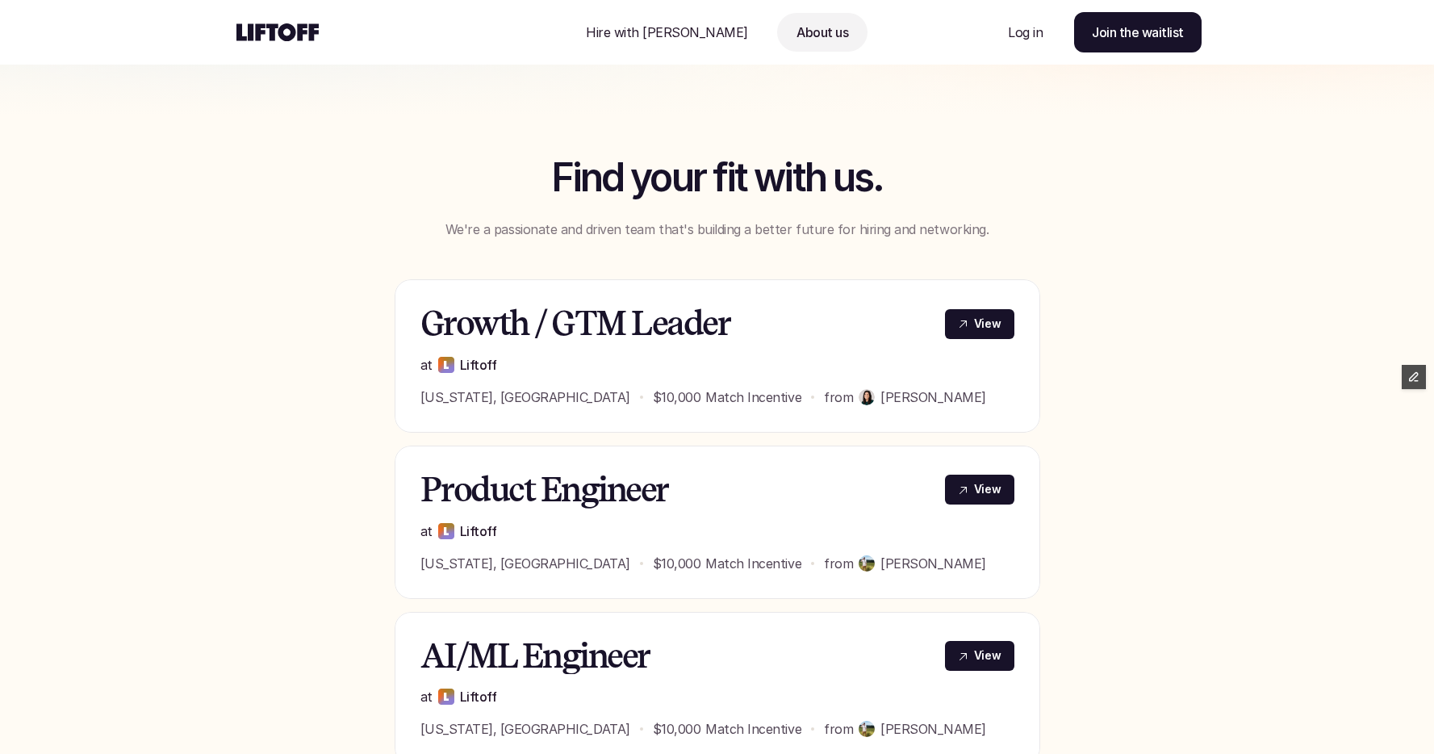
scroll to position [469, 0]
click at [565, 326] on h3 "Growth / GTM Leader" at bounding box center [673, 324] width 504 height 37
click at [990, 325] on p "View" at bounding box center [987, 324] width 27 height 17
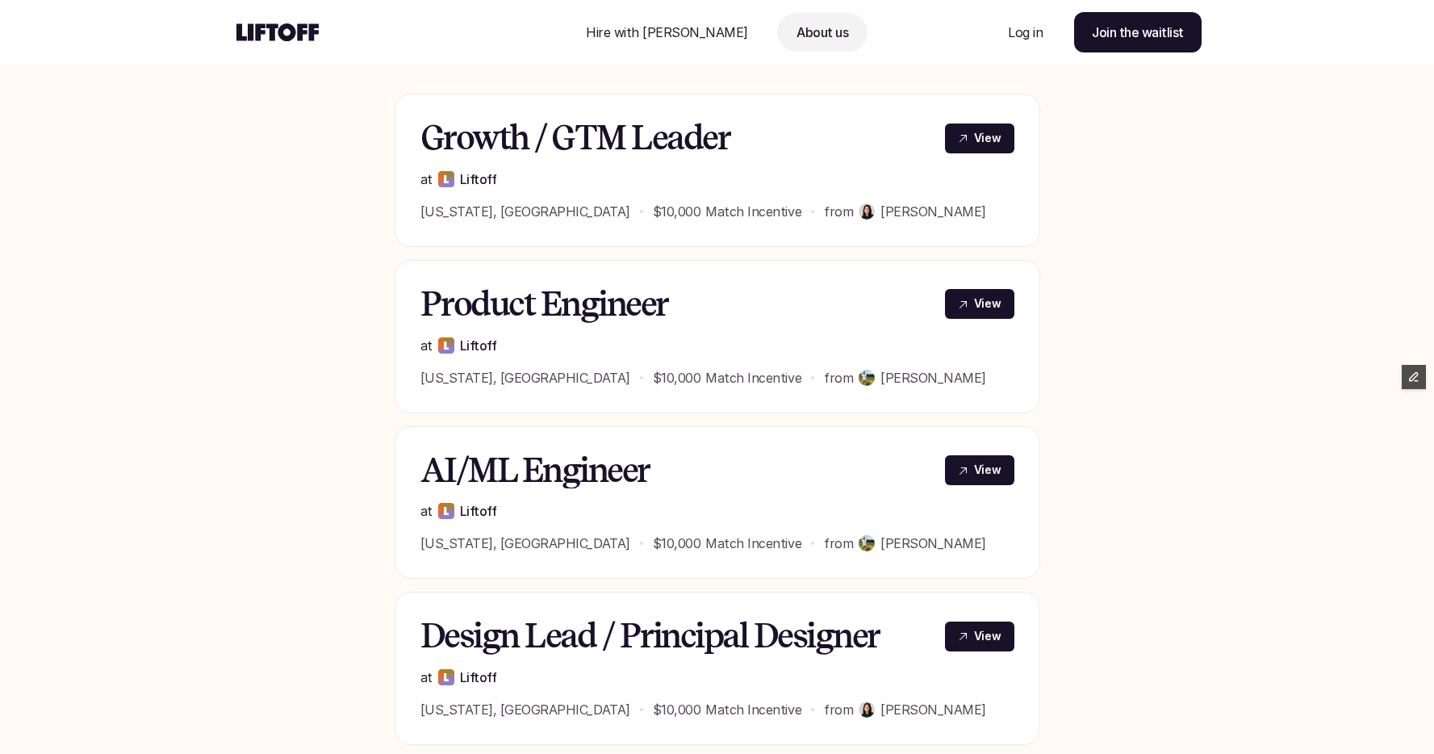
scroll to position [659, 0]
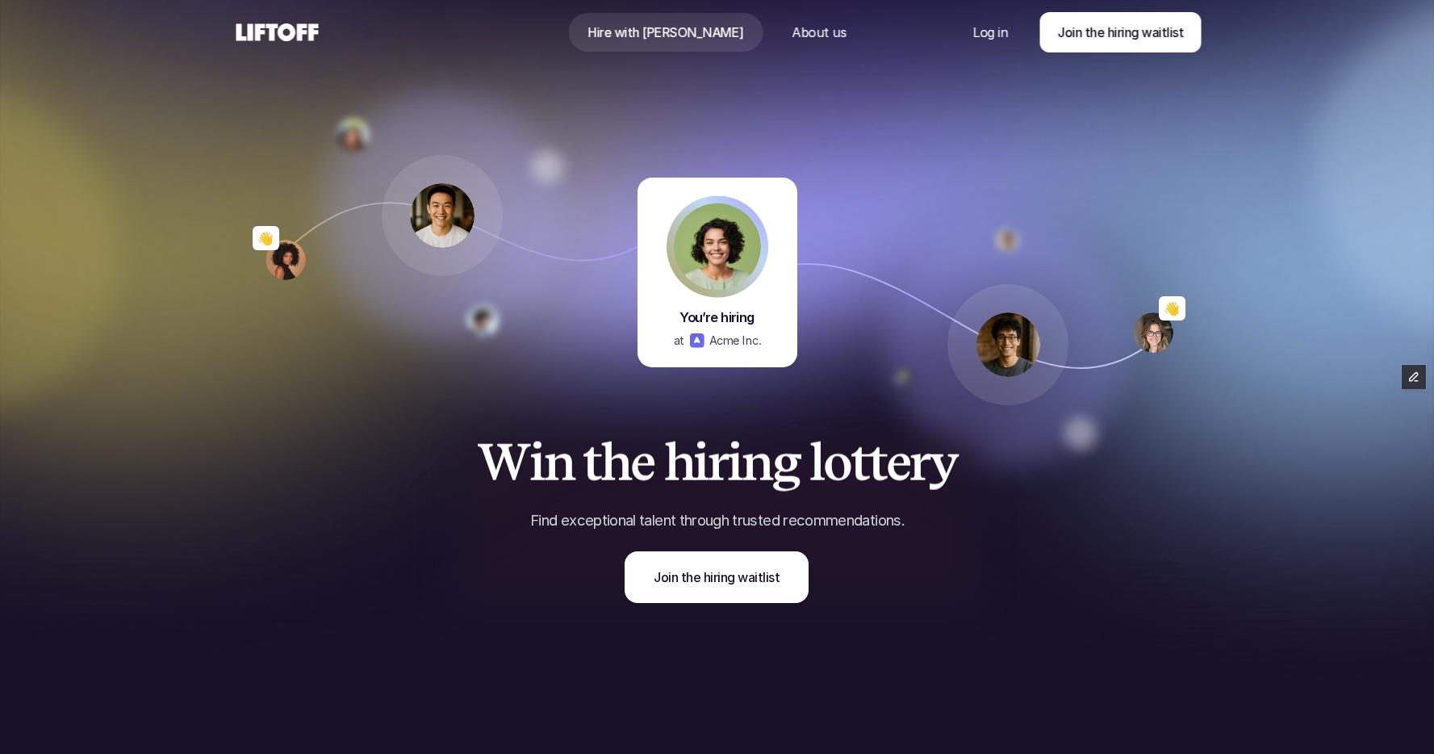
click at [274, 36] on icon at bounding box center [277, 32] width 89 height 26
